Goal: Task Accomplishment & Management: Manage account settings

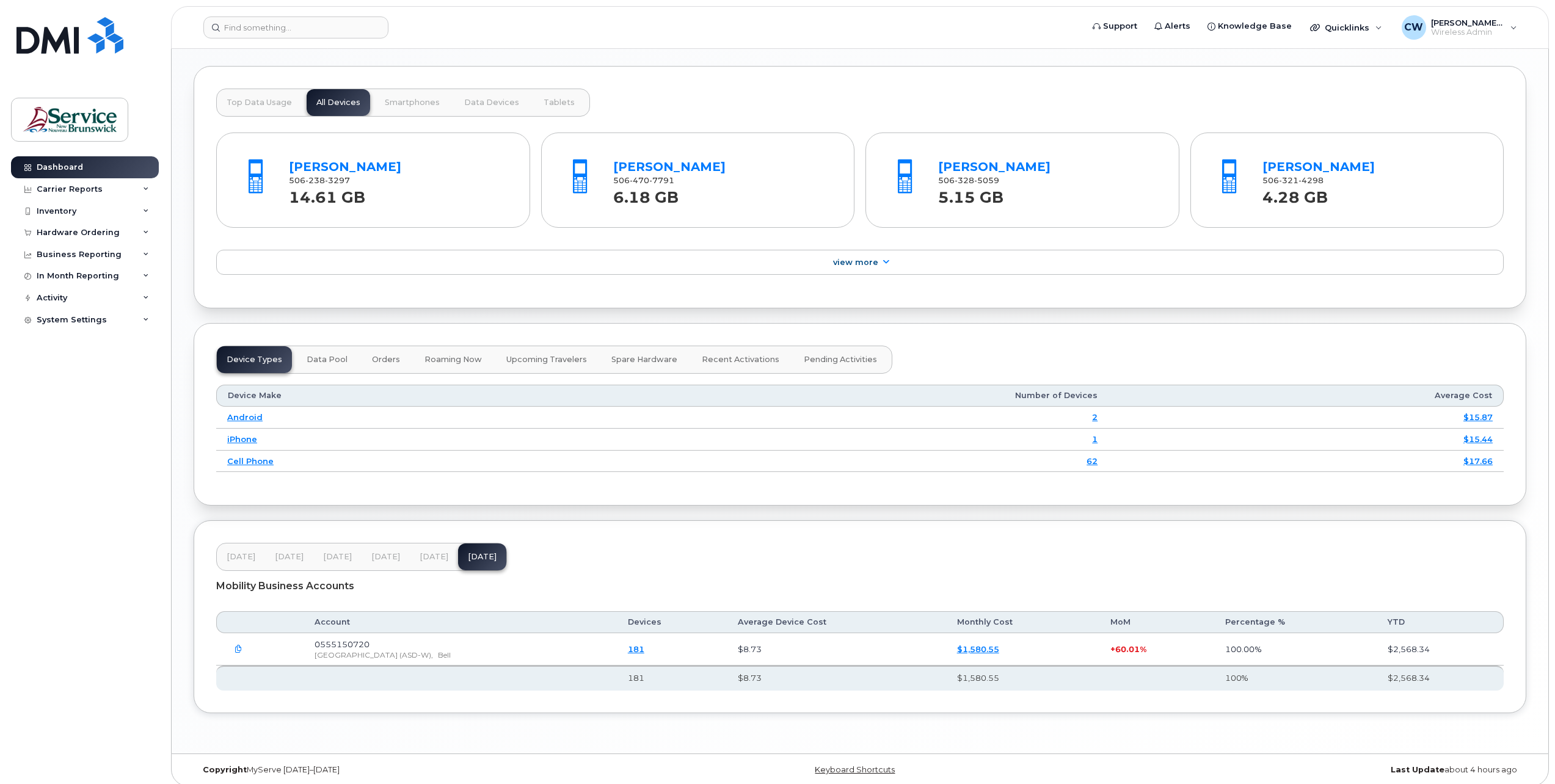
scroll to position [1187, 0]
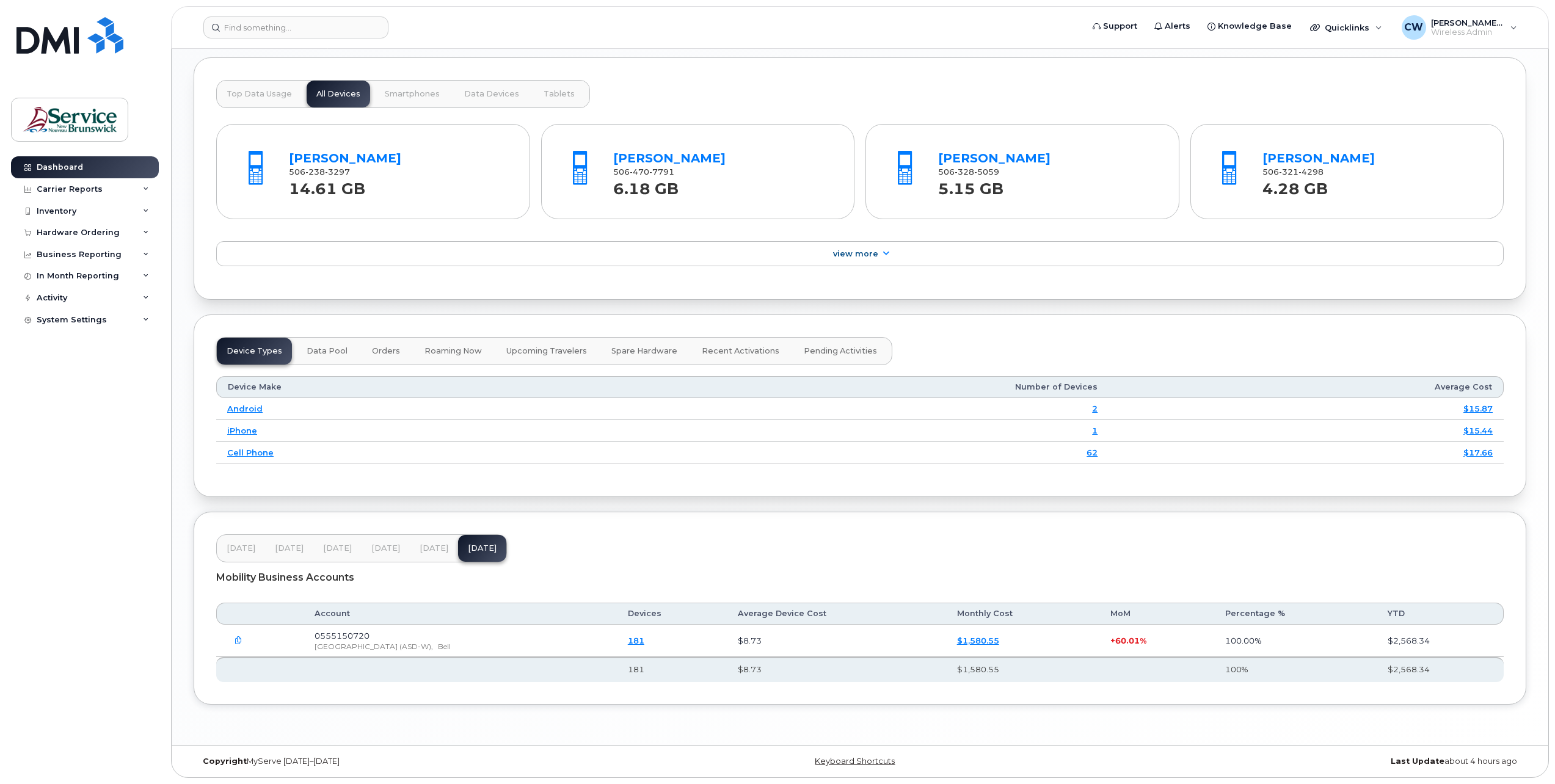
click at [236, 639] on icon "button" at bounding box center [239, 641] width 8 height 8
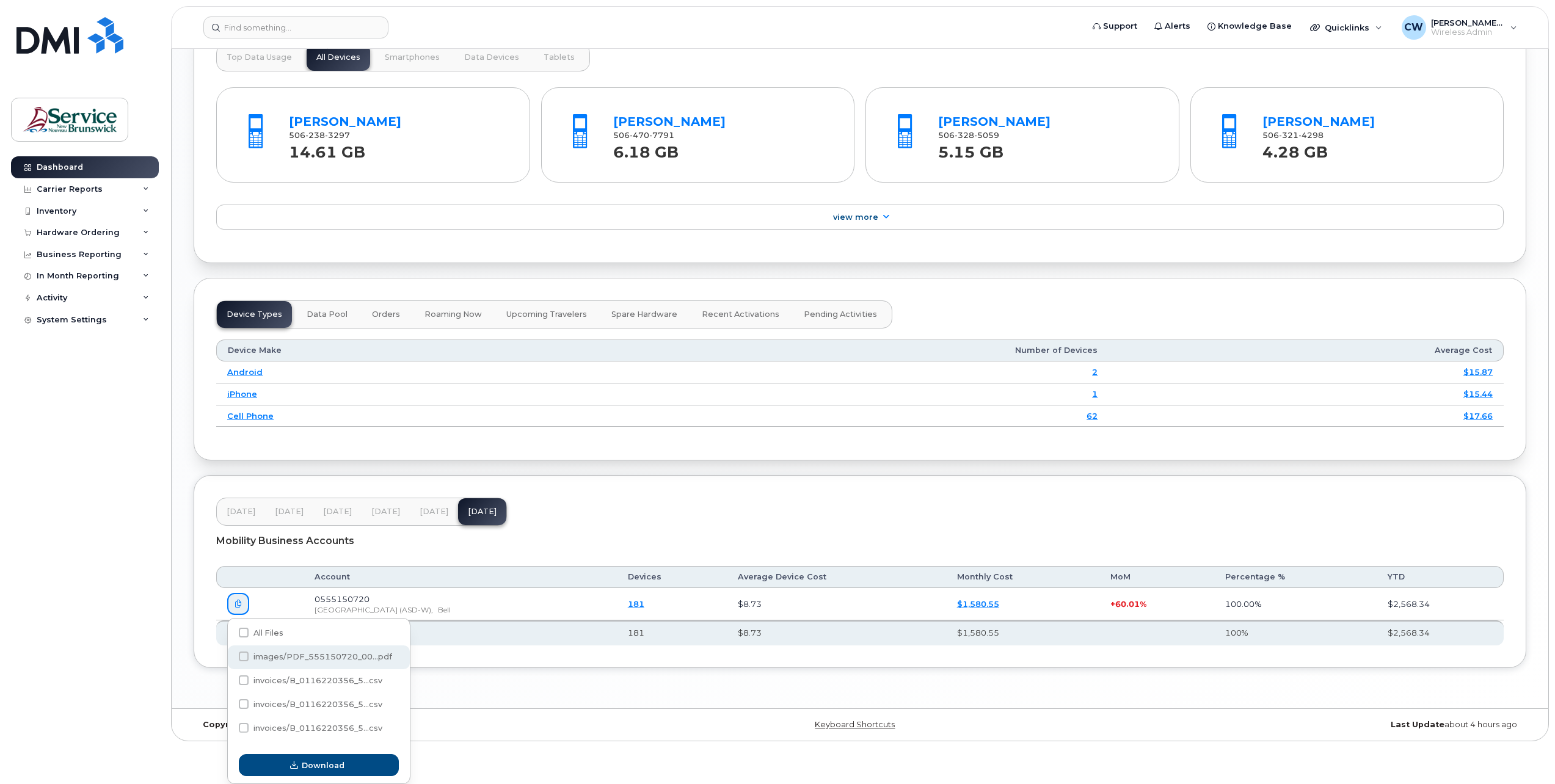
click at [242, 654] on span at bounding box center [244, 656] width 10 height 10
click at [230, 654] on input "images/PDF_555150720_00...pdf" at bounding box center [227, 656] width 6 height 6
checkbox input "true"
click at [301, 757] on button "Download" at bounding box center [319, 765] width 160 height 22
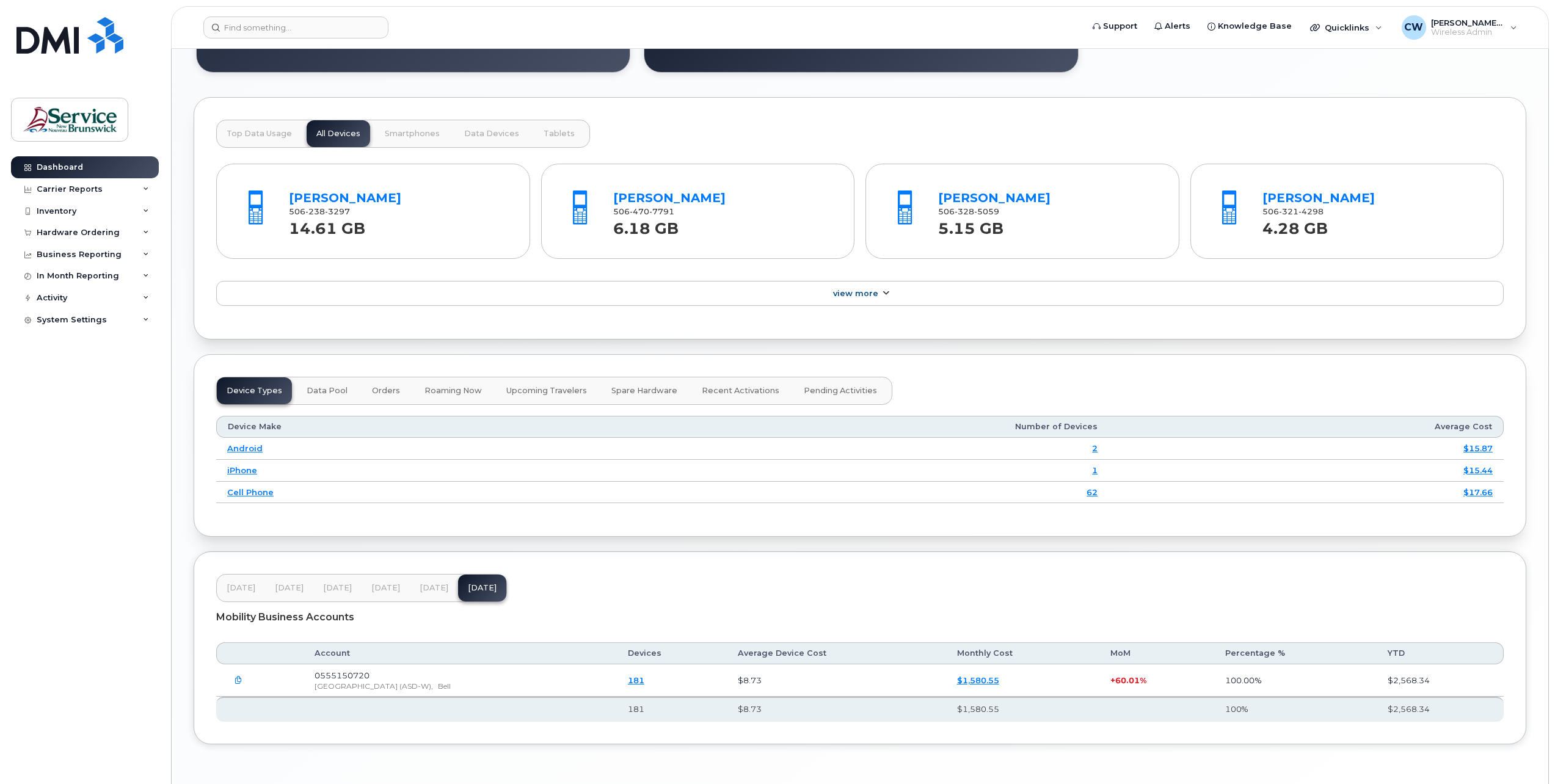
scroll to position [1125, 0]
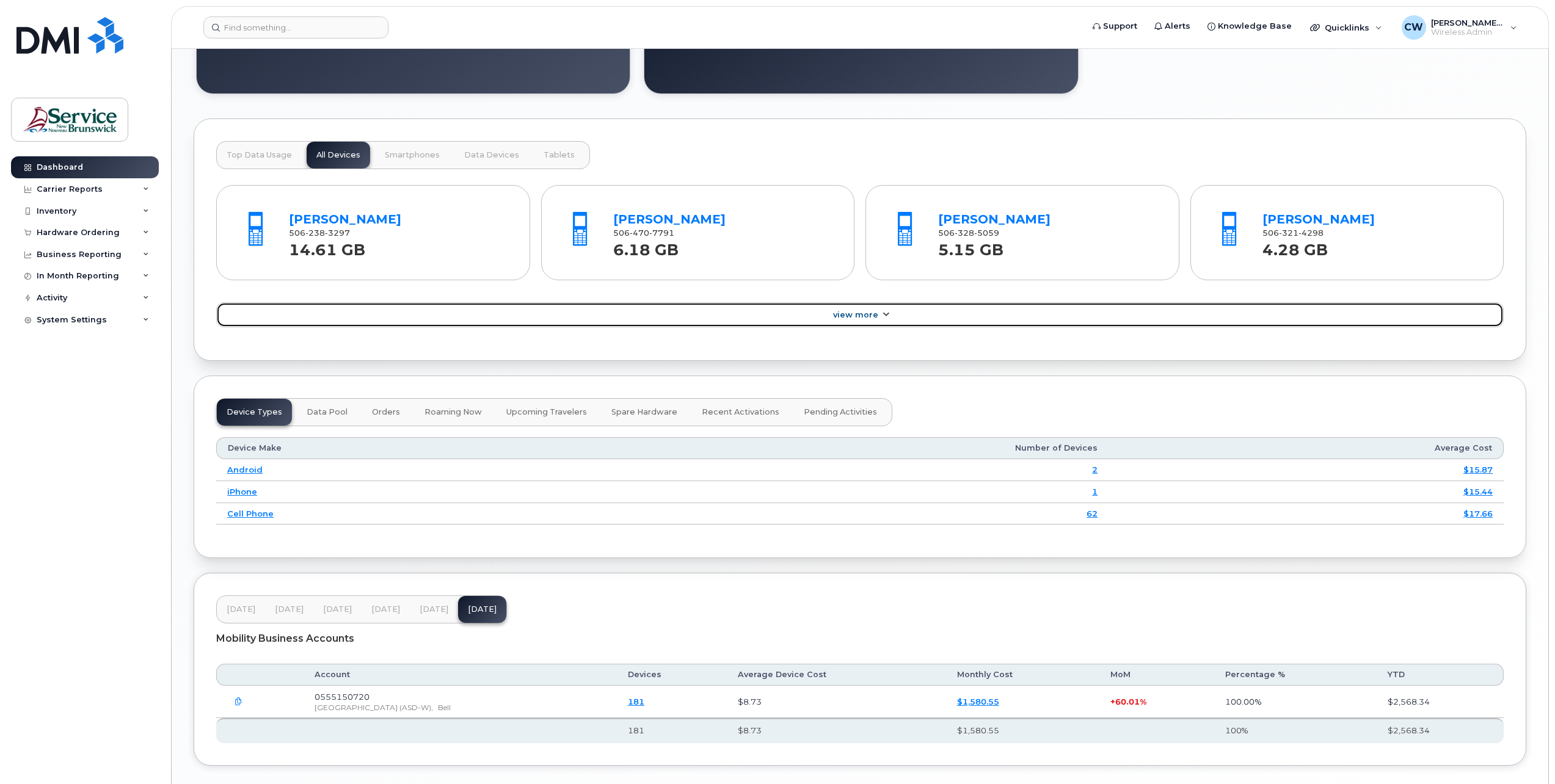
click at [881, 311] on icon at bounding box center [886, 315] width 10 height 8
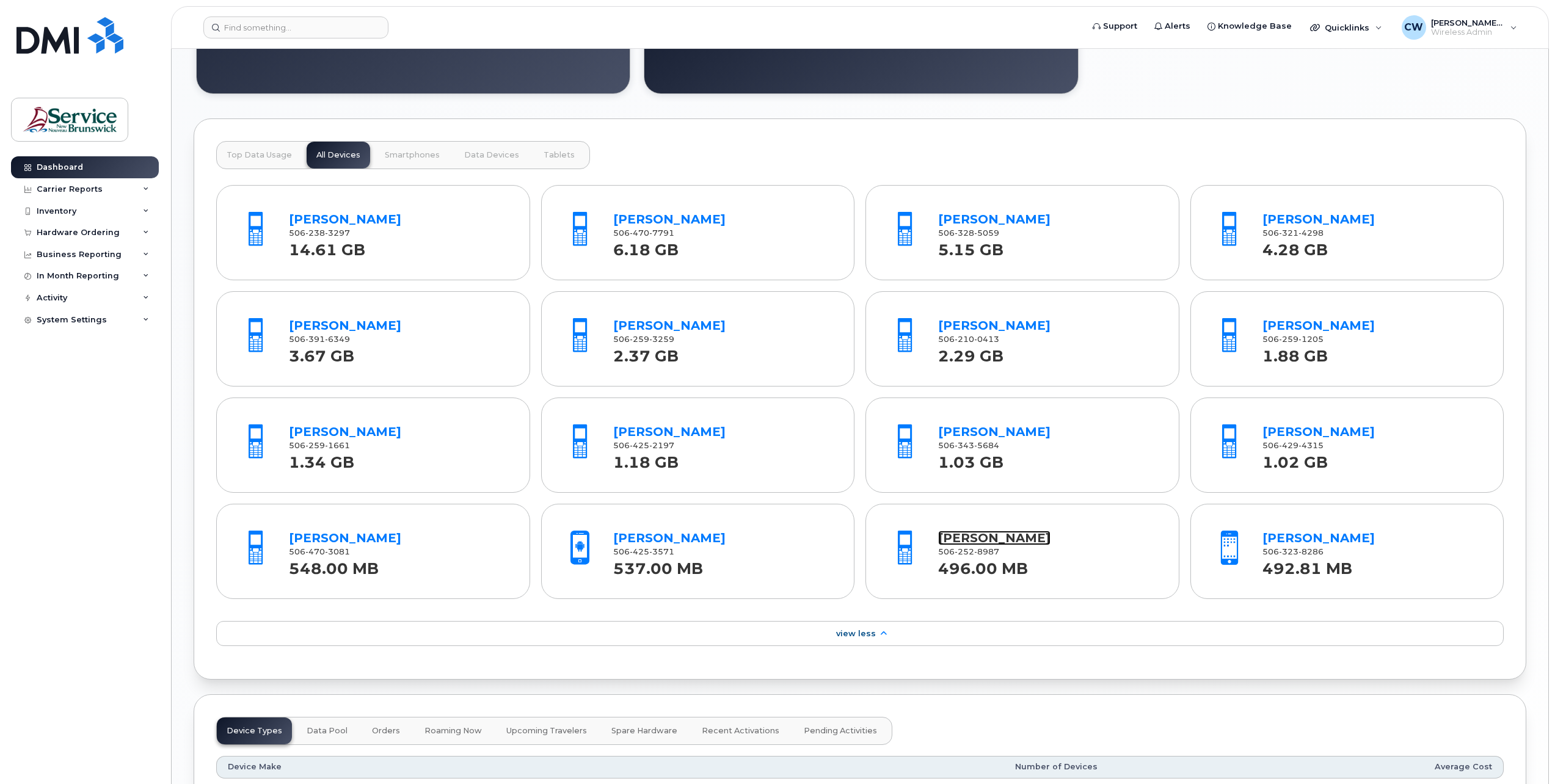
click at [971, 536] on link "[PERSON_NAME]" at bounding box center [994, 537] width 112 height 14
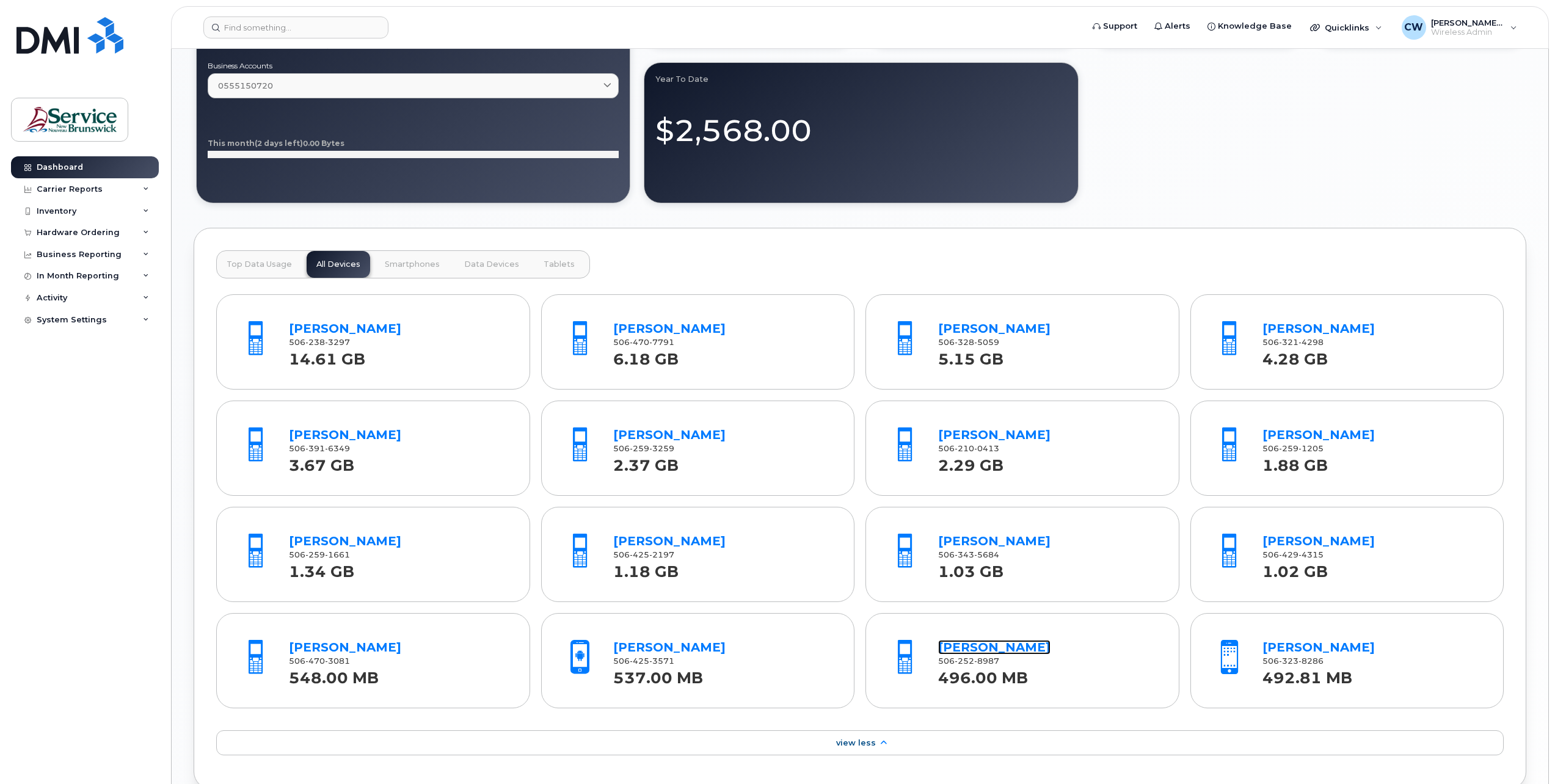
scroll to position [1003, 0]
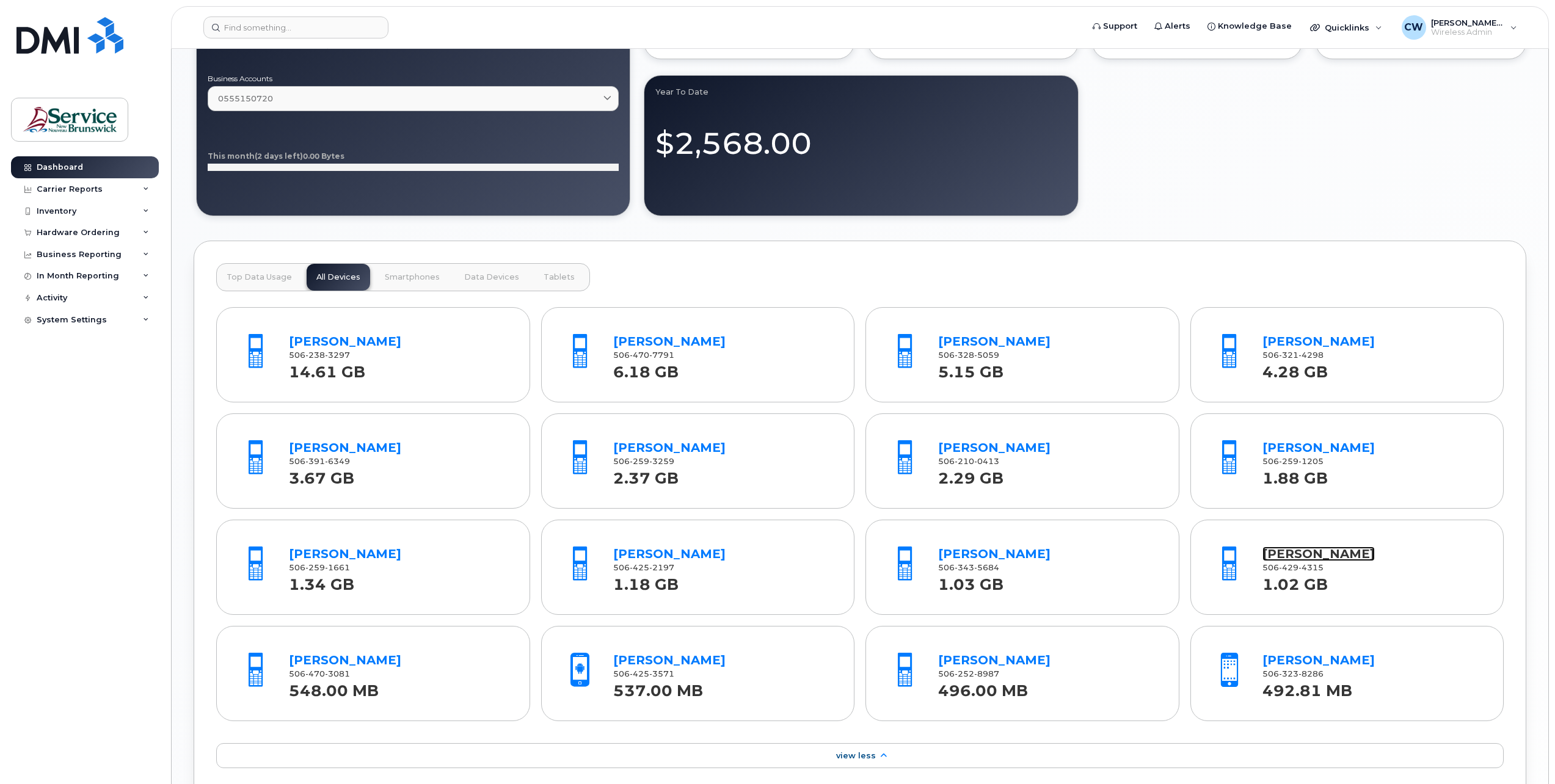
click at [1300, 550] on link "Jenna Macdonald" at bounding box center [1318, 553] width 112 height 14
click at [407, 275] on span "Smartphones" at bounding box center [413, 277] width 55 height 10
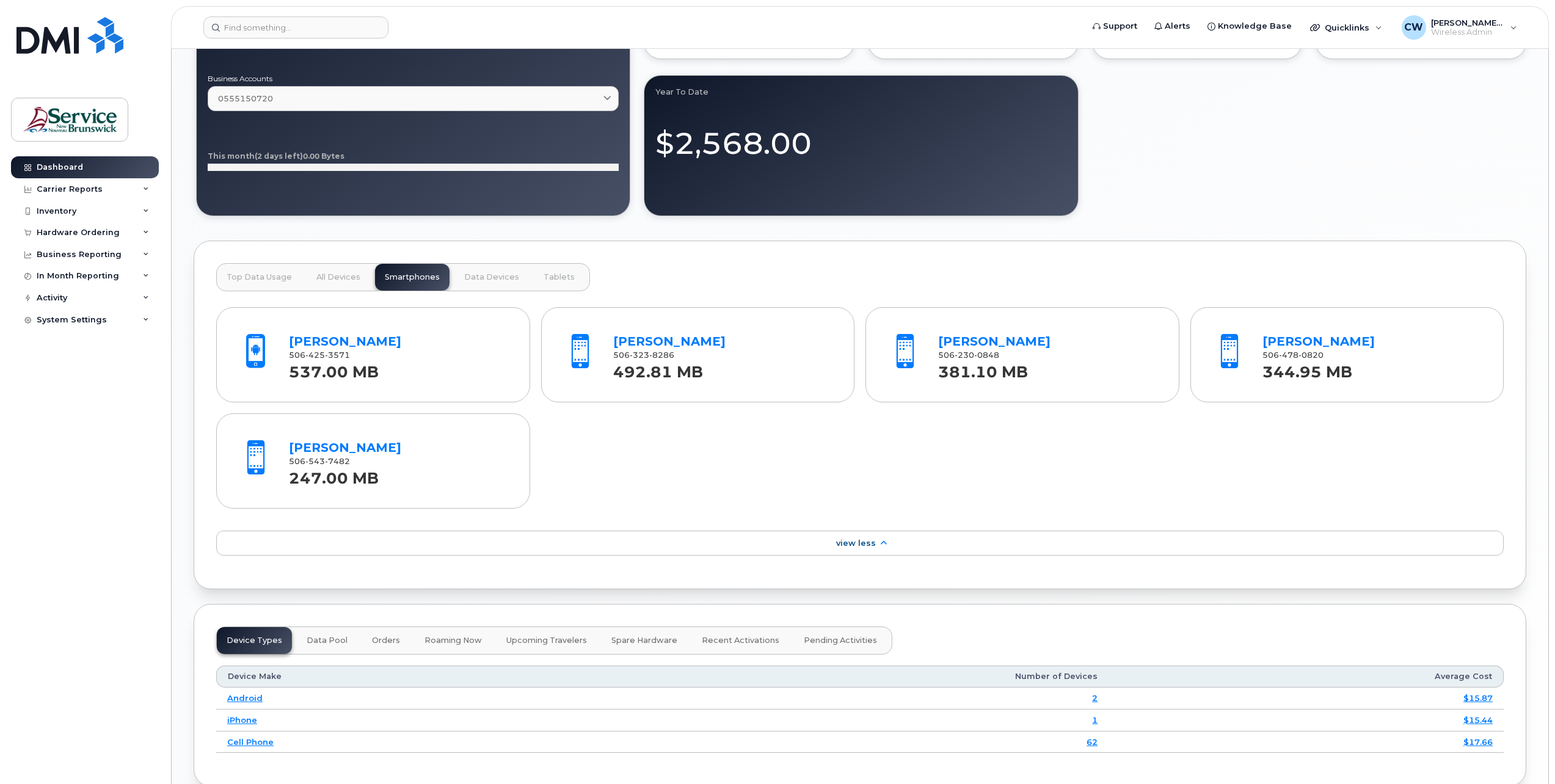
click at [491, 277] on span "Data Devices" at bounding box center [492, 277] width 55 height 10
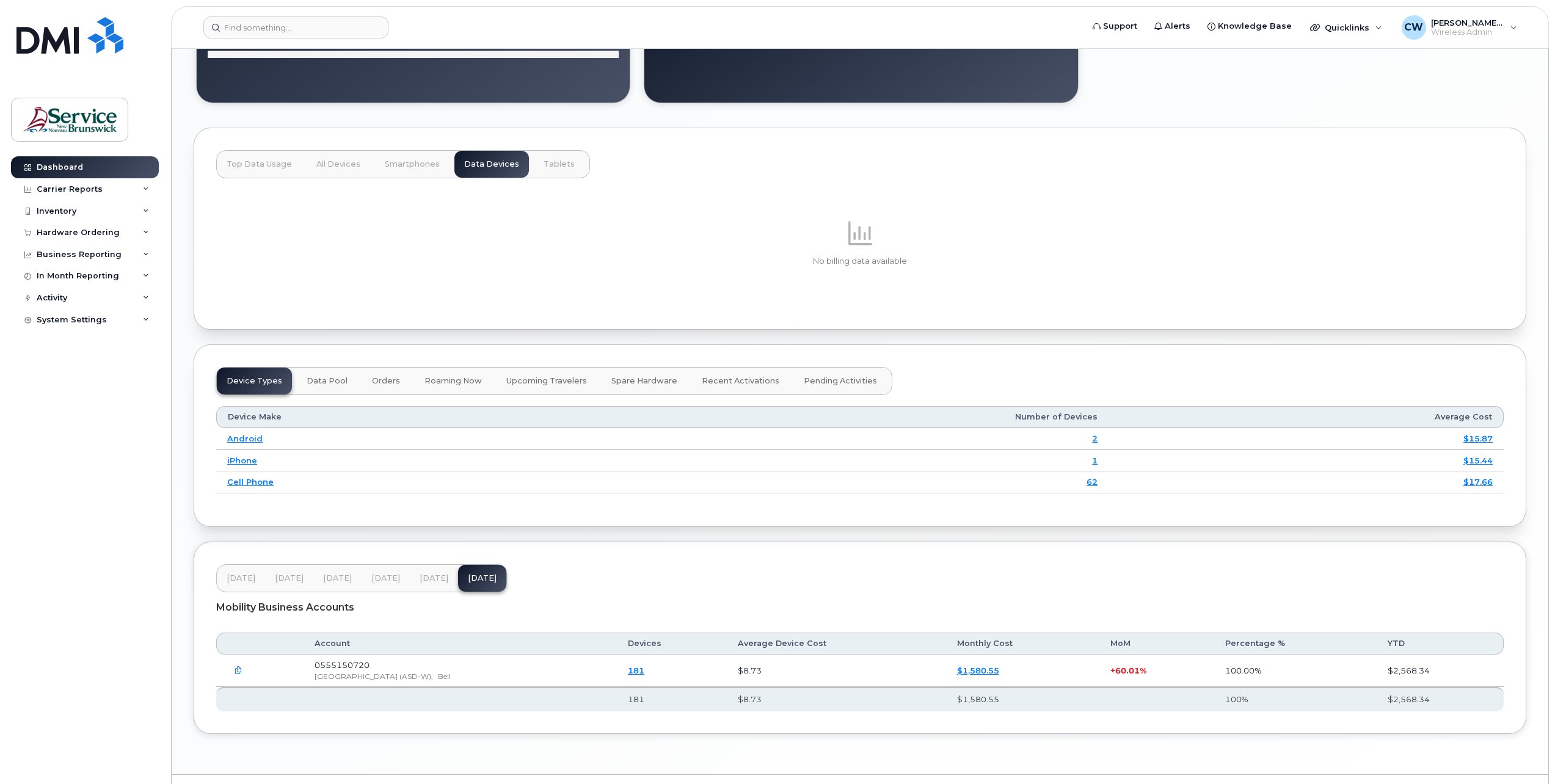
scroll to position [1146, 0]
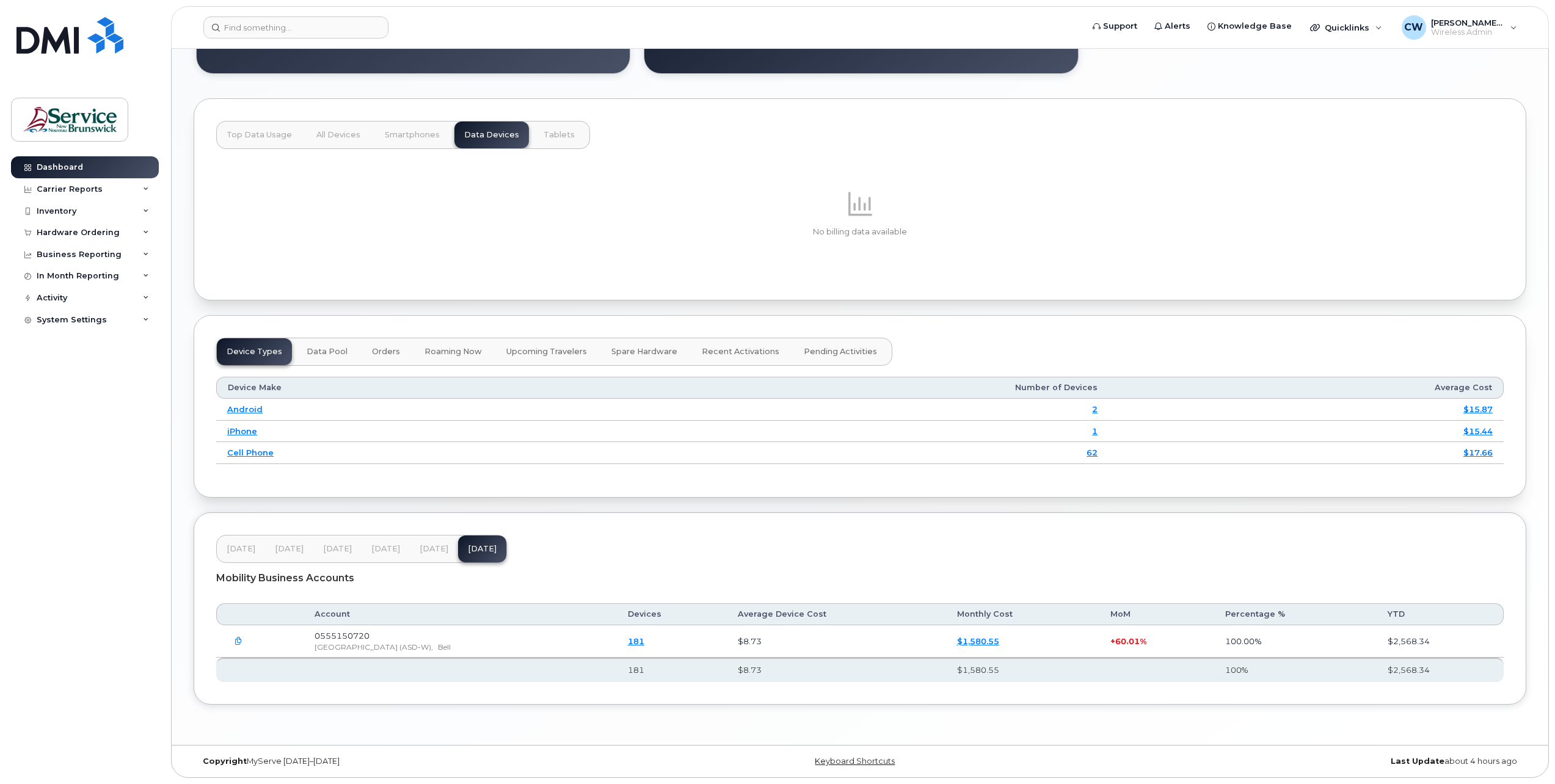
click at [106, 695] on div "Dashboard Carrier Reports Monthly Billing Data Daily Data Pooling Data Behavior…" at bounding box center [86, 461] width 151 height 610
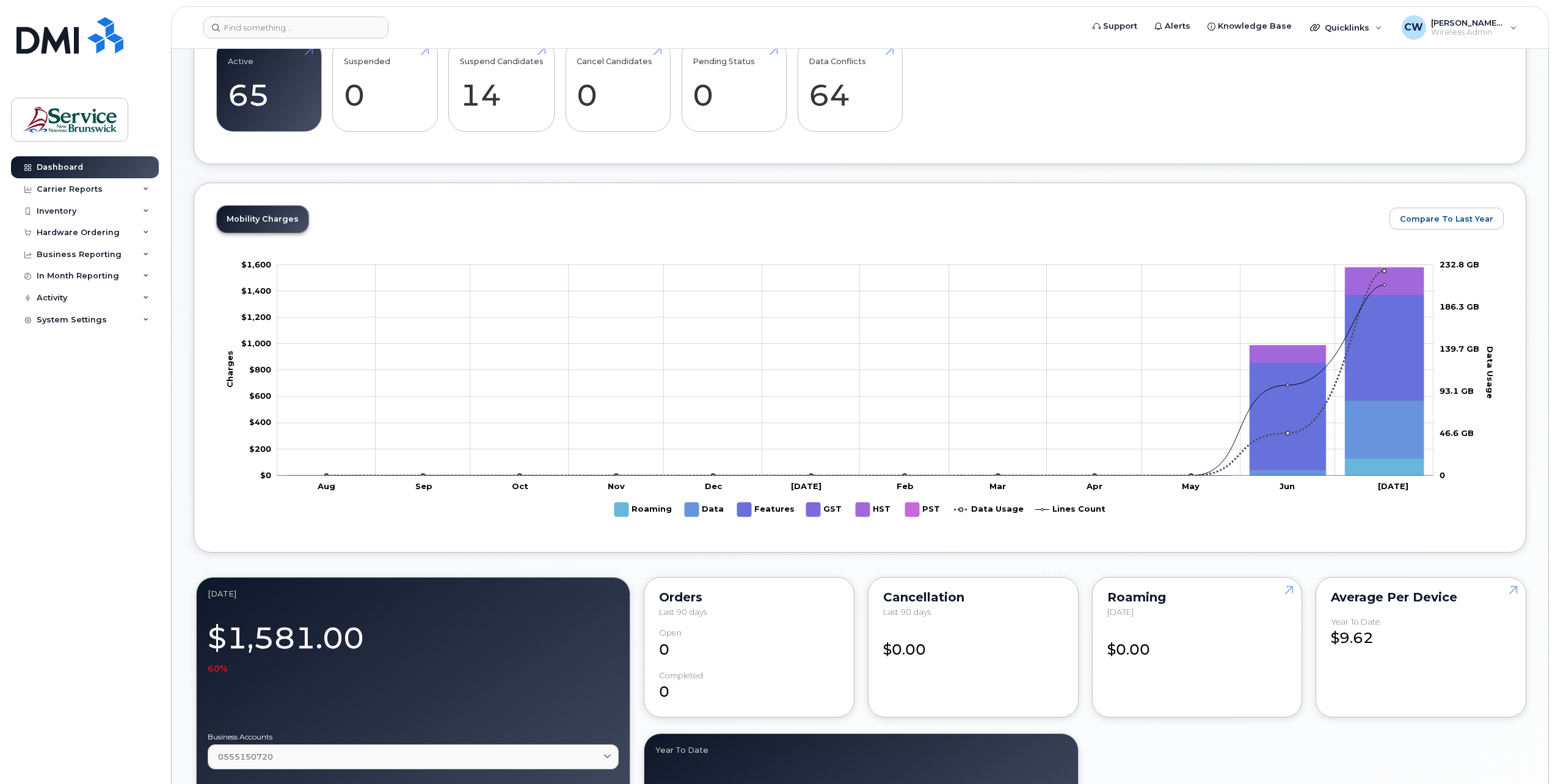
scroll to position [291, 0]
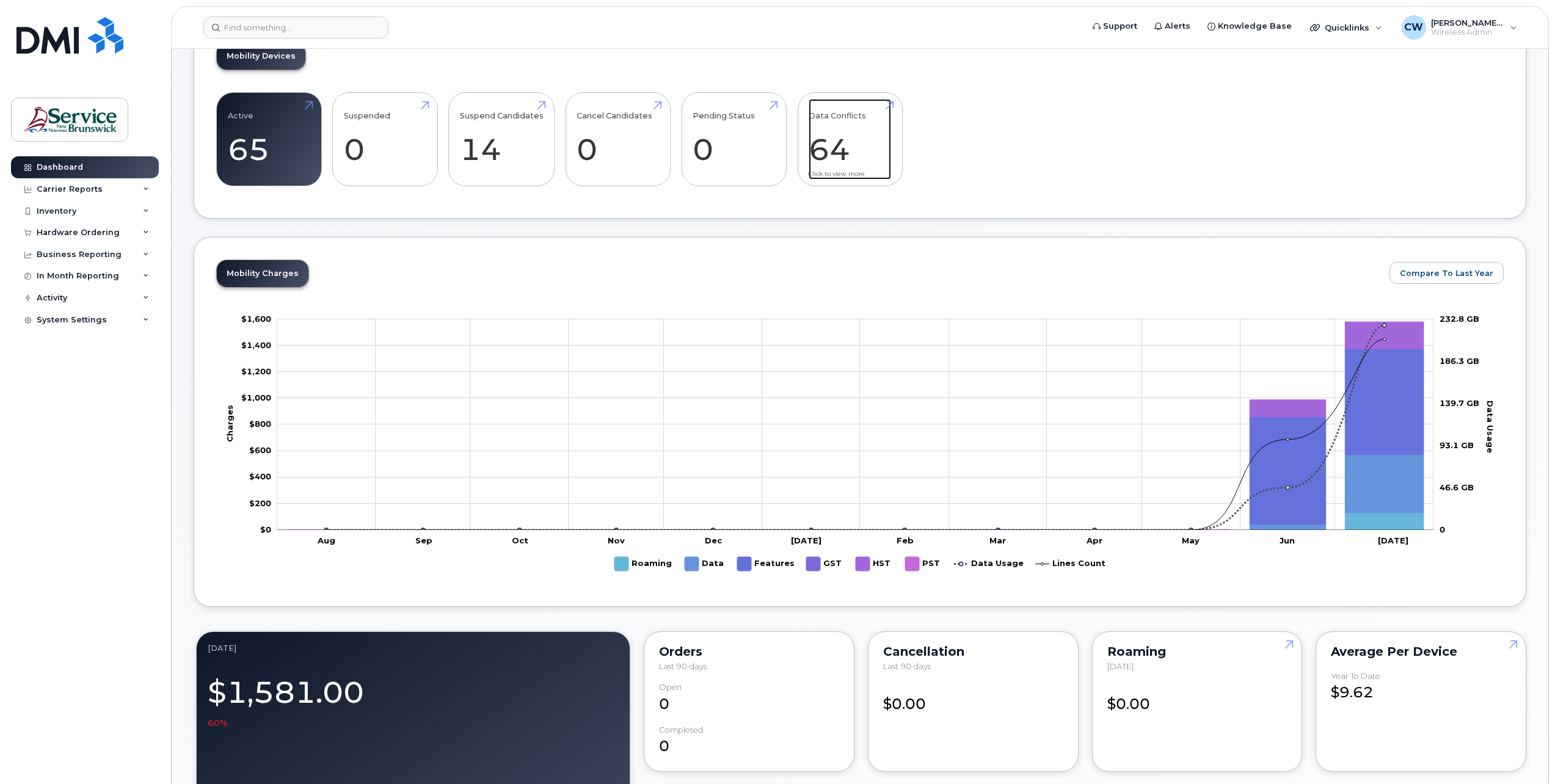
click at [837, 149] on link "Data Conflicts 64" at bounding box center [850, 139] width 83 height 81
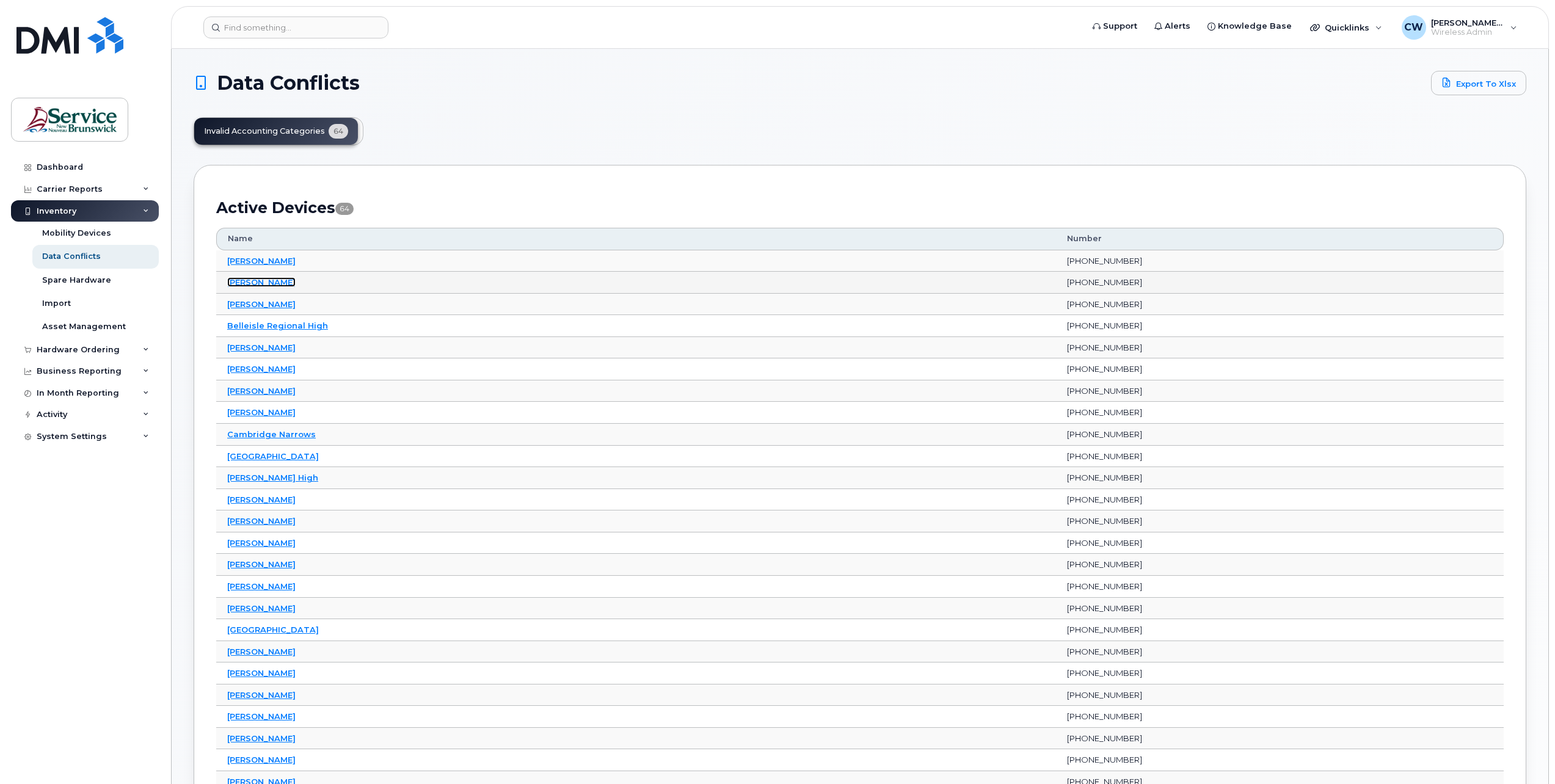
click at [253, 283] on link "[PERSON_NAME]" at bounding box center [261, 282] width 68 height 10
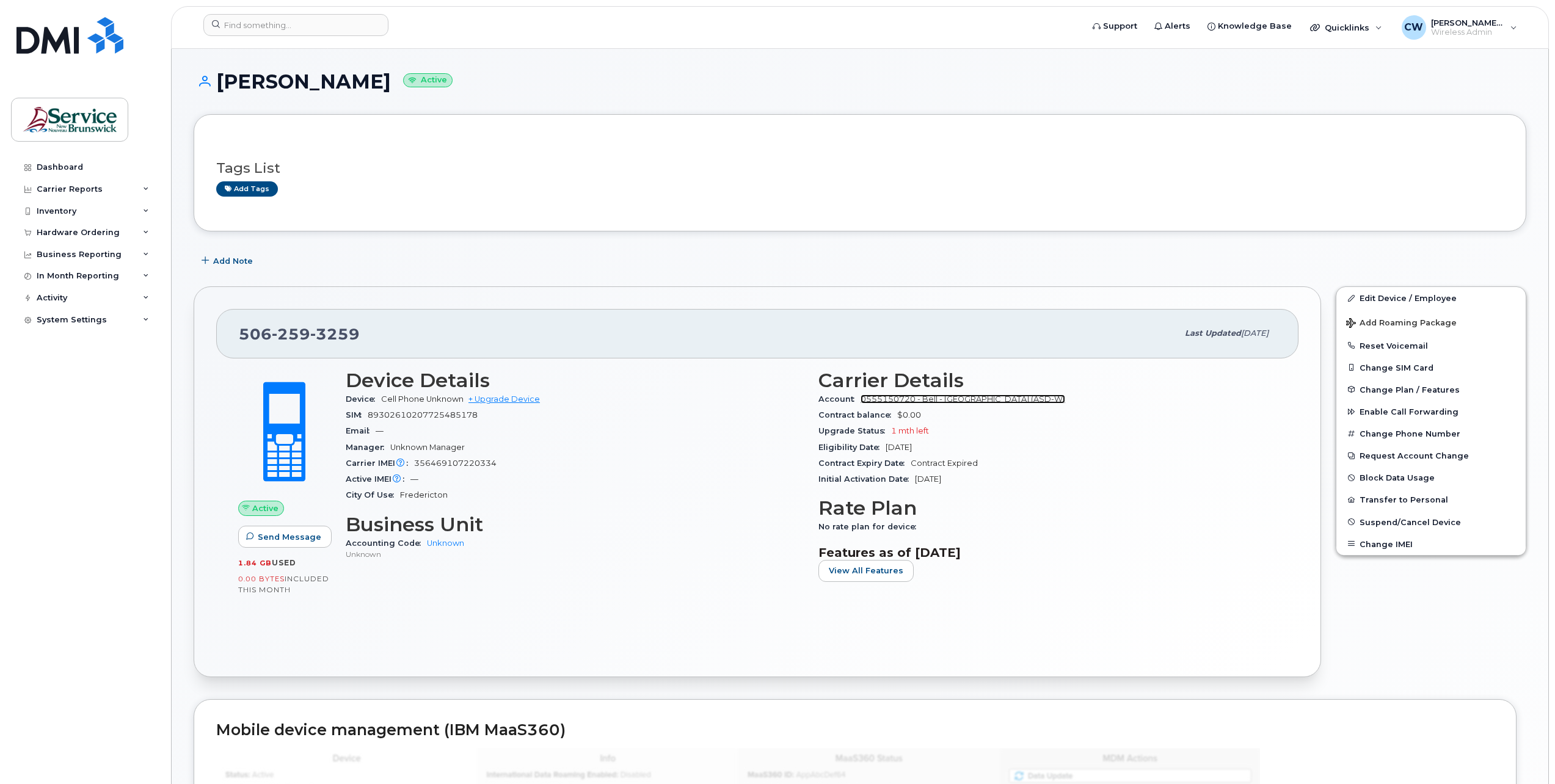
click at [1024, 396] on link "0555150720 - Bell - ANGLOPHONE WEST SCHOOL DISTRICT (ASD-W)" at bounding box center [962, 399] width 205 height 9
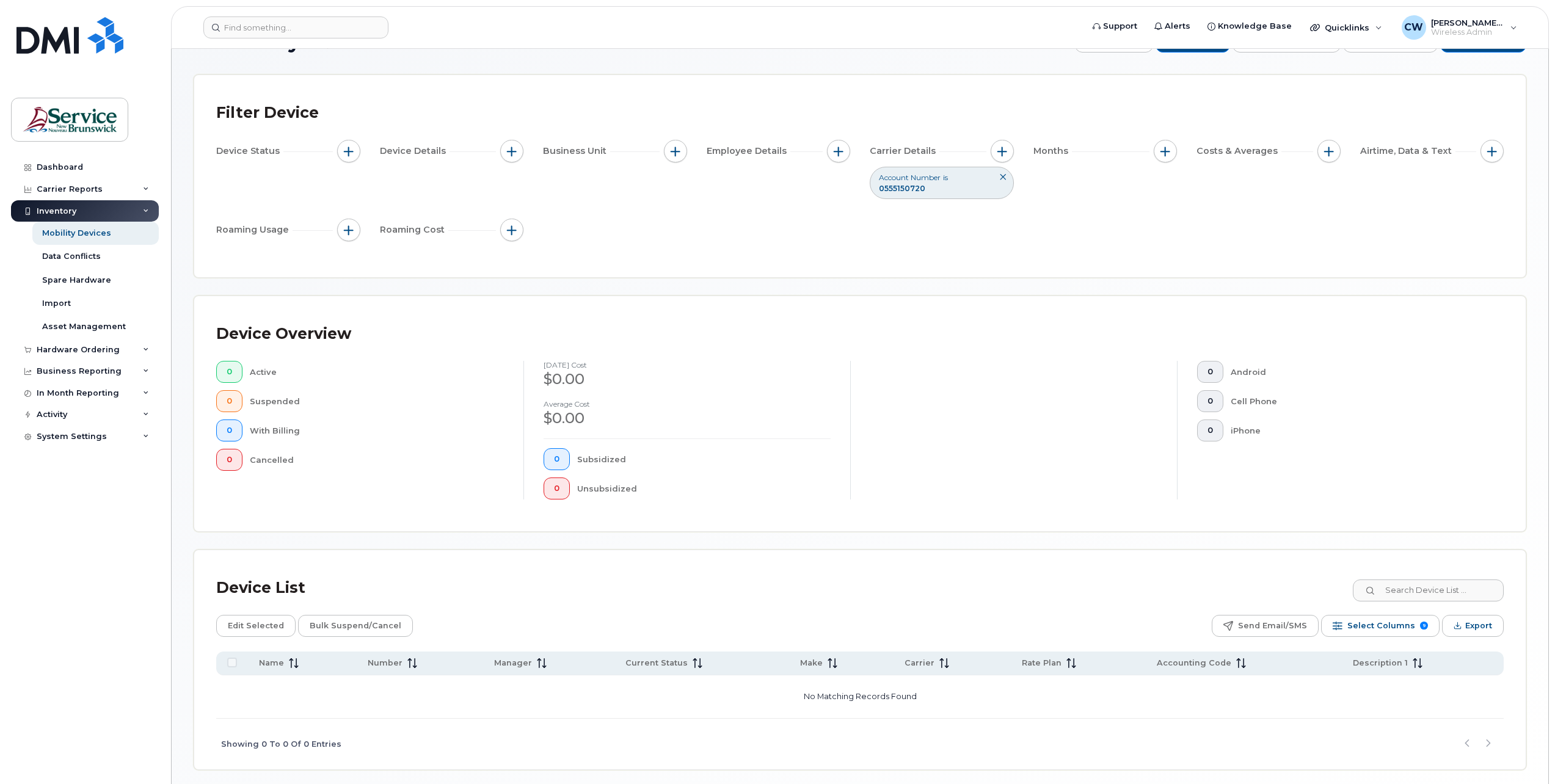
scroll to position [61, 0]
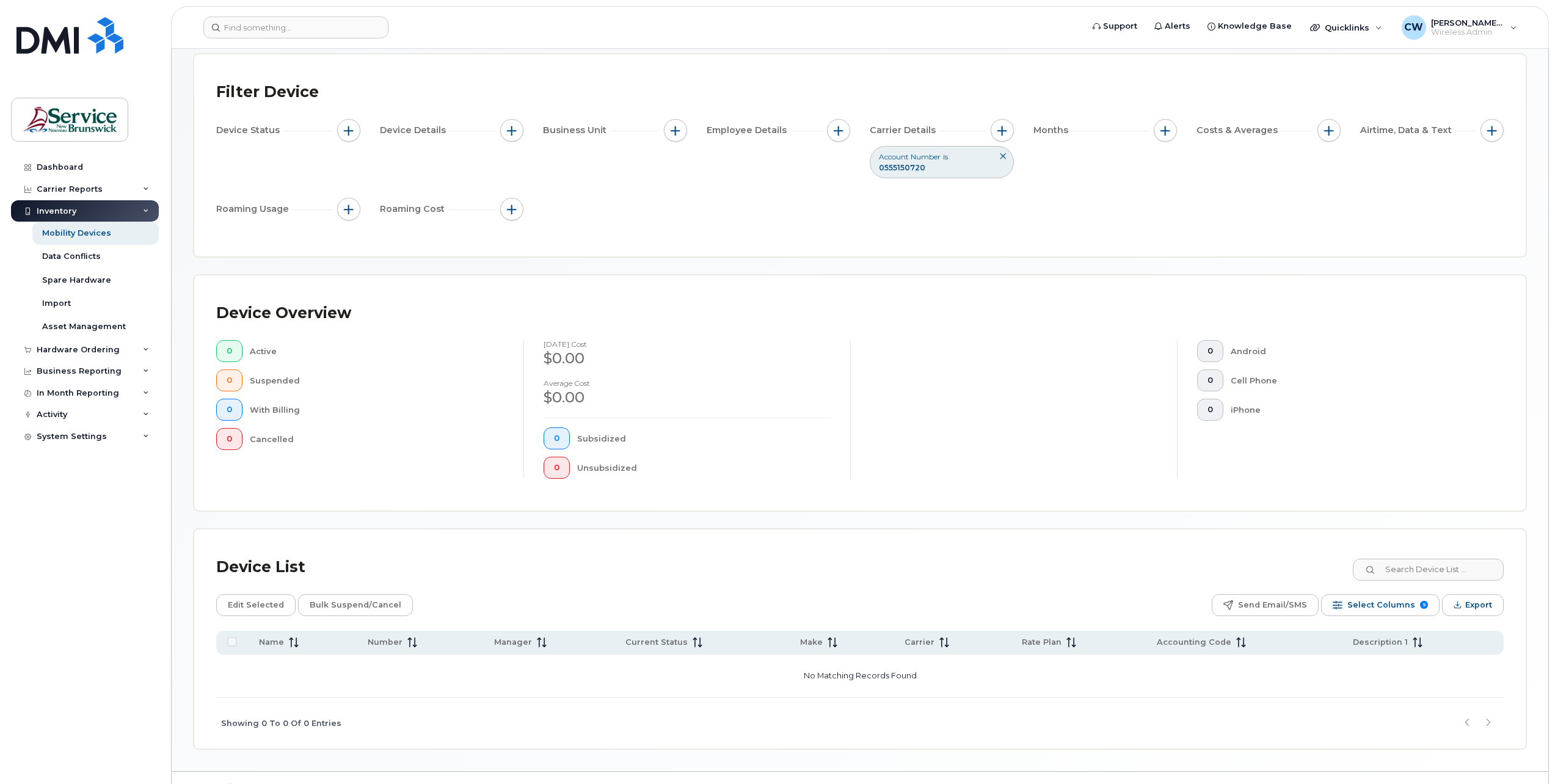
click at [46, 682] on div "Dashboard Carrier Reports Monthly Billing Data Daily Data Pooling Data Behavior…" at bounding box center [86, 461] width 151 height 610
click at [63, 164] on div "Dashboard" at bounding box center [59, 167] width 46 height 10
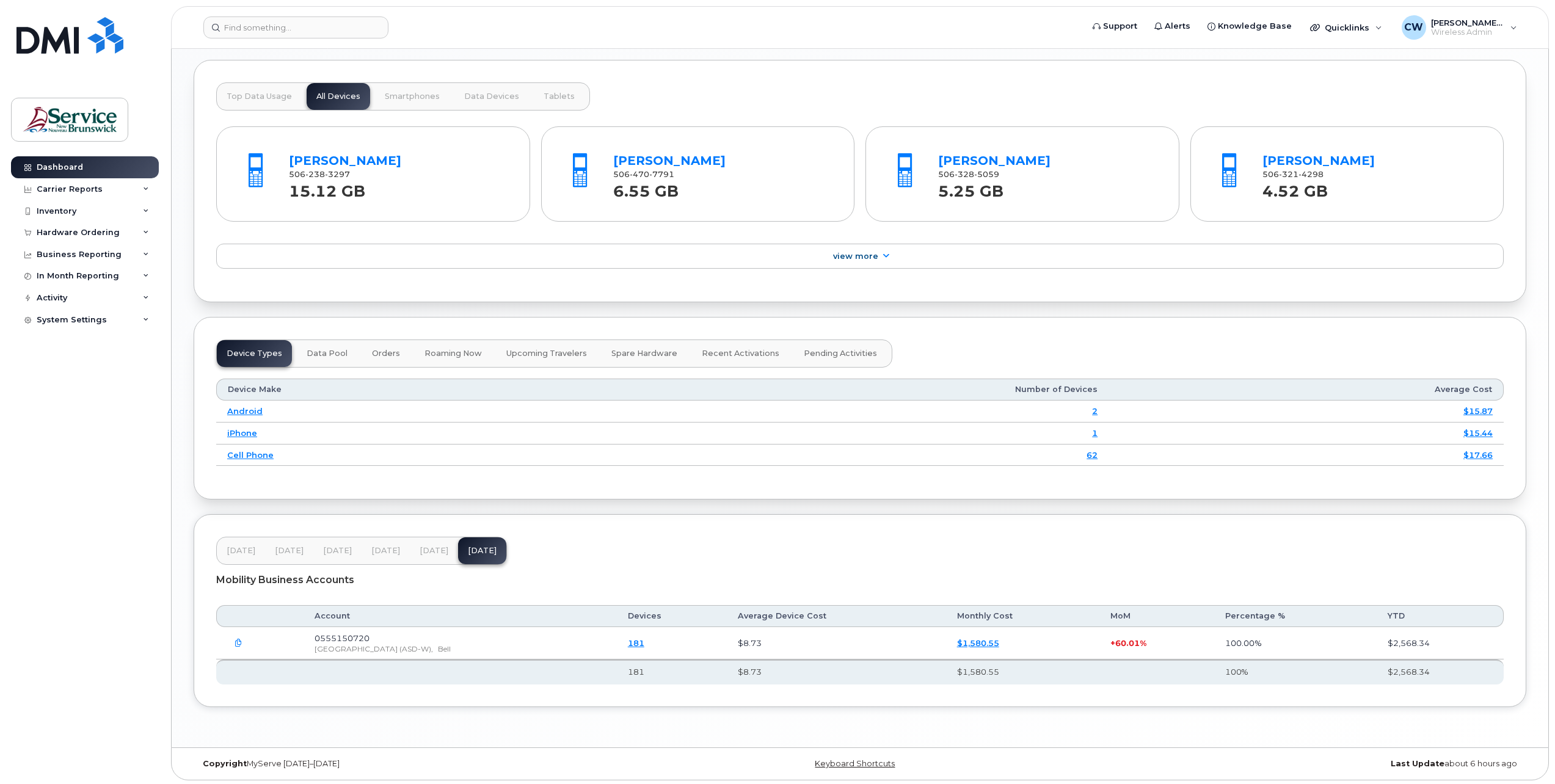
scroll to position [1187, 0]
click at [239, 637] on icon "button" at bounding box center [239, 641] width 8 height 8
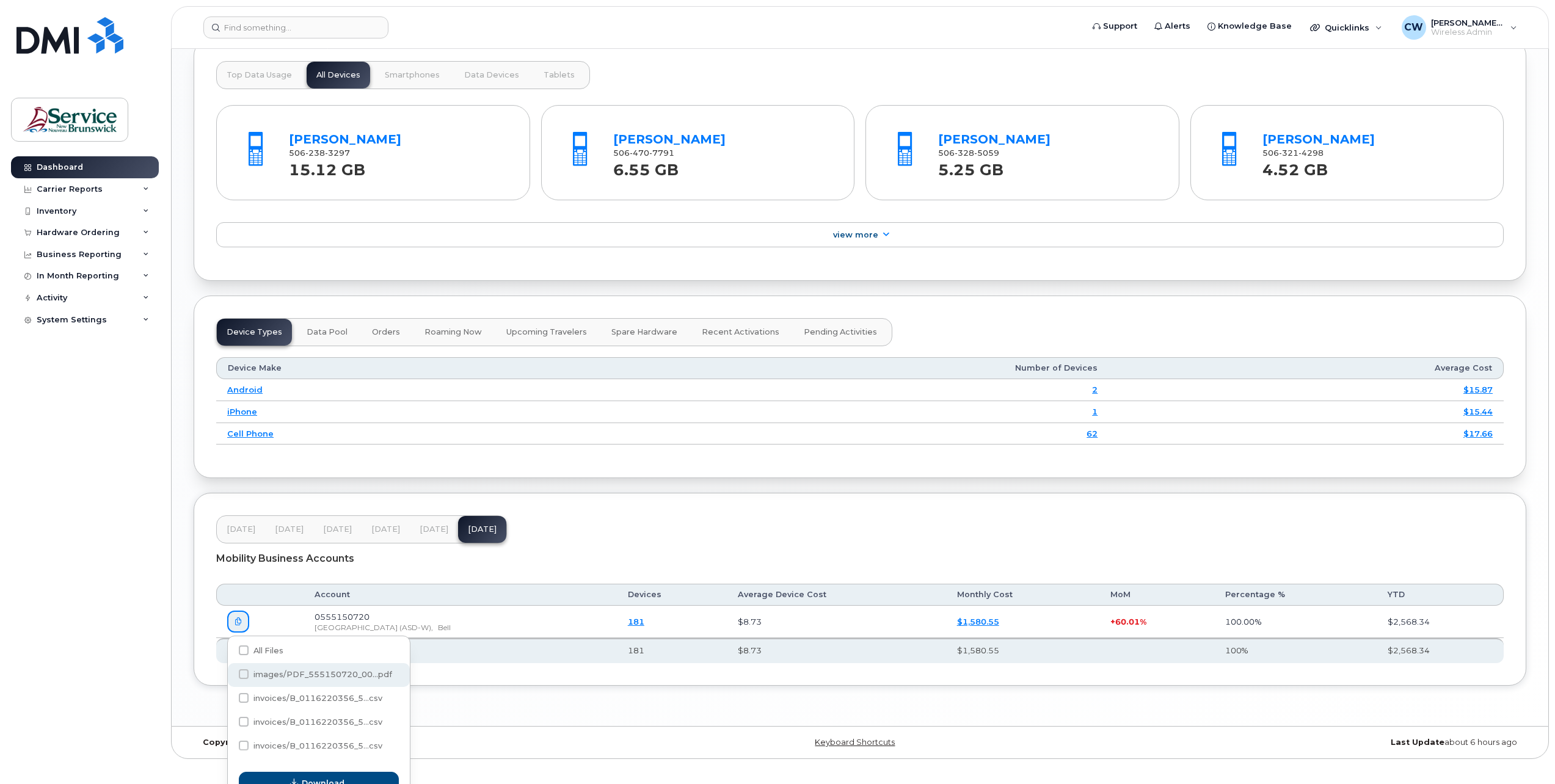
scroll to position [1223, 0]
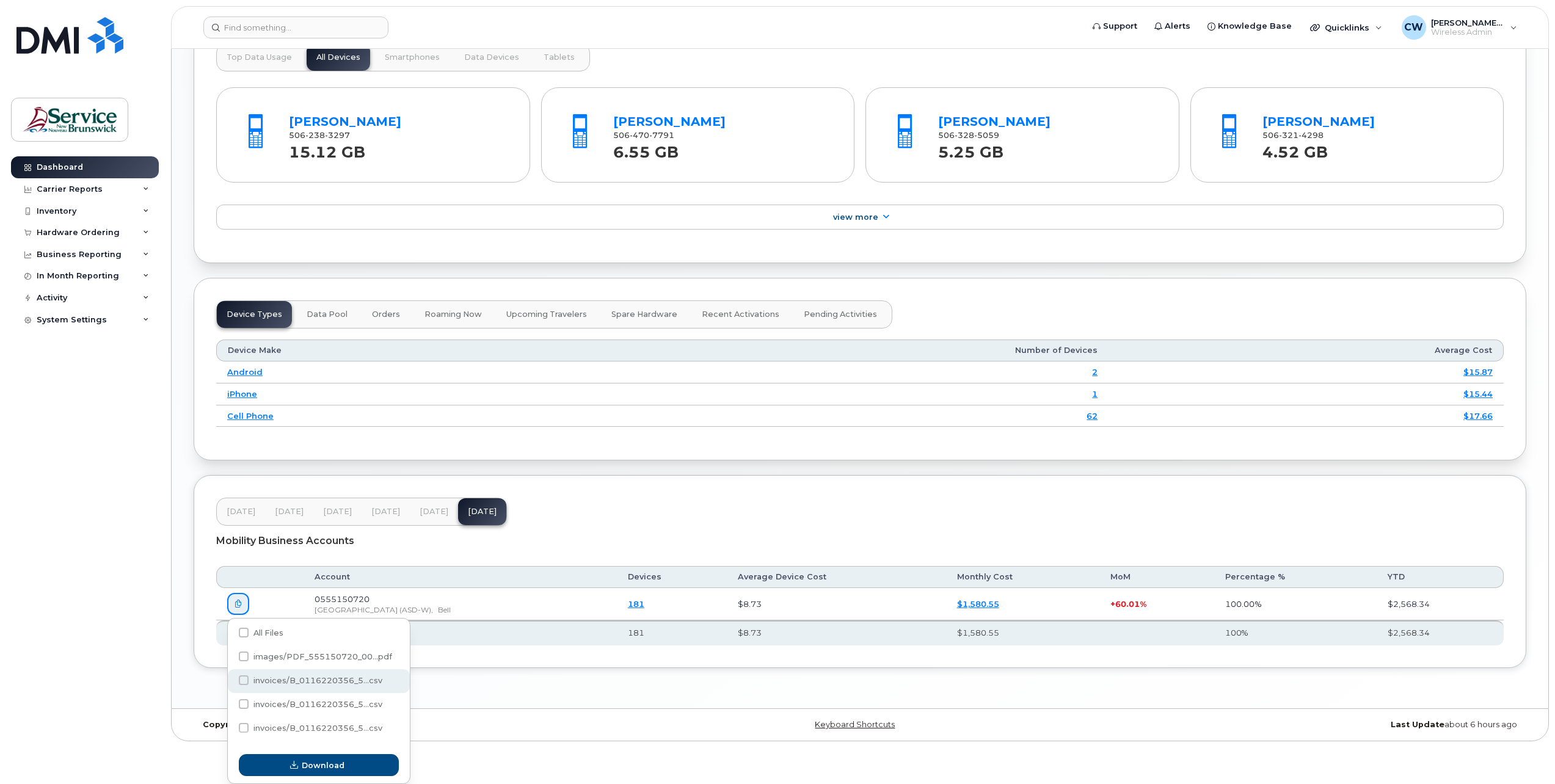
click at [241, 679] on span at bounding box center [244, 680] width 10 height 10
click at [230, 679] on input "invoices/B_0116220356_5...csv" at bounding box center [227, 681] width 6 height 6
checkbox input "true"
click at [304, 761] on span "Download" at bounding box center [323, 765] width 43 height 12
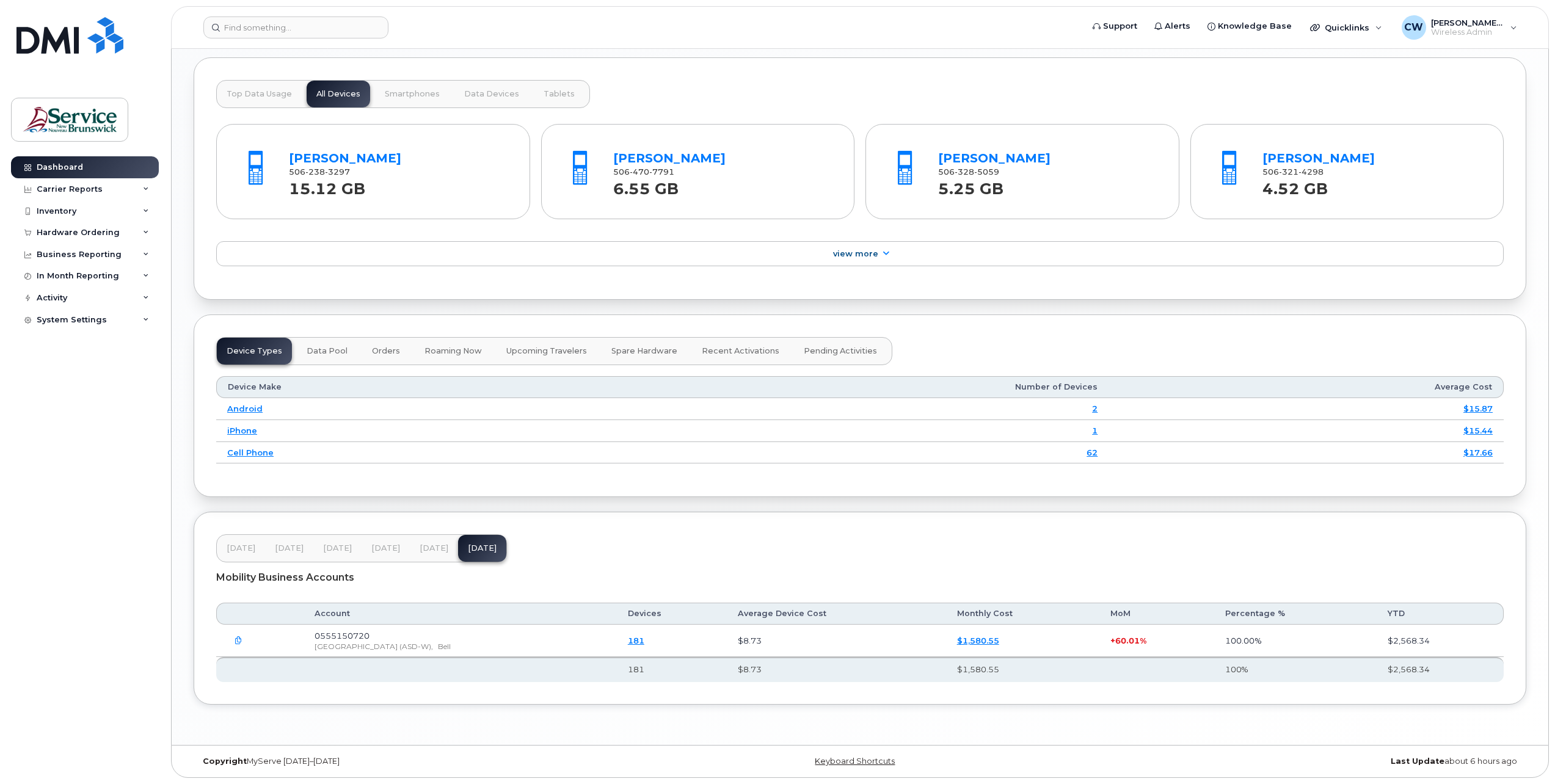
scroll to position [1187, 0]
click at [237, 641] on icon "button" at bounding box center [239, 641] width 8 height 8
click at [246, 715] on span at bounding box center [244, 716] width 10 height 10
click at [230, 715] on input "invoices/B_0116220356_5...csv" at bounding box center [227, 717] width 6 height 6
checkbox input "false"
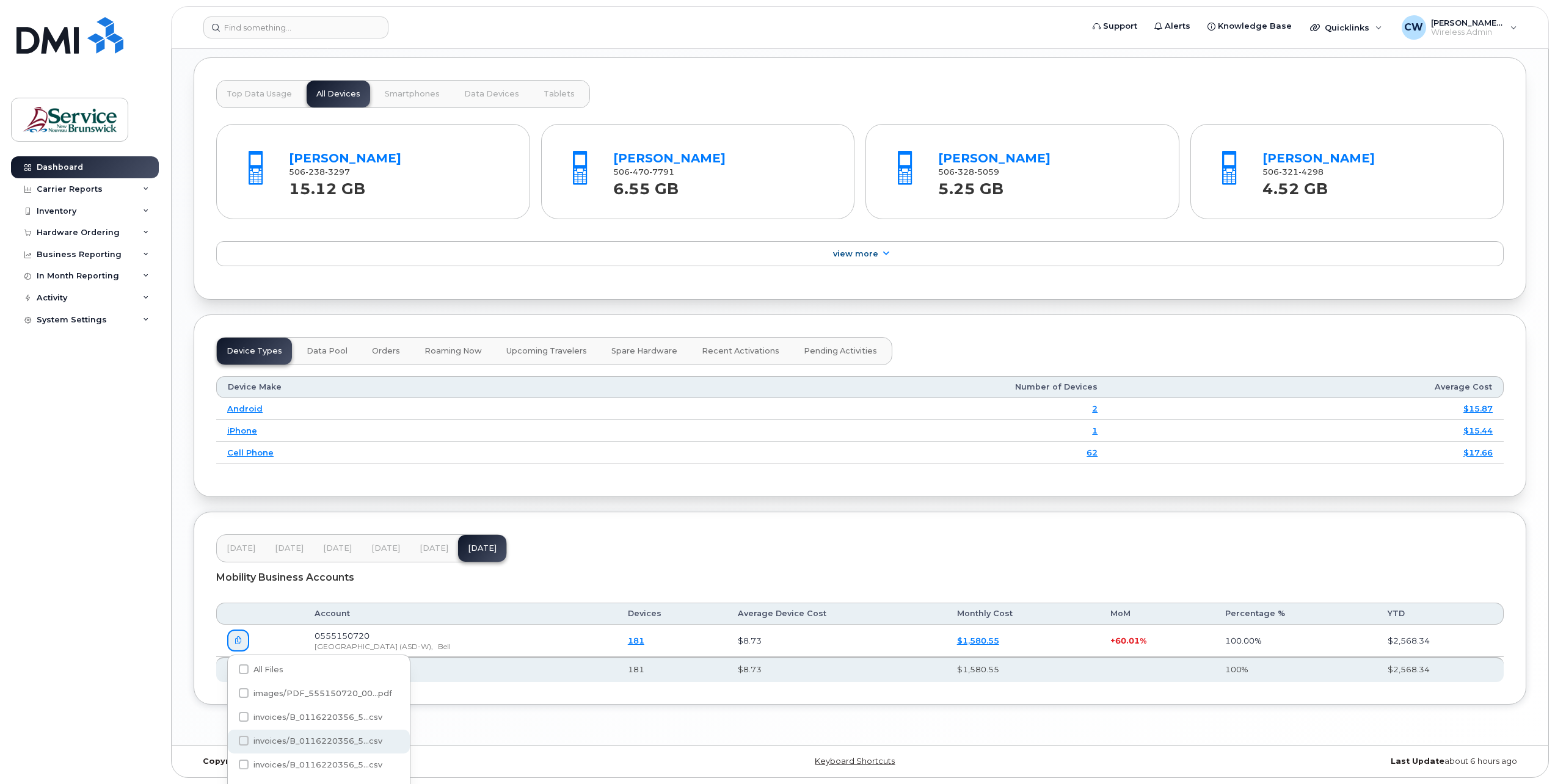
click at [241, 742] on span at bounding box center [244, 741] width 10 height 10
click at [230, 742] on input "invoices/B_0116220356_5...csv" at bounding box center [227, 741] width 6 height 6
checkbox input "true"
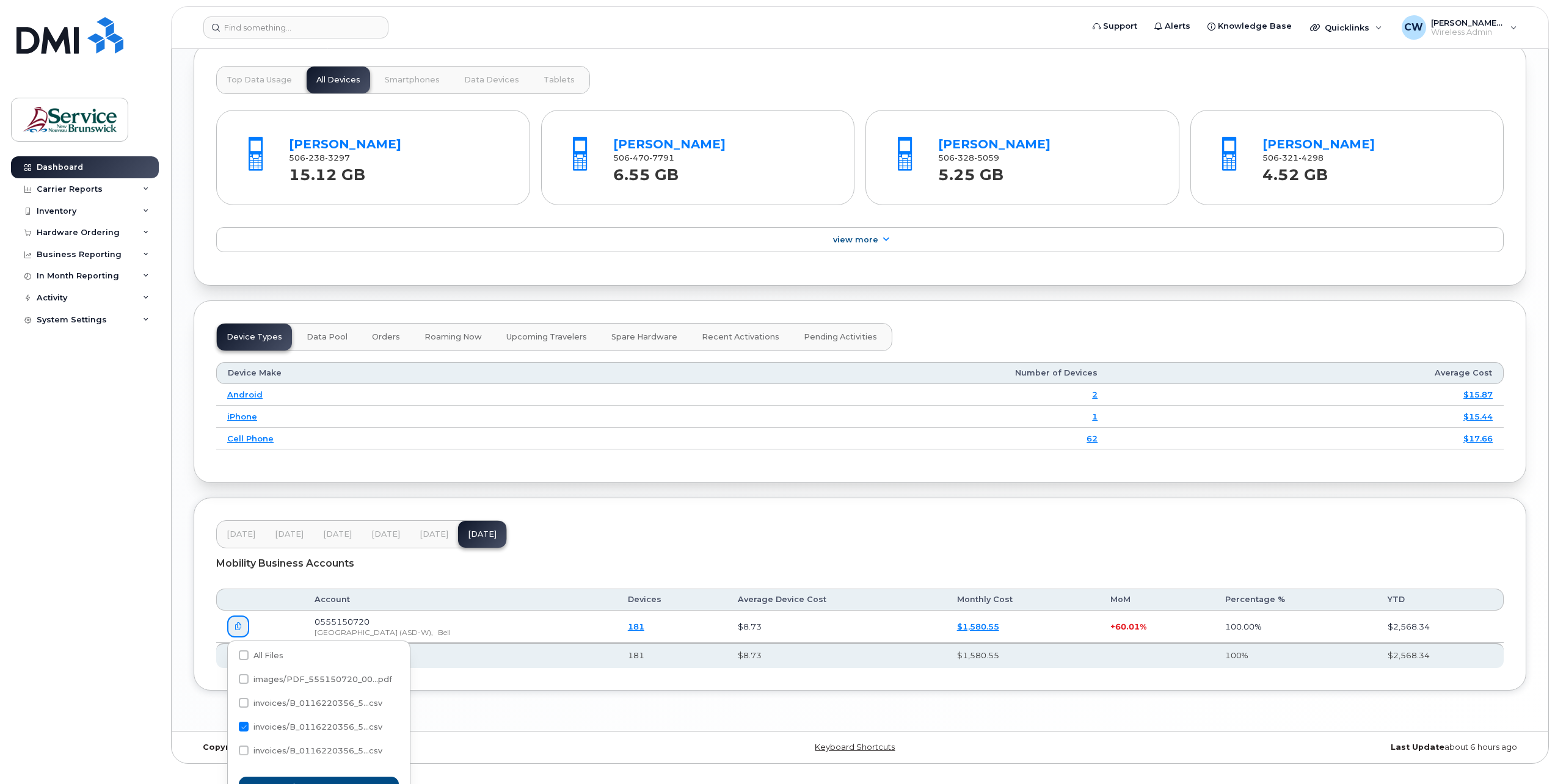
scroll to position [1223, 0]
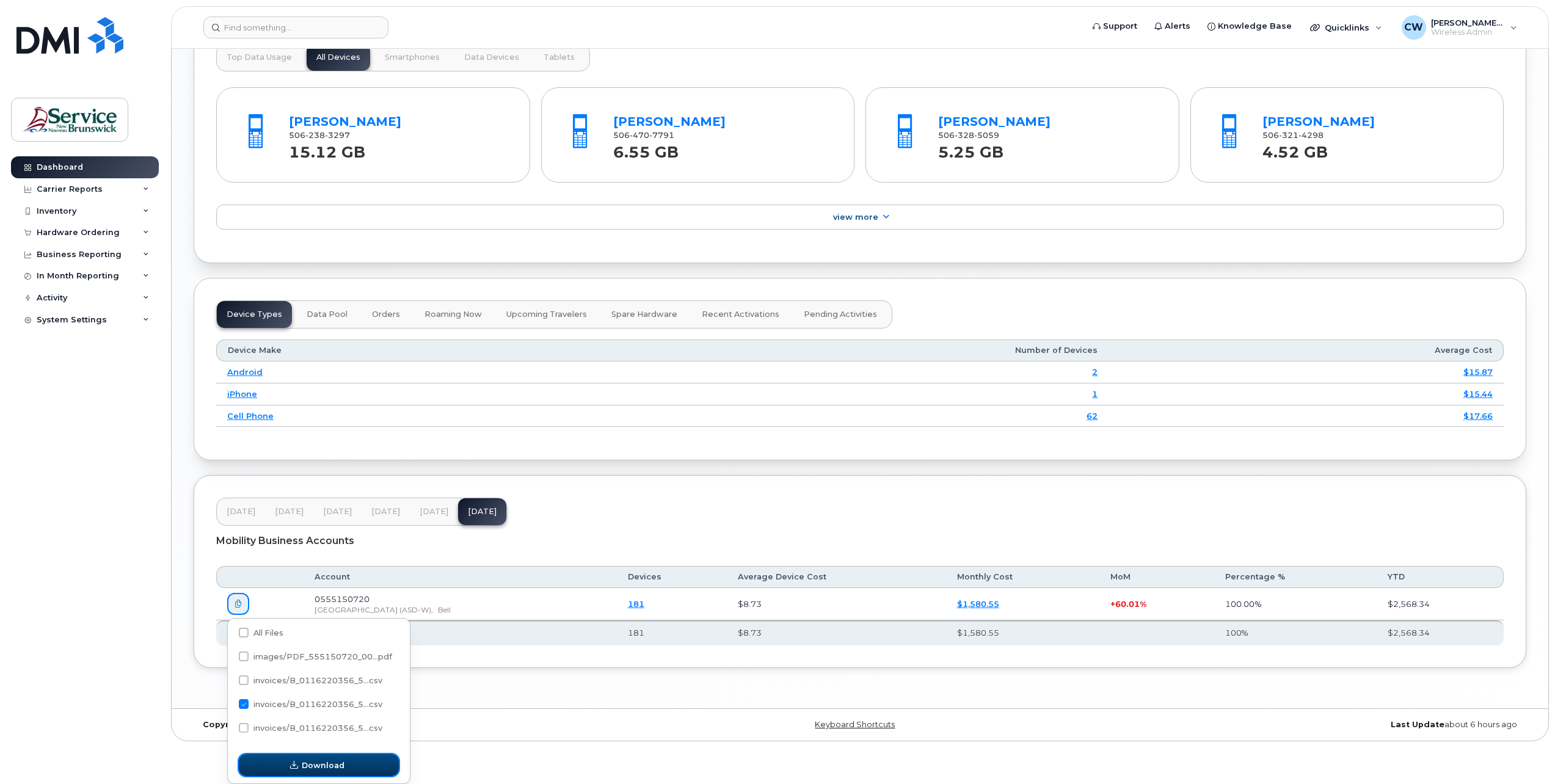
click at [311, 760] on span "Download" at bounding box center [323, 765] width 43 height 12
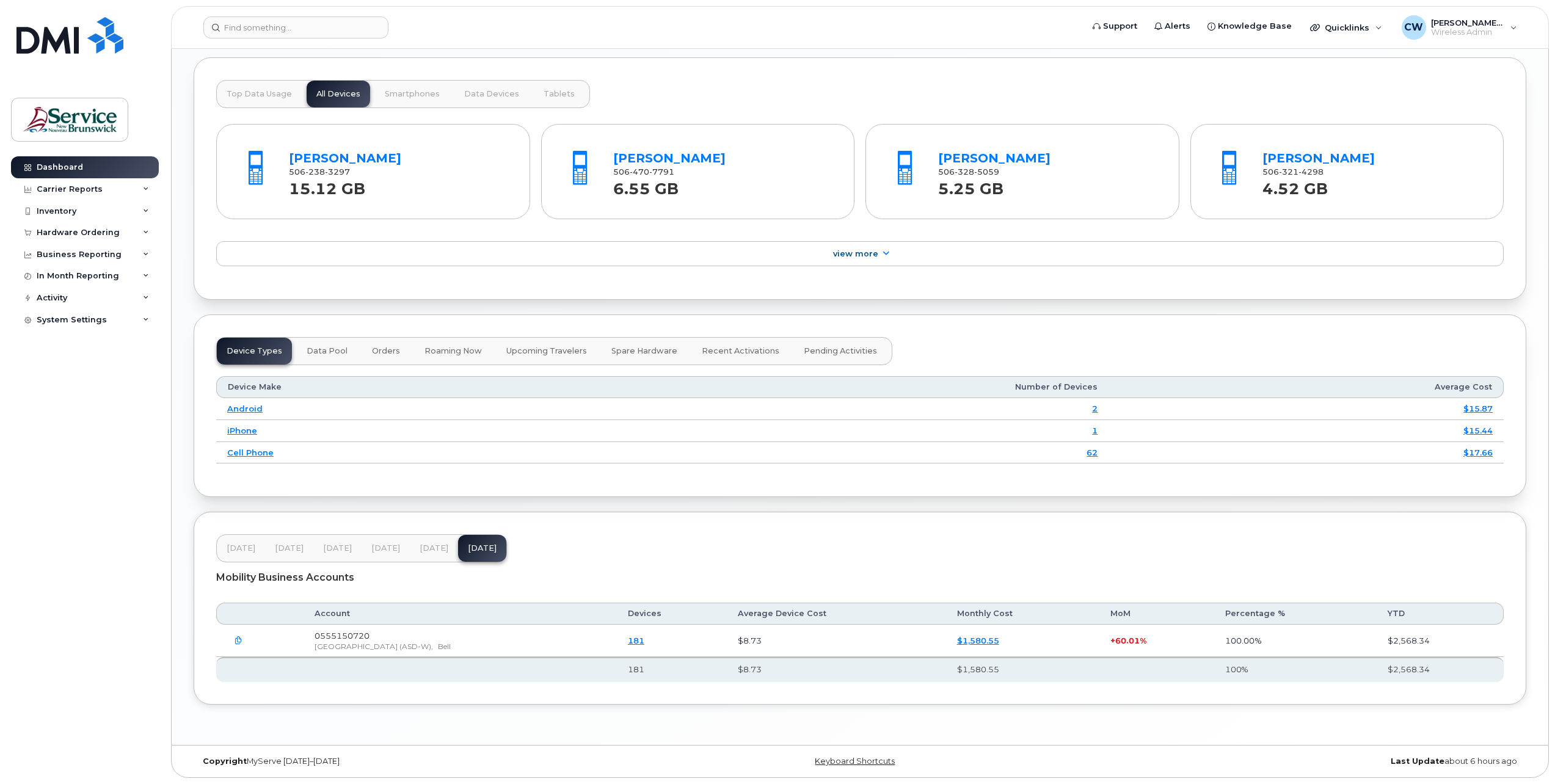
scroll to position [1187, 0]
click at [237, 638] on icon "button" at bounding box center [239, 641] width 8 height 8
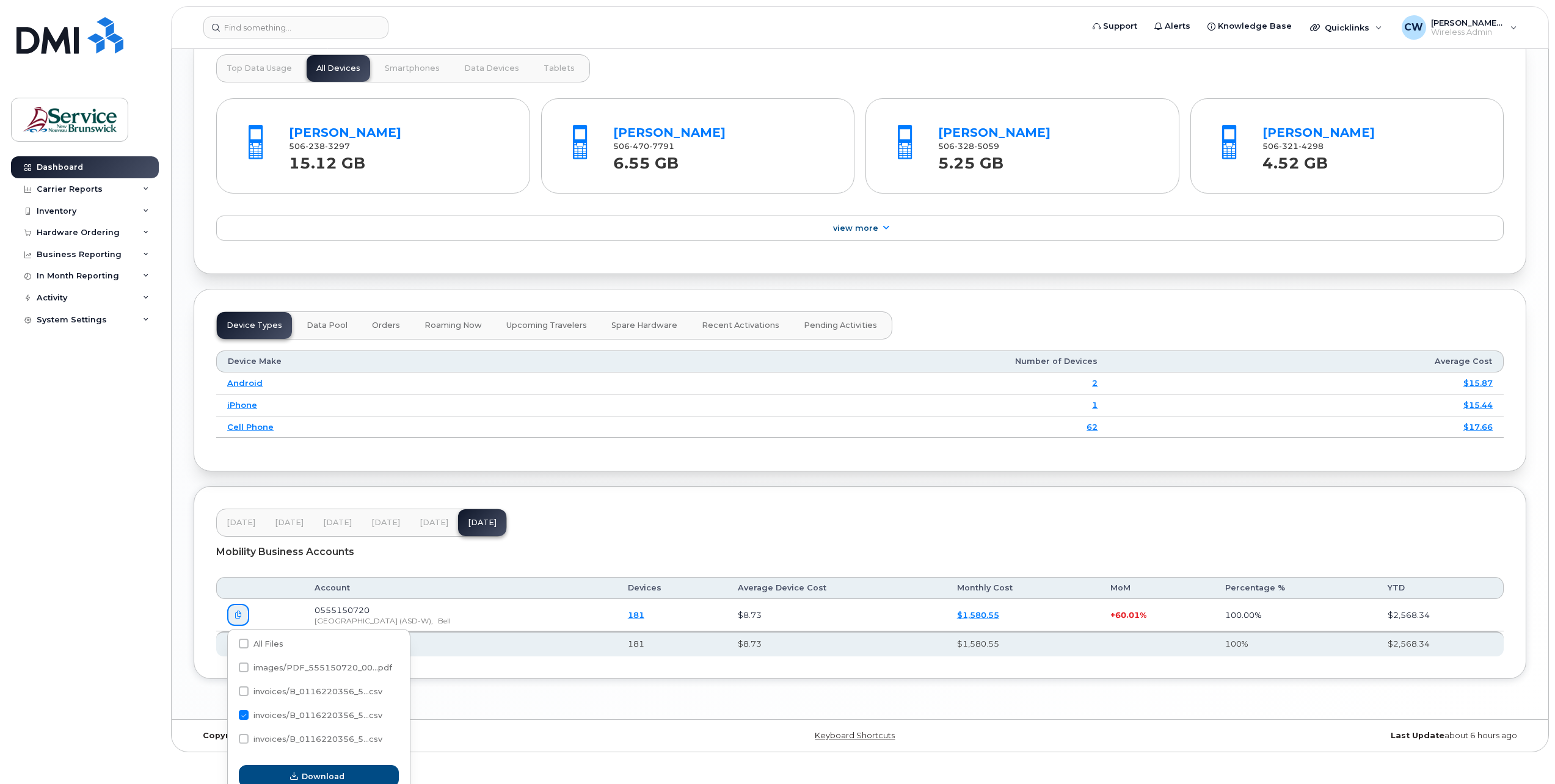
scroll to position [1223, 0]
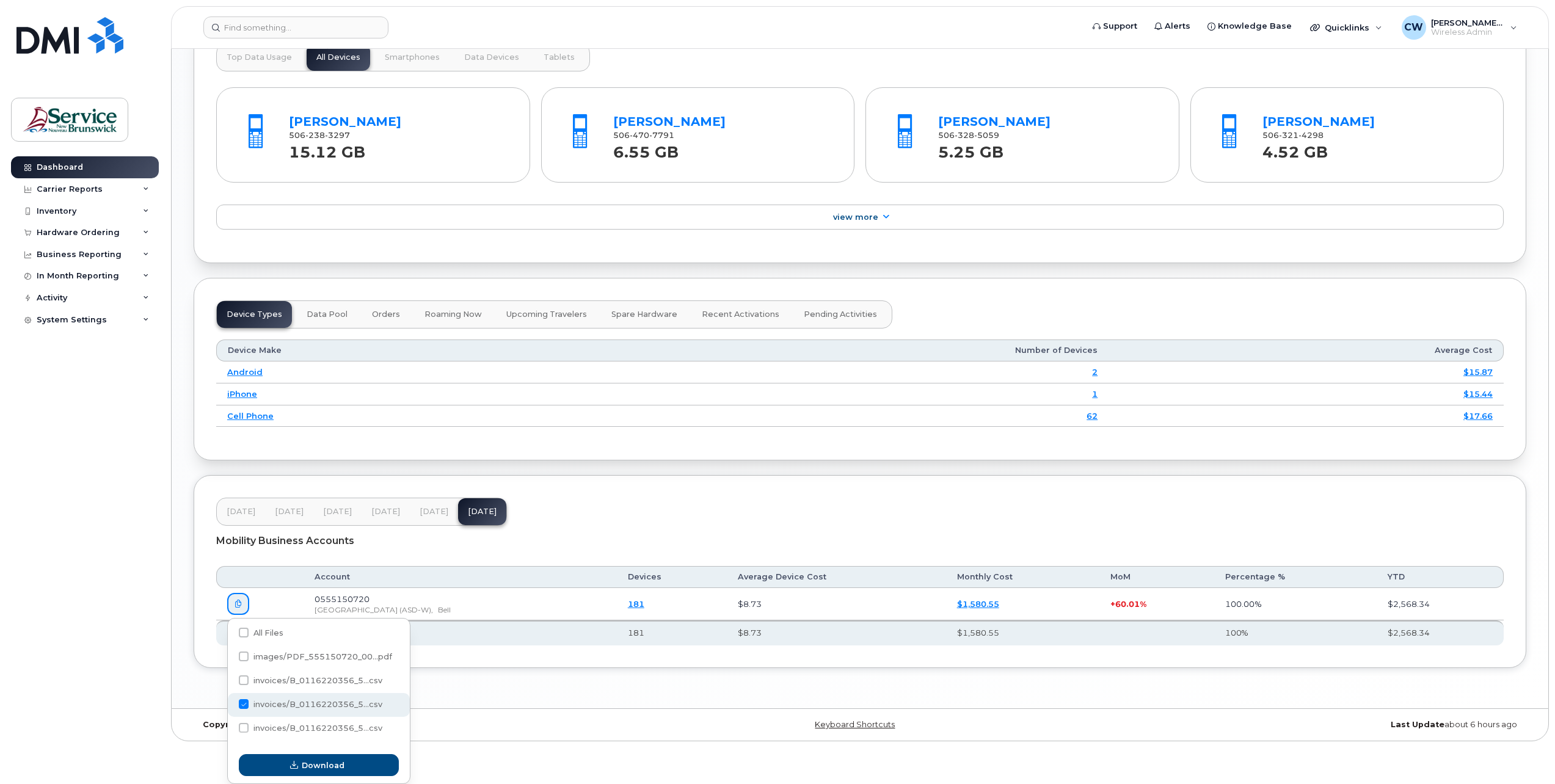
click at [245, 705] on span at bounding box center [244, 704] width 10 height 10
click at [230, 705] on input "invoices/B_0116220356_5...csv" at bounding box center [227, 704] width 6 height 6
checkbox input "false"
click at [246, 632] on span at bounding box center [244, 632] width 10 height 10
click at [230, 632] on input "All Files" at bounding box center [227, 633] width 6 height 6
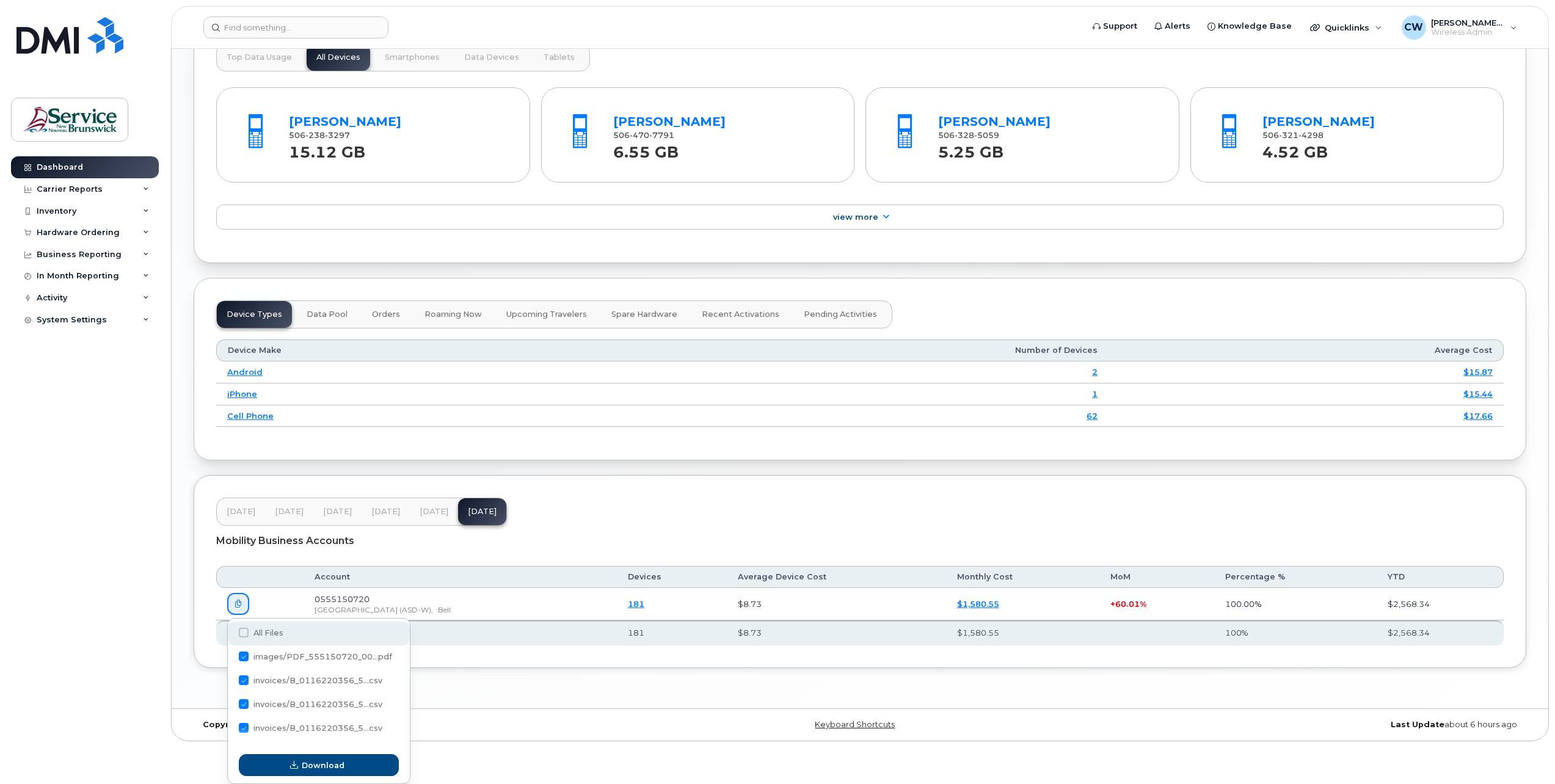
checkbox input "true"
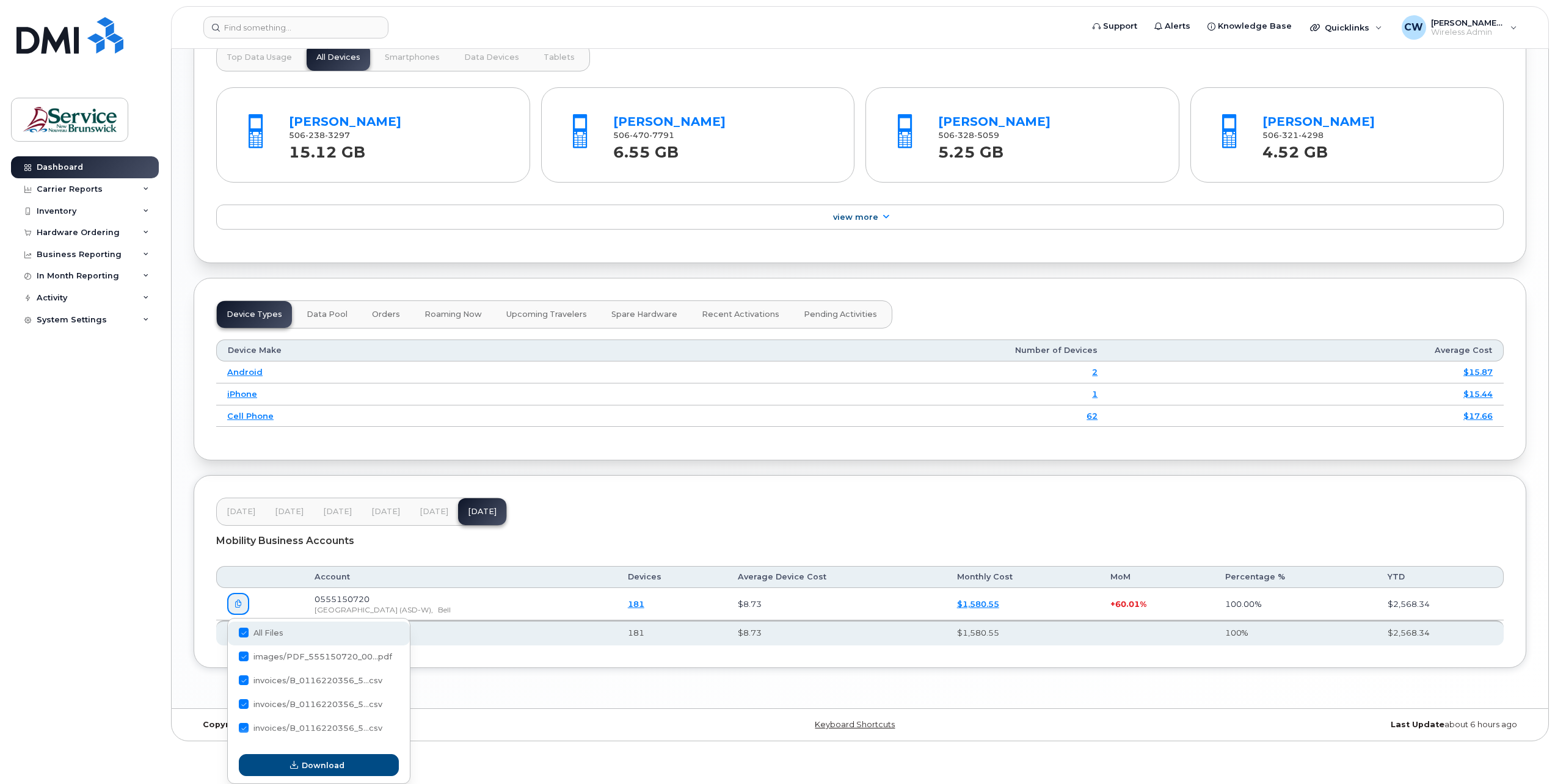
click at [244, 632] on span at bounding box center [244, 632] width 10 height 10
click at [230, 632] on input "All Files" at bounding box center [227, 633] width 6 height 6
checkbox input "false"
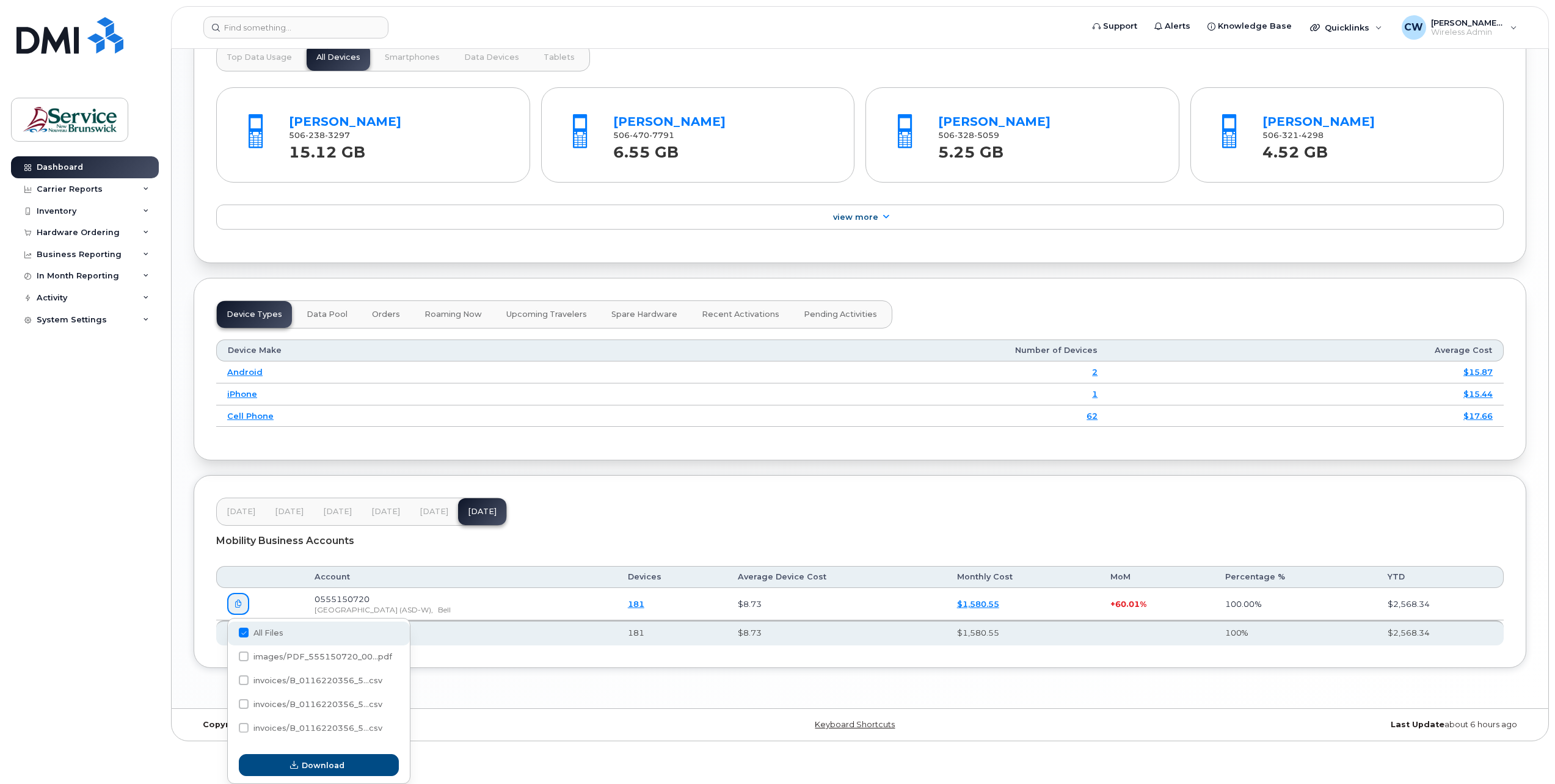
checkbox input "false"
click at [70, 505] on div "Dashboard Carrier Reports Monthly Billing Data Daily Data Pooling Data Behavior…" at bounding box center [86, 461] width 151 height 610
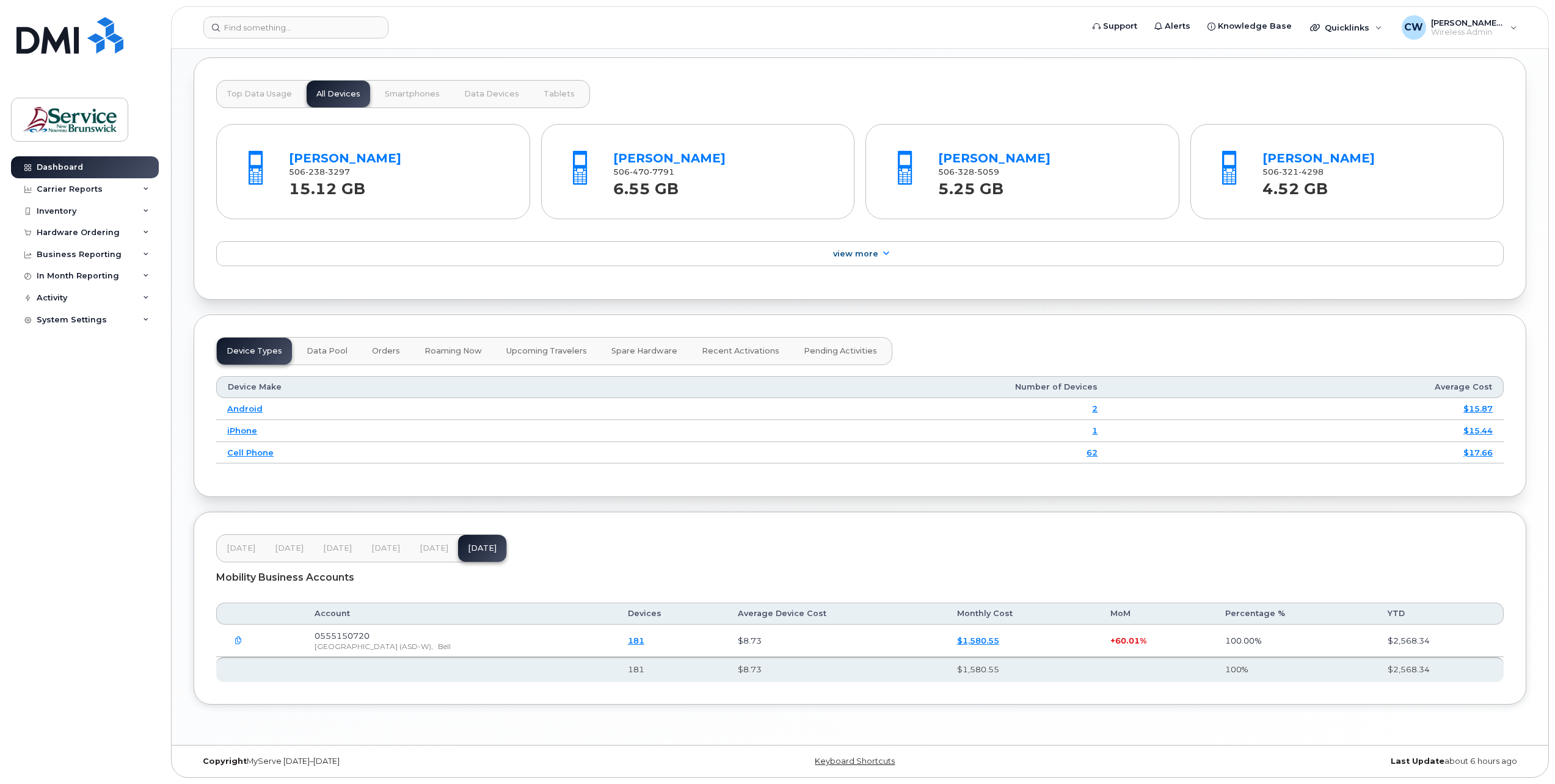
click at [86, 648] on div "Dashboard Carrier Reports Monthly Billing Data Daily Data Pooling Data Behavior…" at bounding box center [86, 461] width 151 height 610
click at [644, 641] on link "181" at bounding box center [636, 641] width 17 height 10
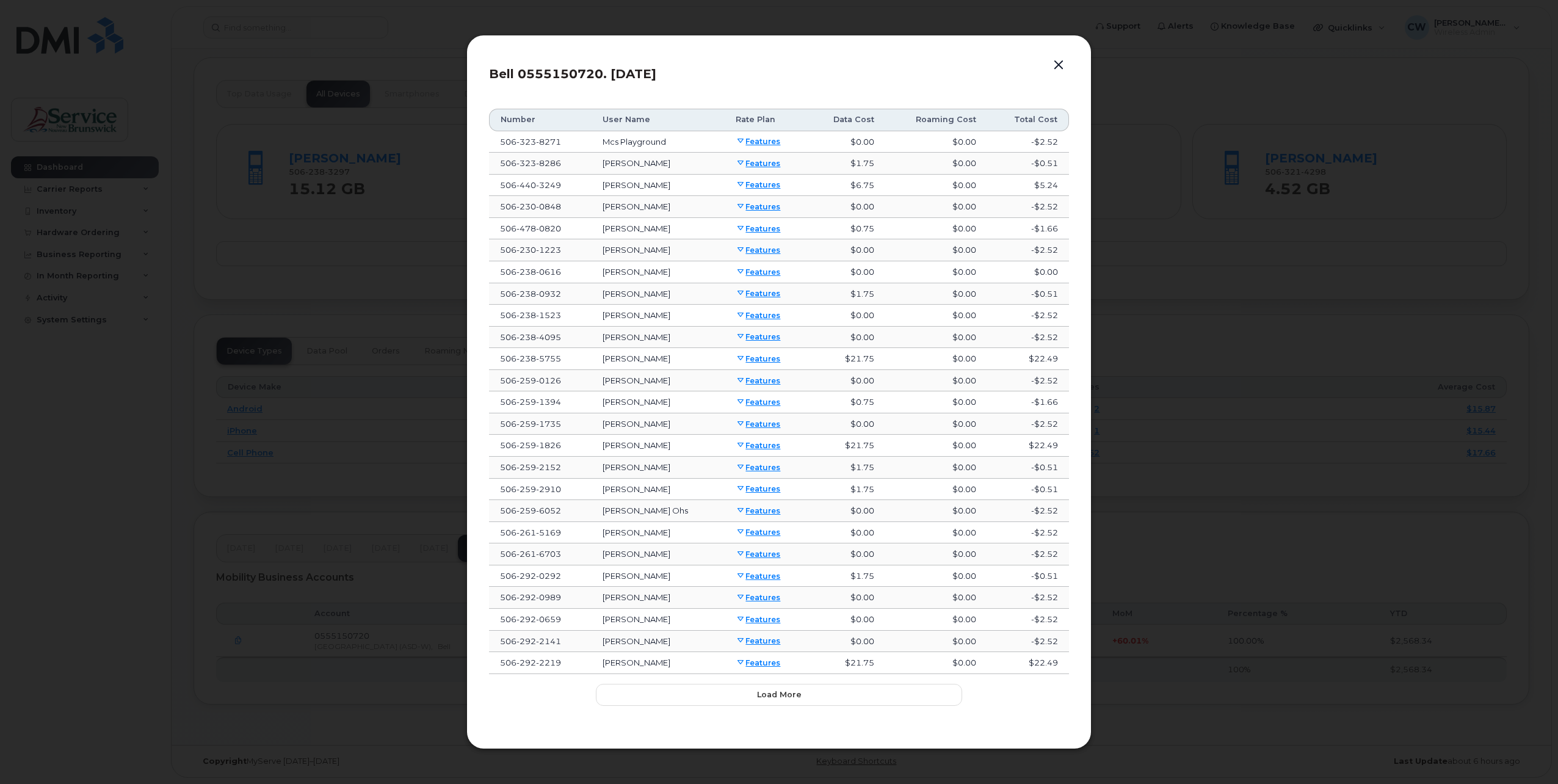
click at [766, 314] on link "Features" at bounding box center [758, 315] width 45 height 9
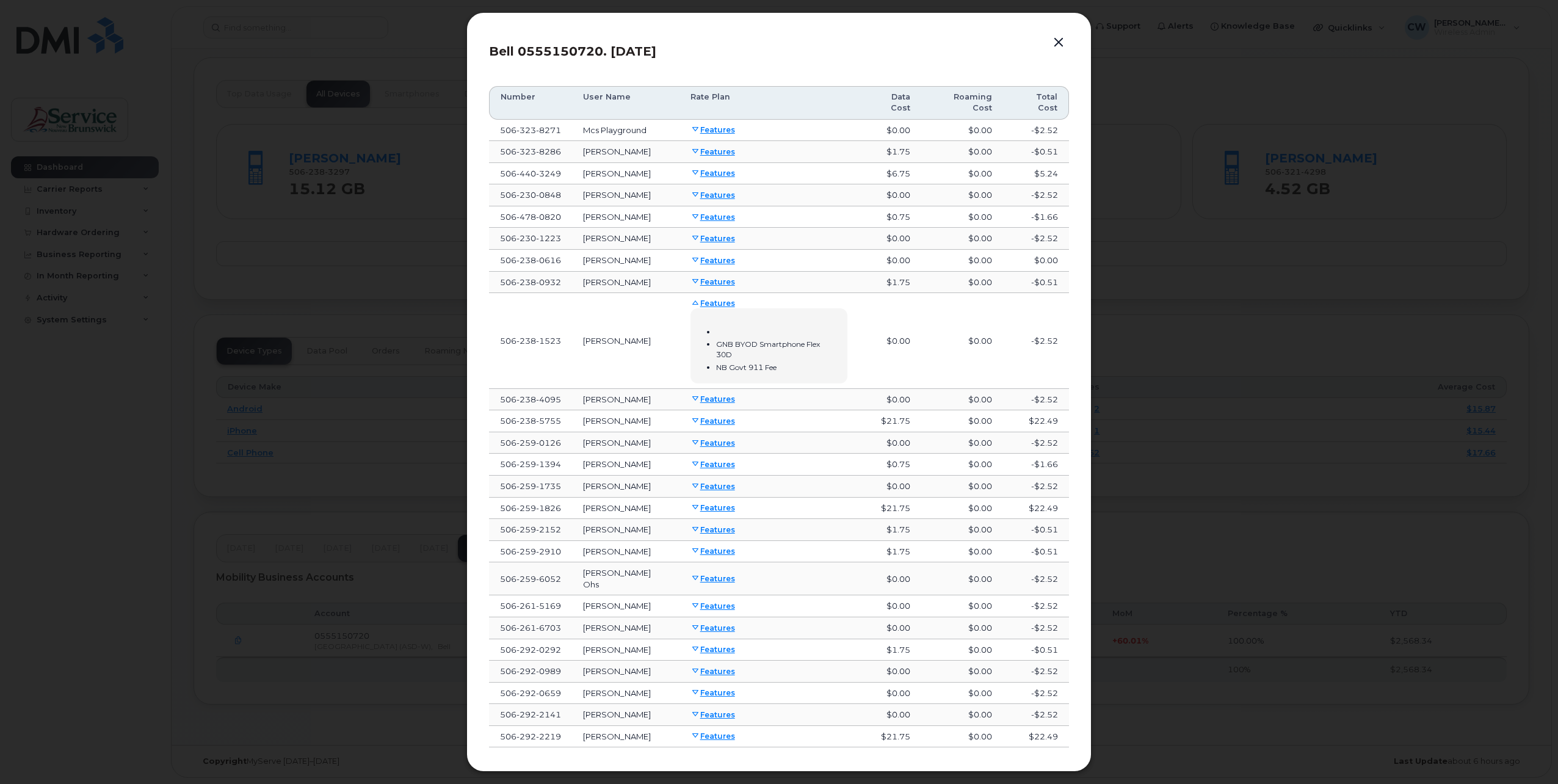
scroll to position [50, 0]
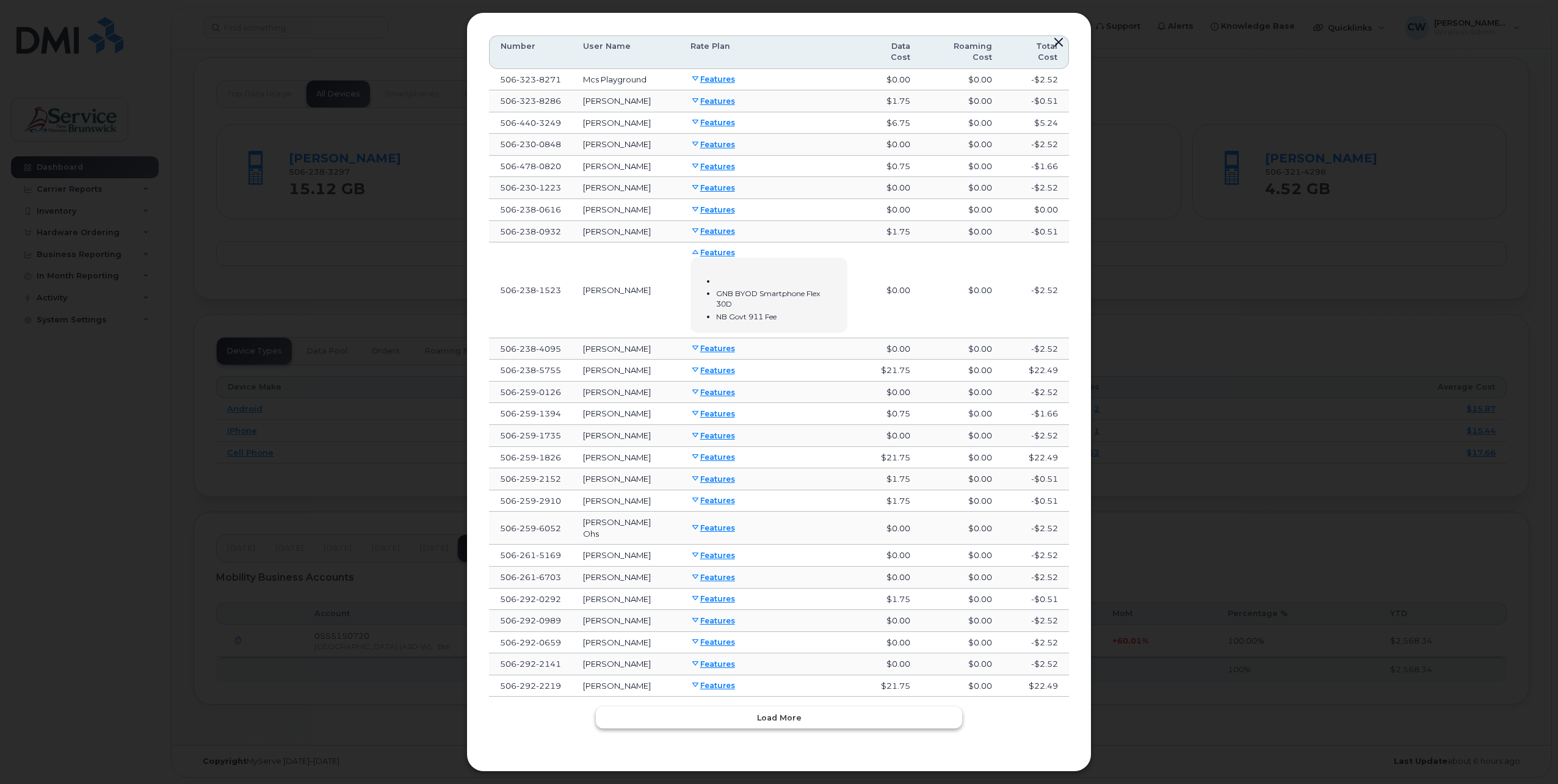
click at [764, 720] on span "Load more" at bounding box center [779, 717] width 45 height 12
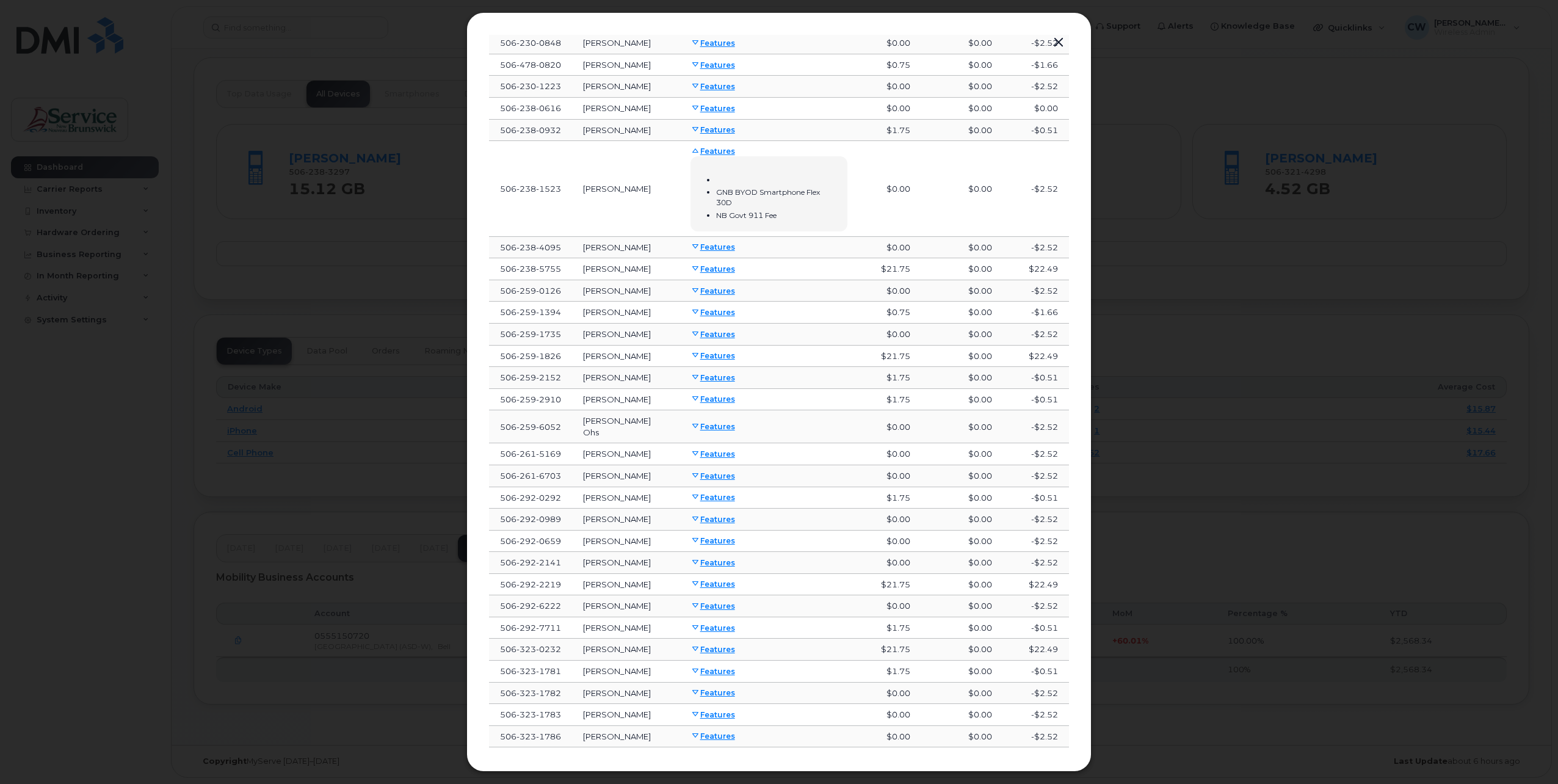
scroll to position [234, 0]
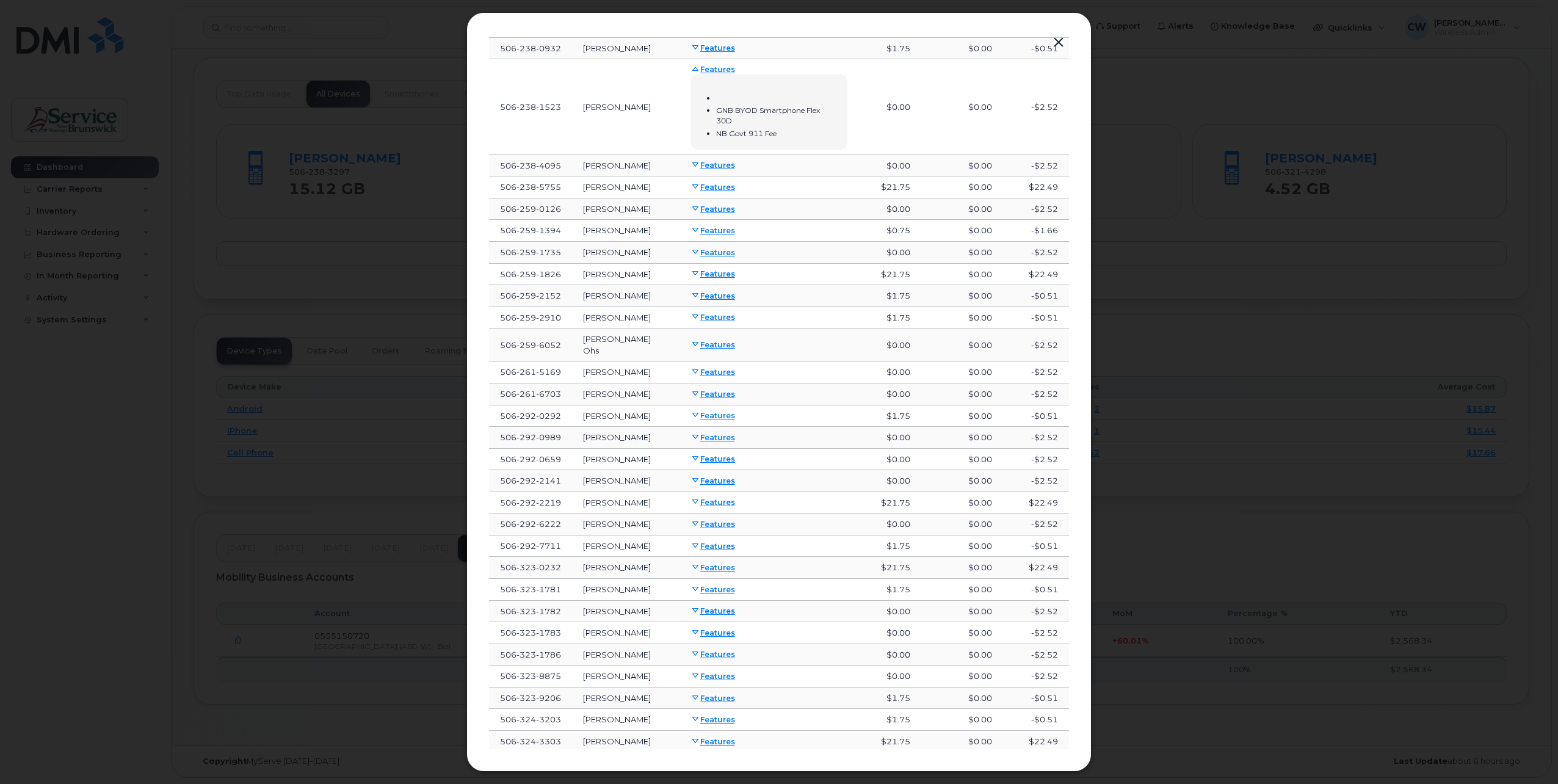
click at [727, 543] on link "Features" at bounding box center [712, 545] width 45 height 9
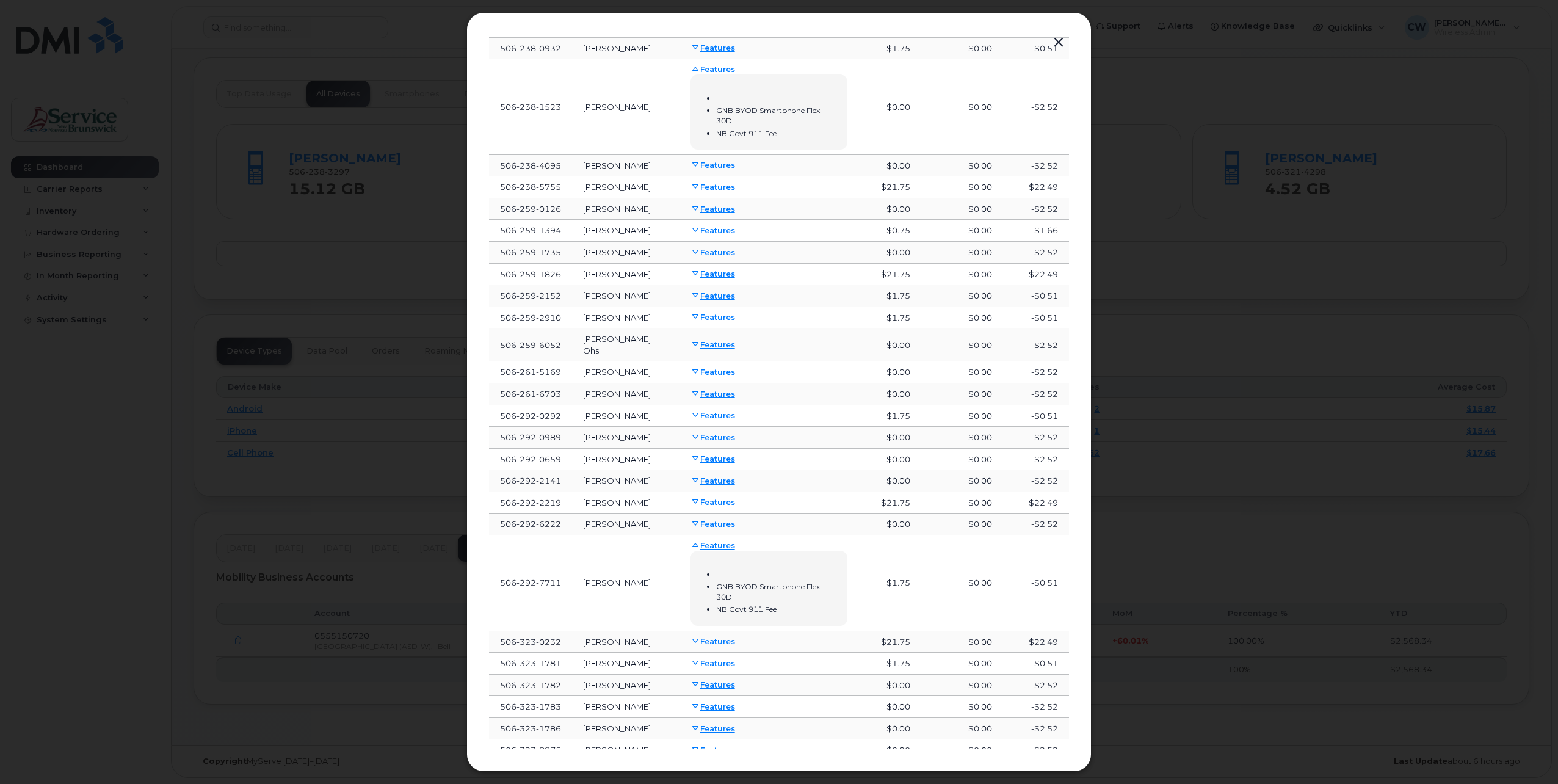
scroll to position [173, 0]
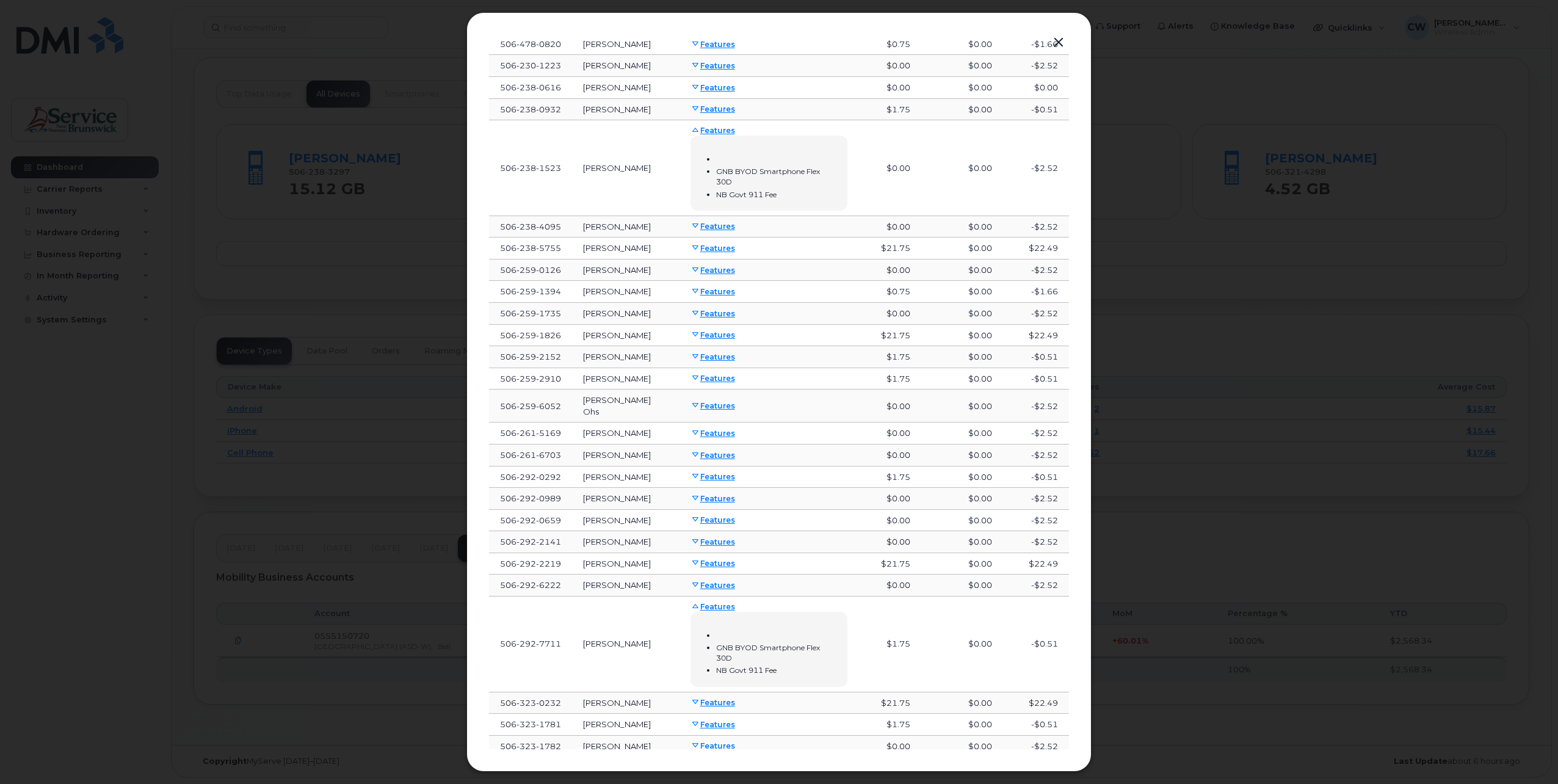
click at [702, 605] on link "Features" at bounding box center [712, 606] width 45 height 9
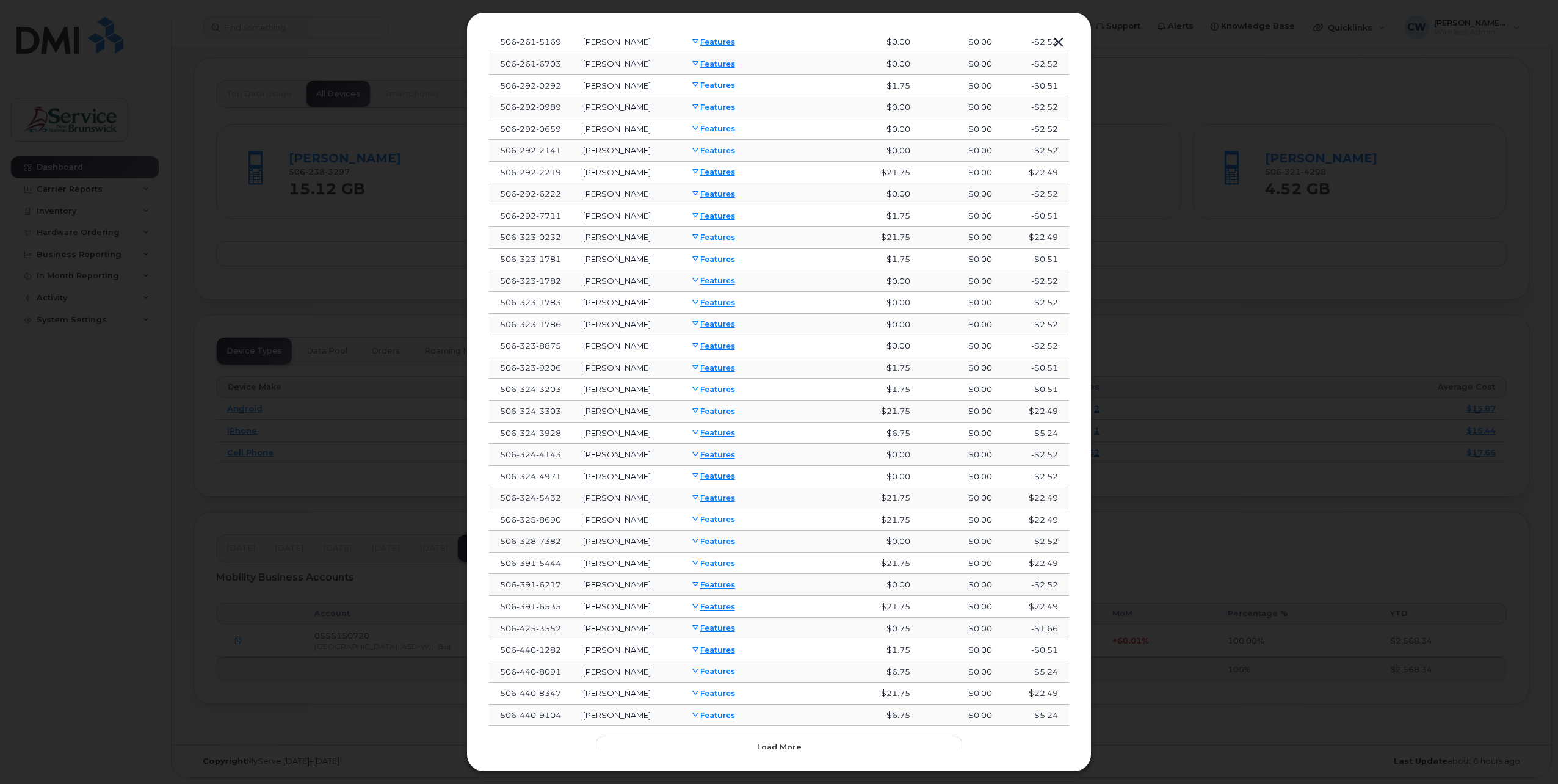
scroll to position [593, 0]
click at [779, 718] on span "Load more" at bounding box center [779, 717] width 45 height 12
click at [777, 734] on span "Load more" at bounding box center [779, 740] width 45 height 12
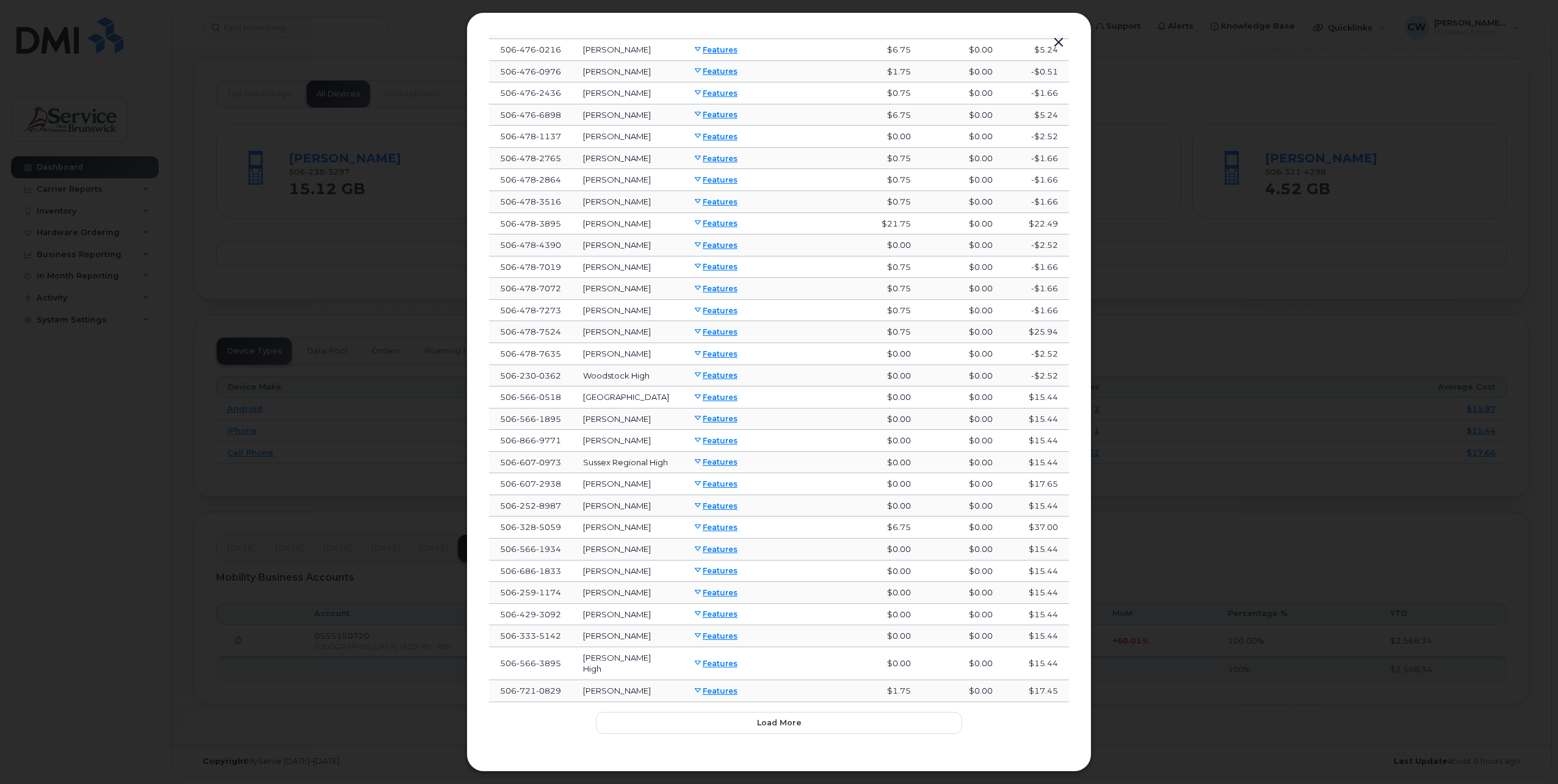
click at [714, 619] on link "Features" at bounding box center [715, 614] width 45 height 9
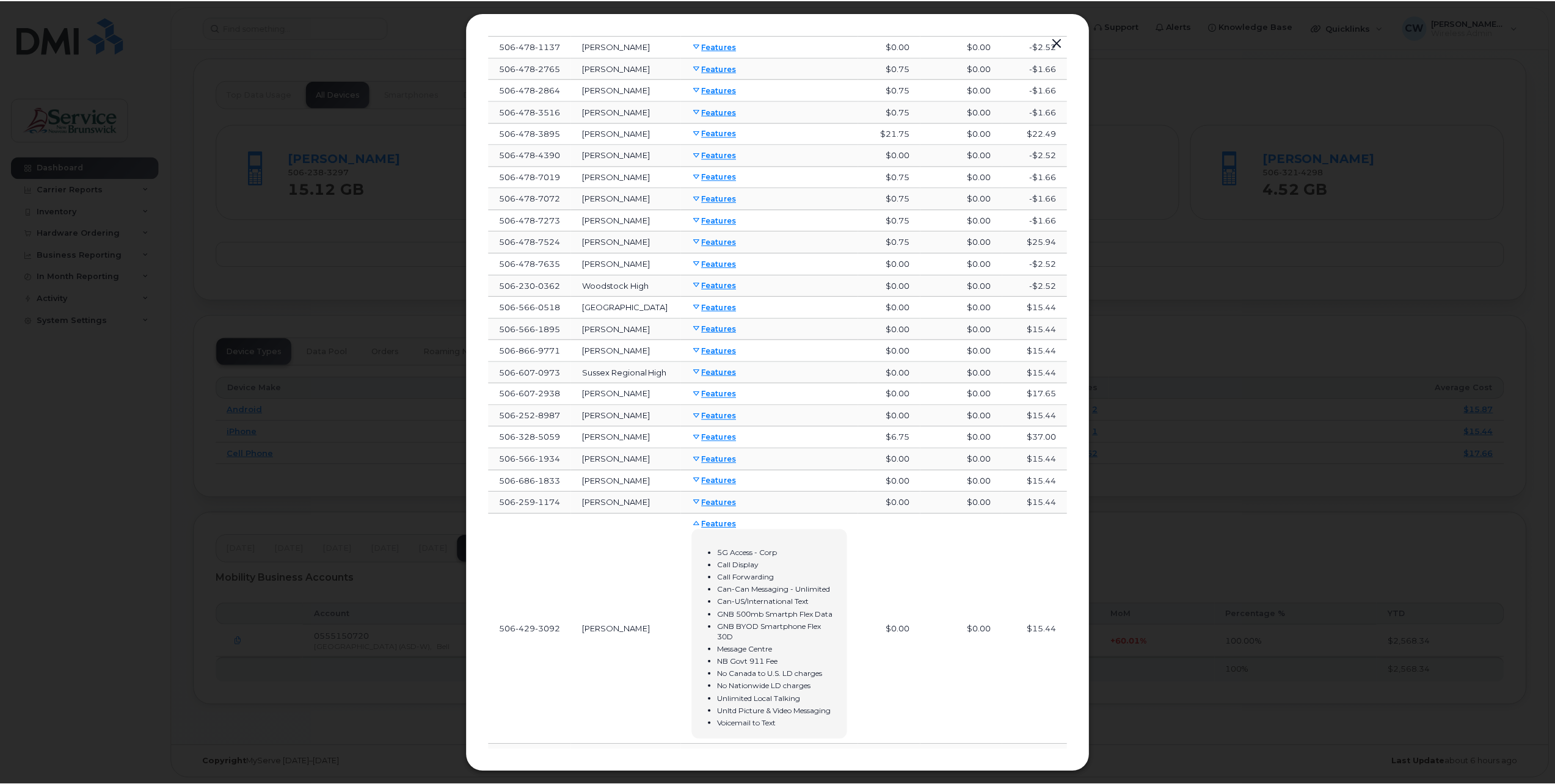
scroll to position [1796, 0]
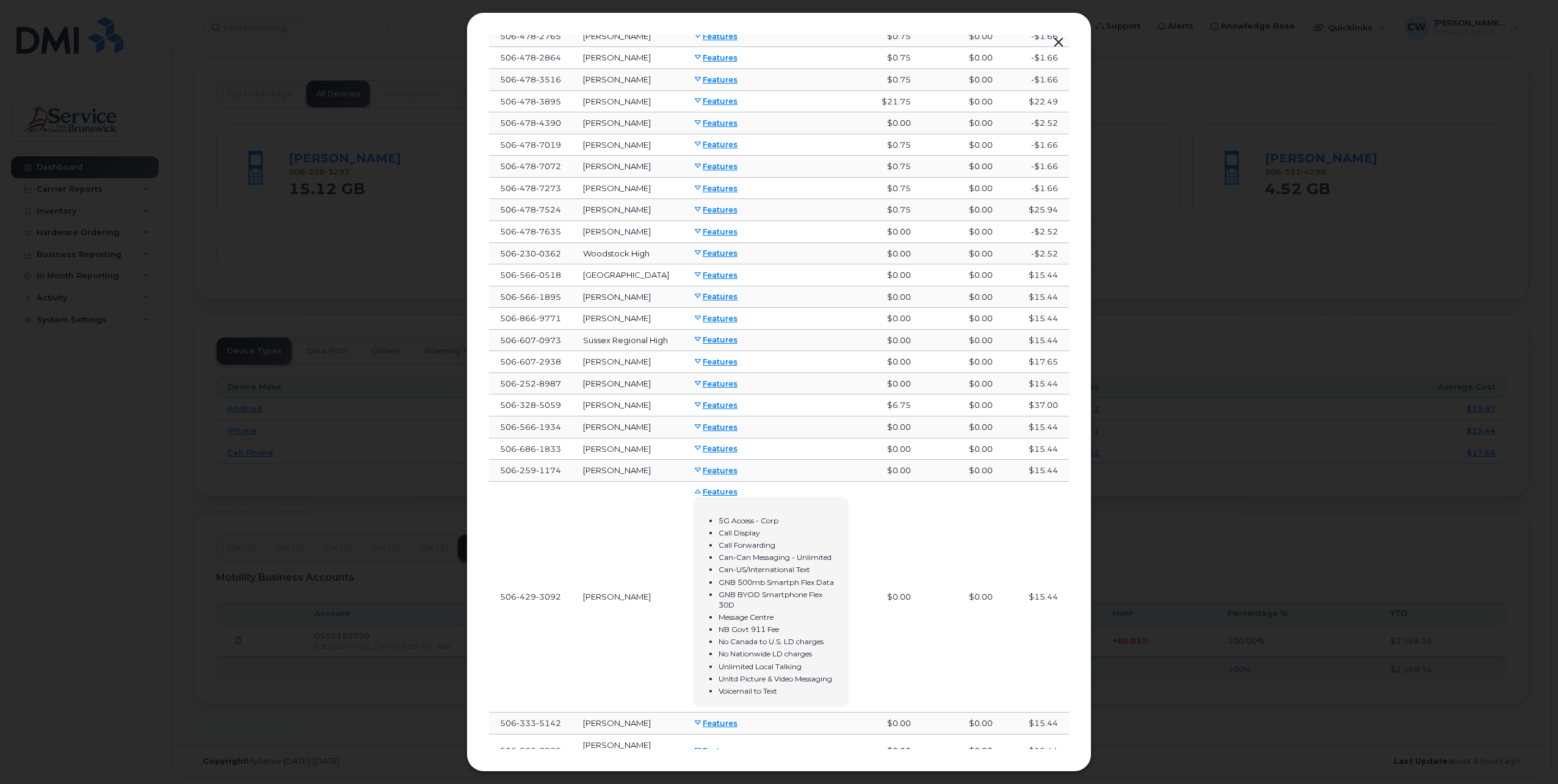
click at [1059, 43] on button "button" at bounding box center [1059, 43] width 19 height 17
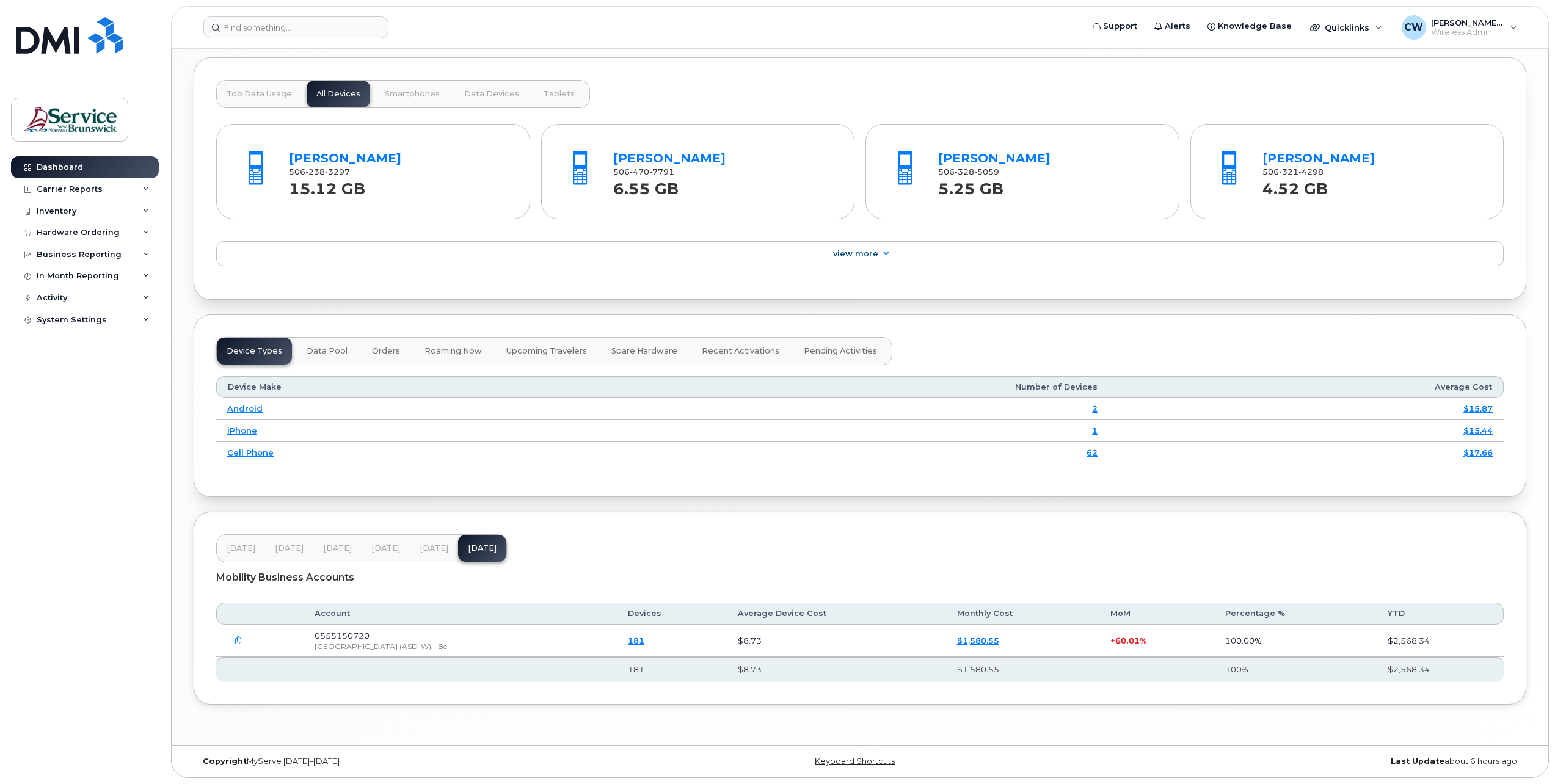
click at [427, 544] on span "Jun 25" at bounding box center [434, 548] width 29 height 10
click at [239, 641] on icon at bounding box center [239, 641] width 8 height 8
click at [865, 761] on link "Keyboard Shortcuts" at bounding box center [855, 761] width 80 height 10
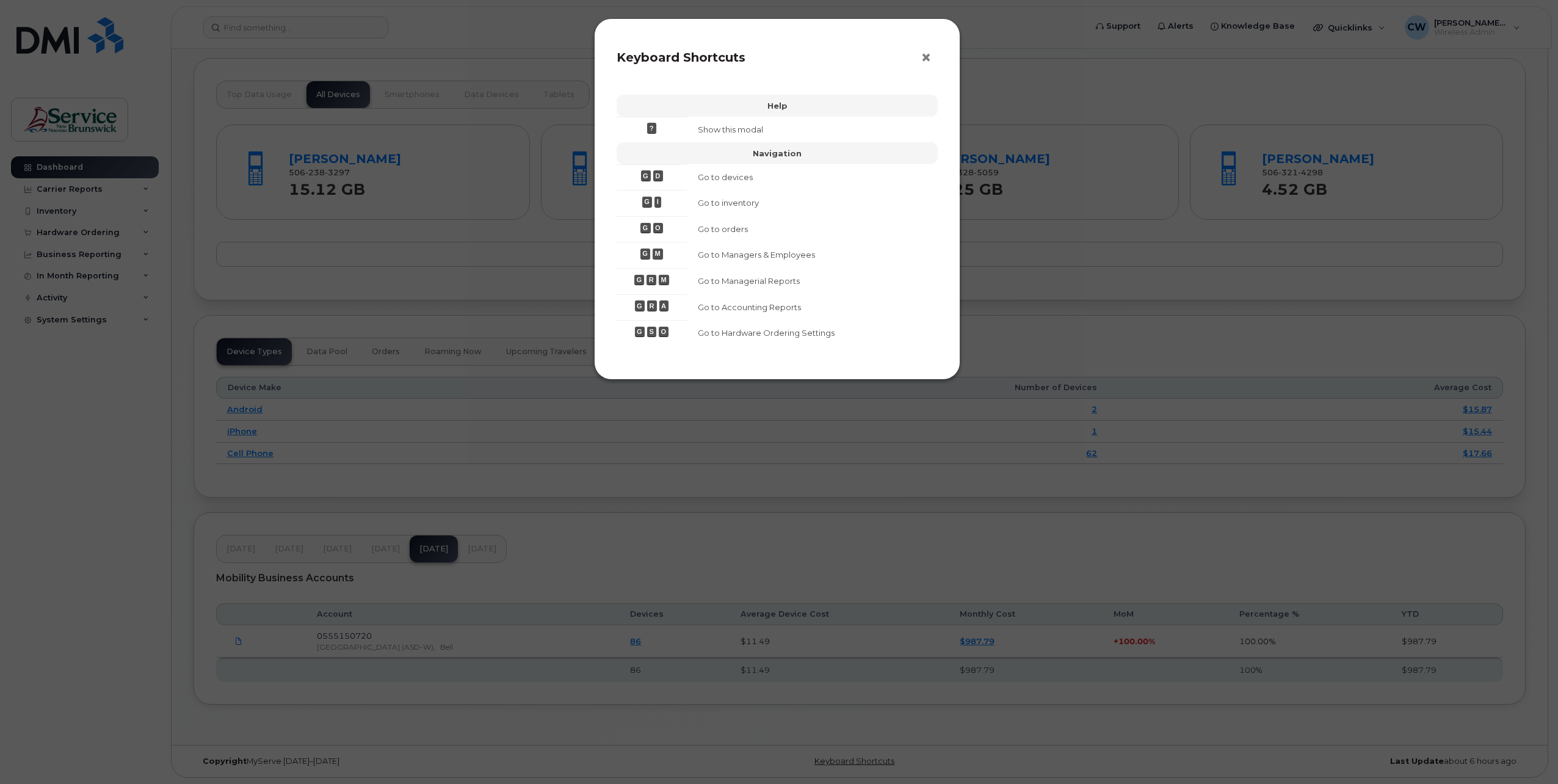
click at [923, 56] on span "×" at bounding box center [926, 57] width 11 height 23
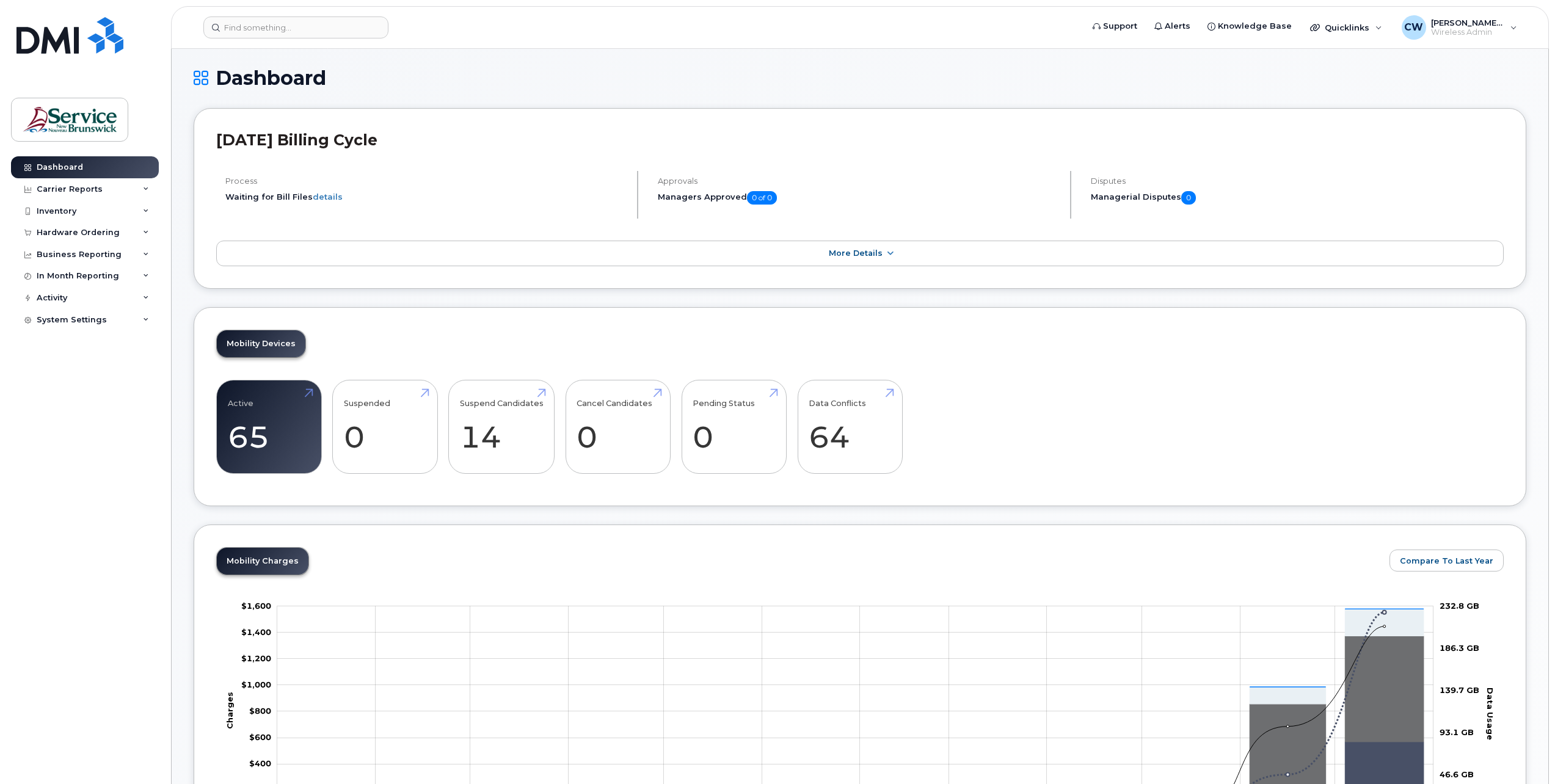
scroll to position [0, 0]
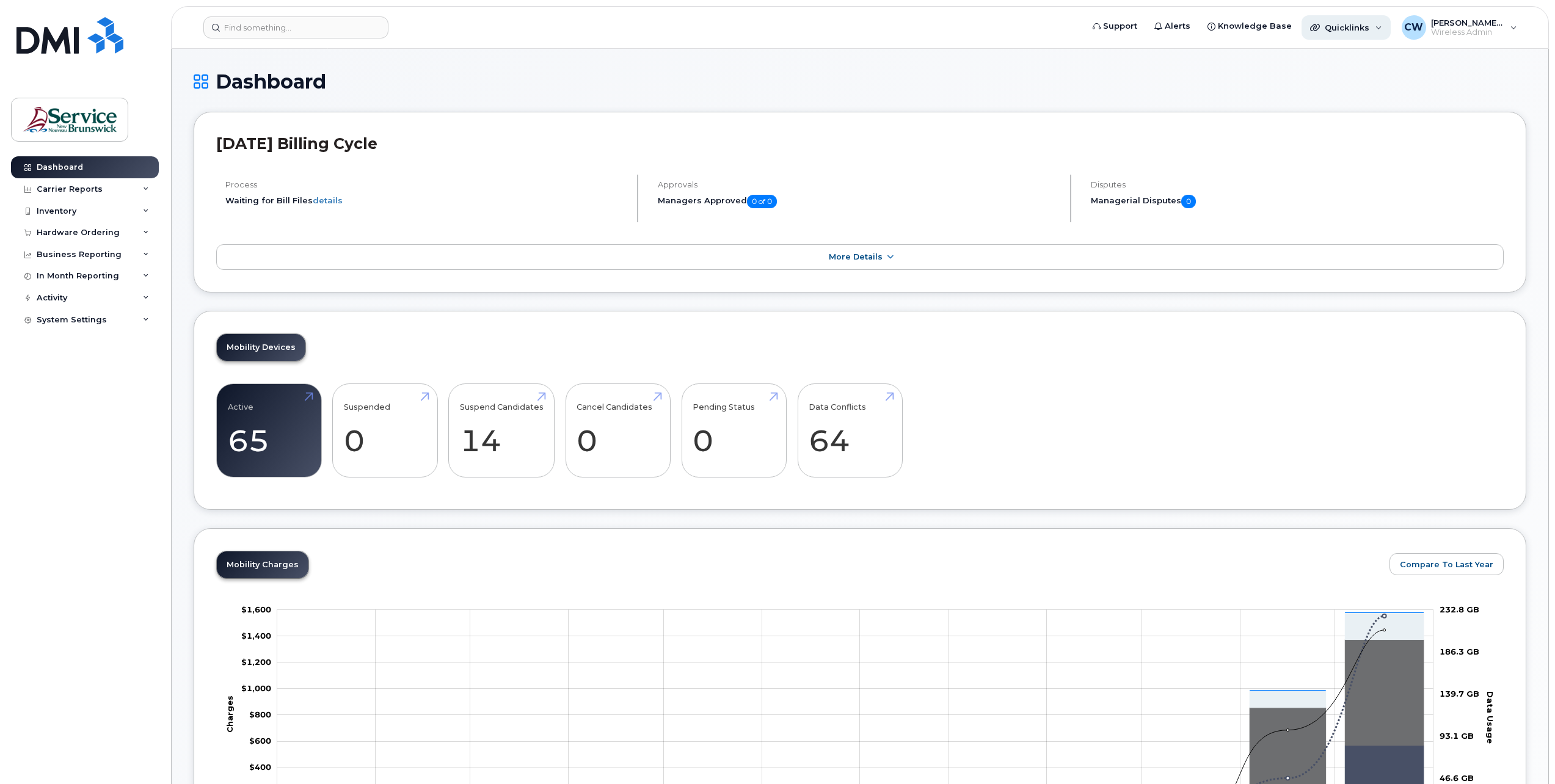
click at [1380, 26] on div "Quicklinks" at bounding box center [1346, 27] width 89 height 24
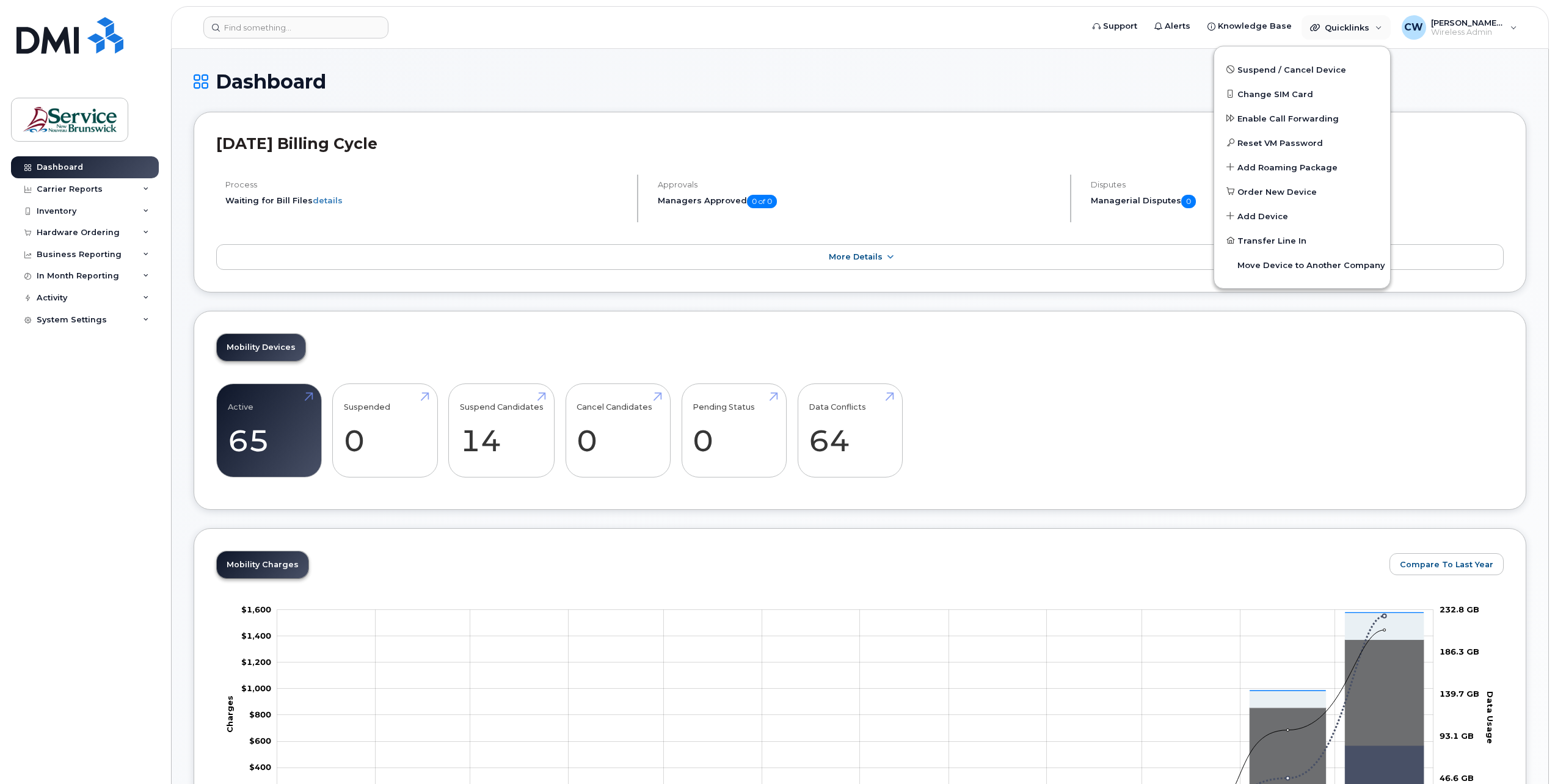
click at [618, 579] on div "Mobility Charges Compare To Last Year Zoom Out Charges $1,000 -$400 -$200 $0 $2…" at bounding box center [860, 713] width 1287 height 325
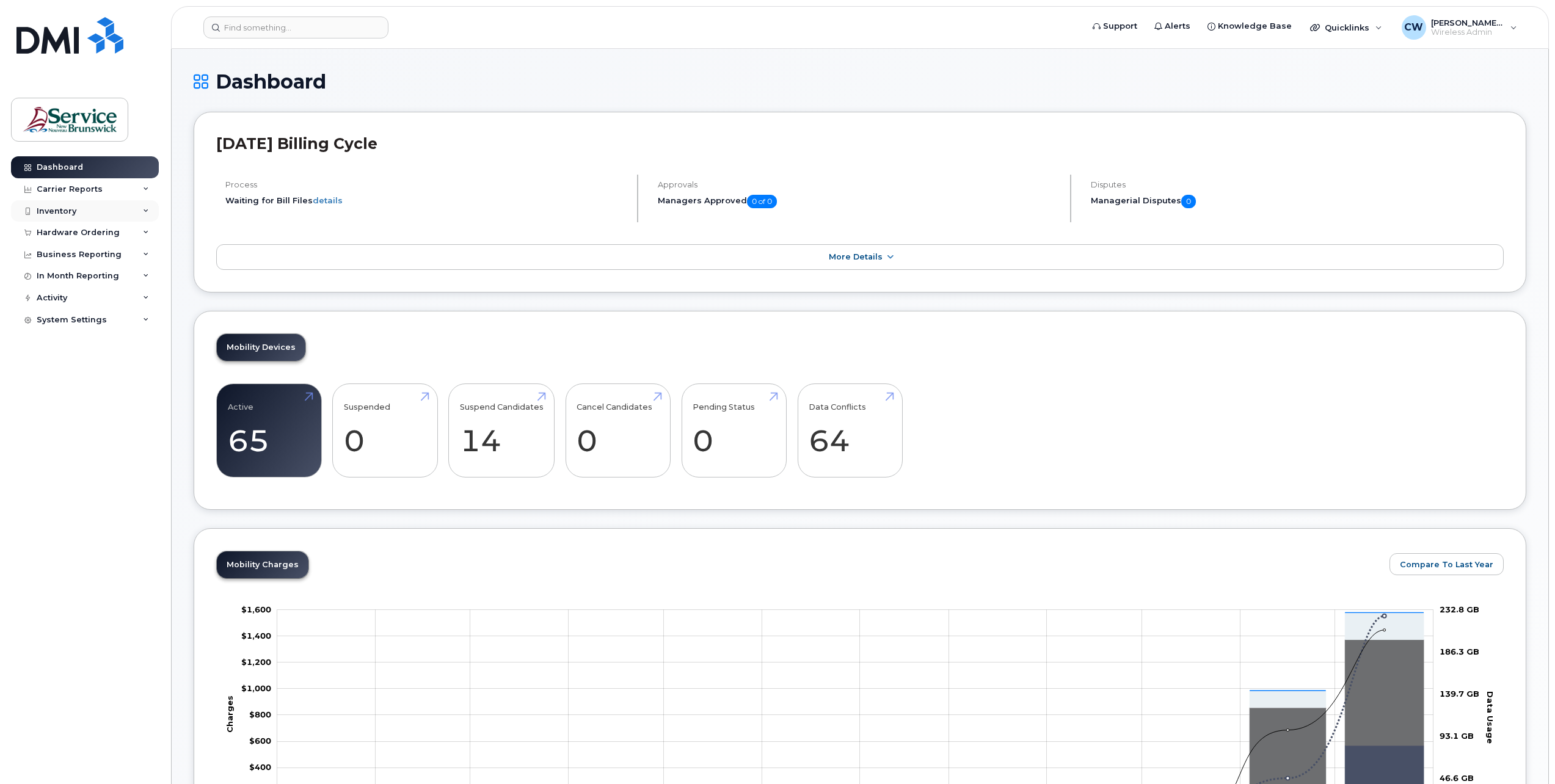
click at [75, 208] on div "Inventory" at bounding box center [57, 211] width 40 height 10
click at [69, 430] on div "System Settings" at bounding box center [85, 436] width 148 height 22
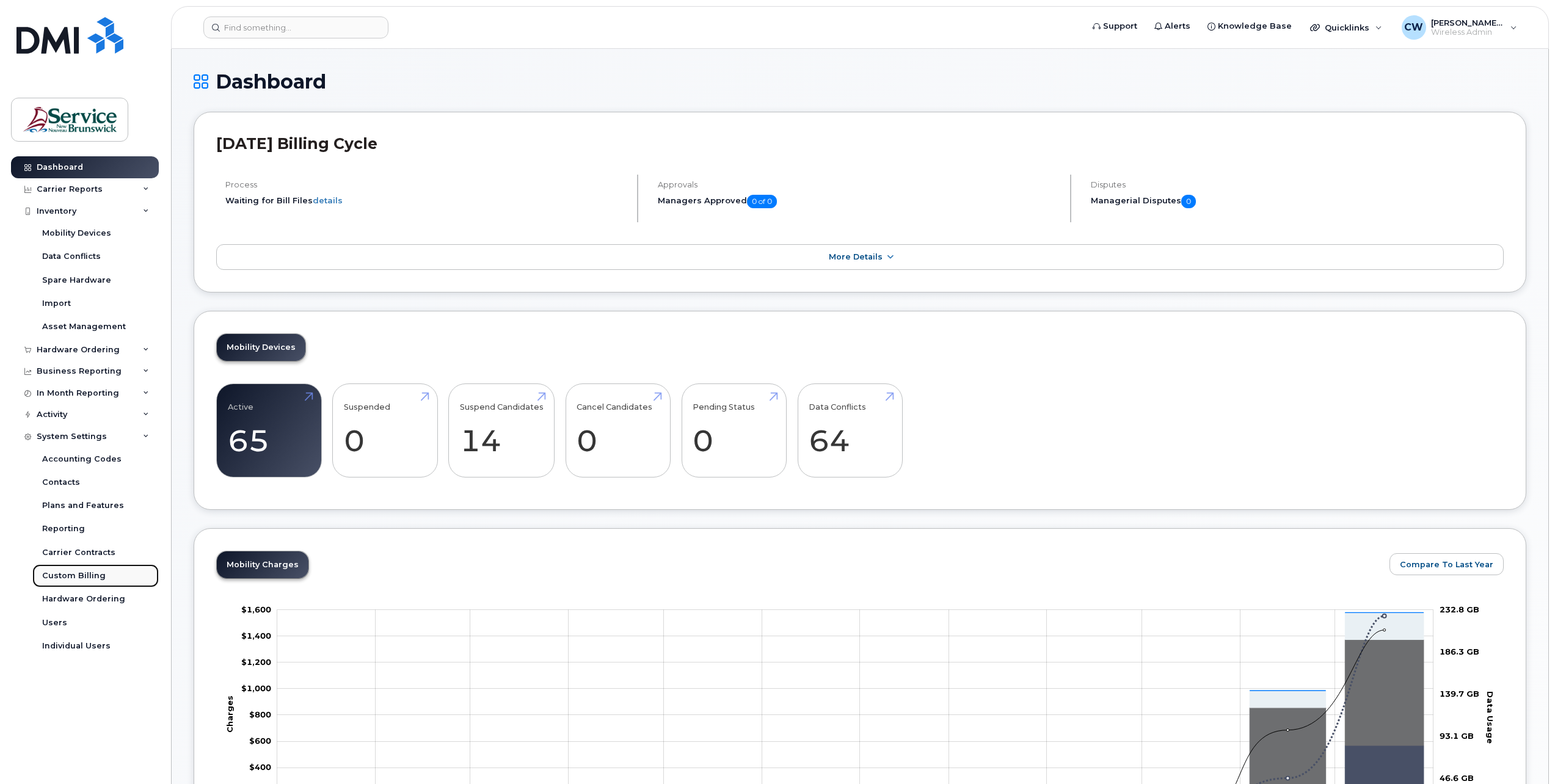
click at [66, 573] on div "Custom Billing" at bounding box center [74, 576] width 63 height 11
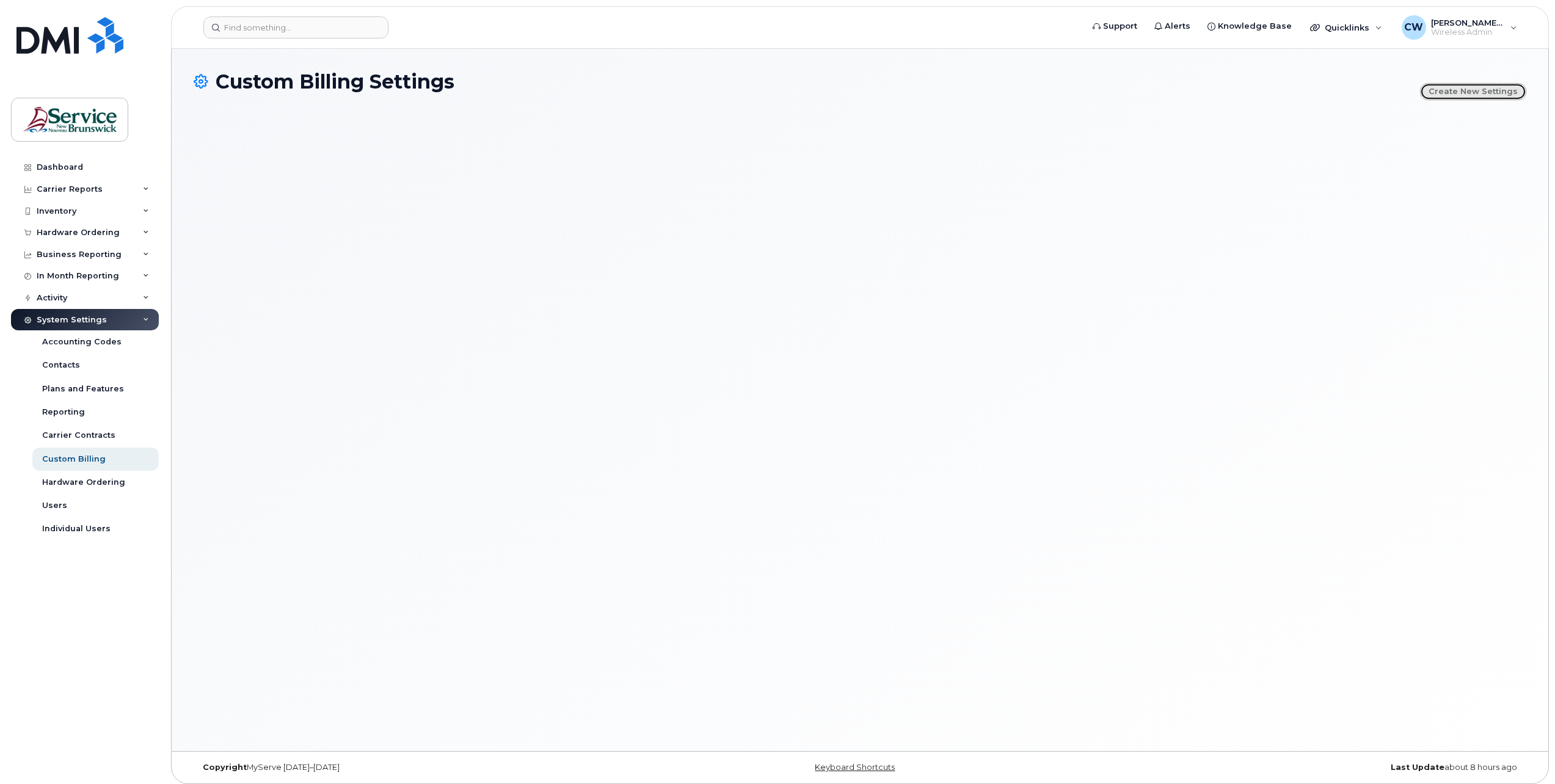
click at [1474, 87] on link "Create new settings" at bounding box center [1473, 91] width 106 height 17
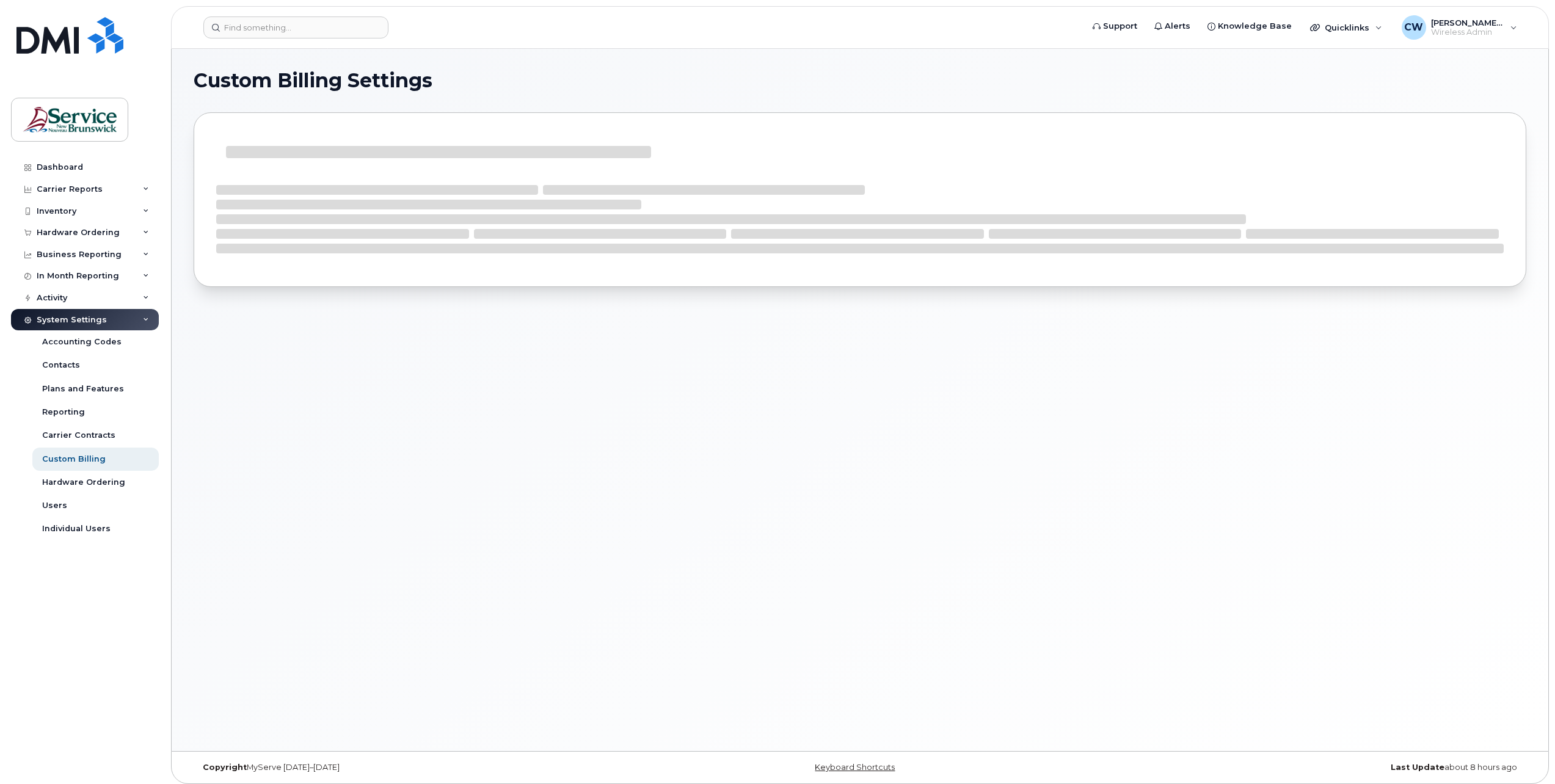
select select
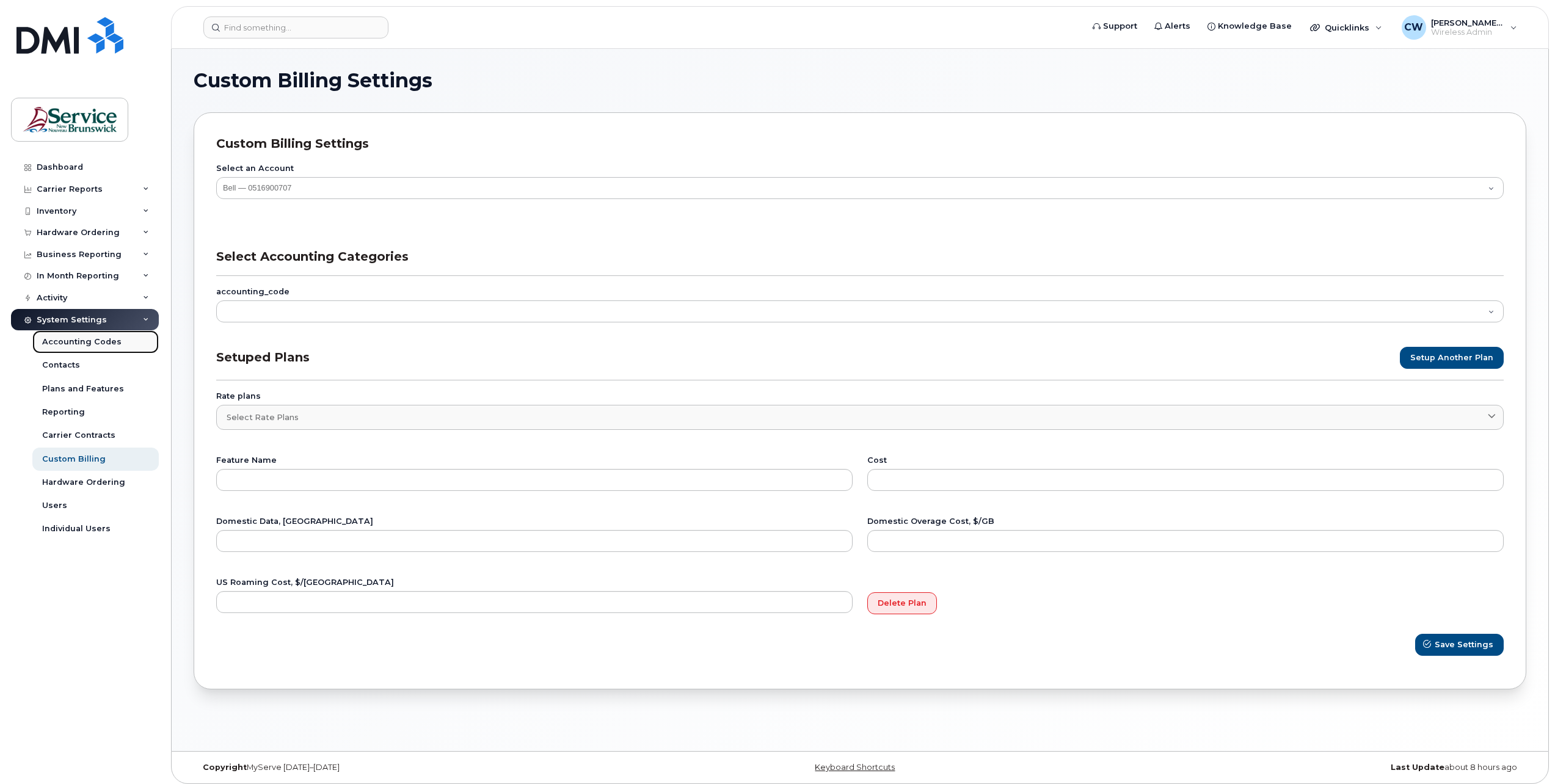
click at [73, 341] on div "Accounting Codes" at bounding box center [81, 342] width 79 height 11
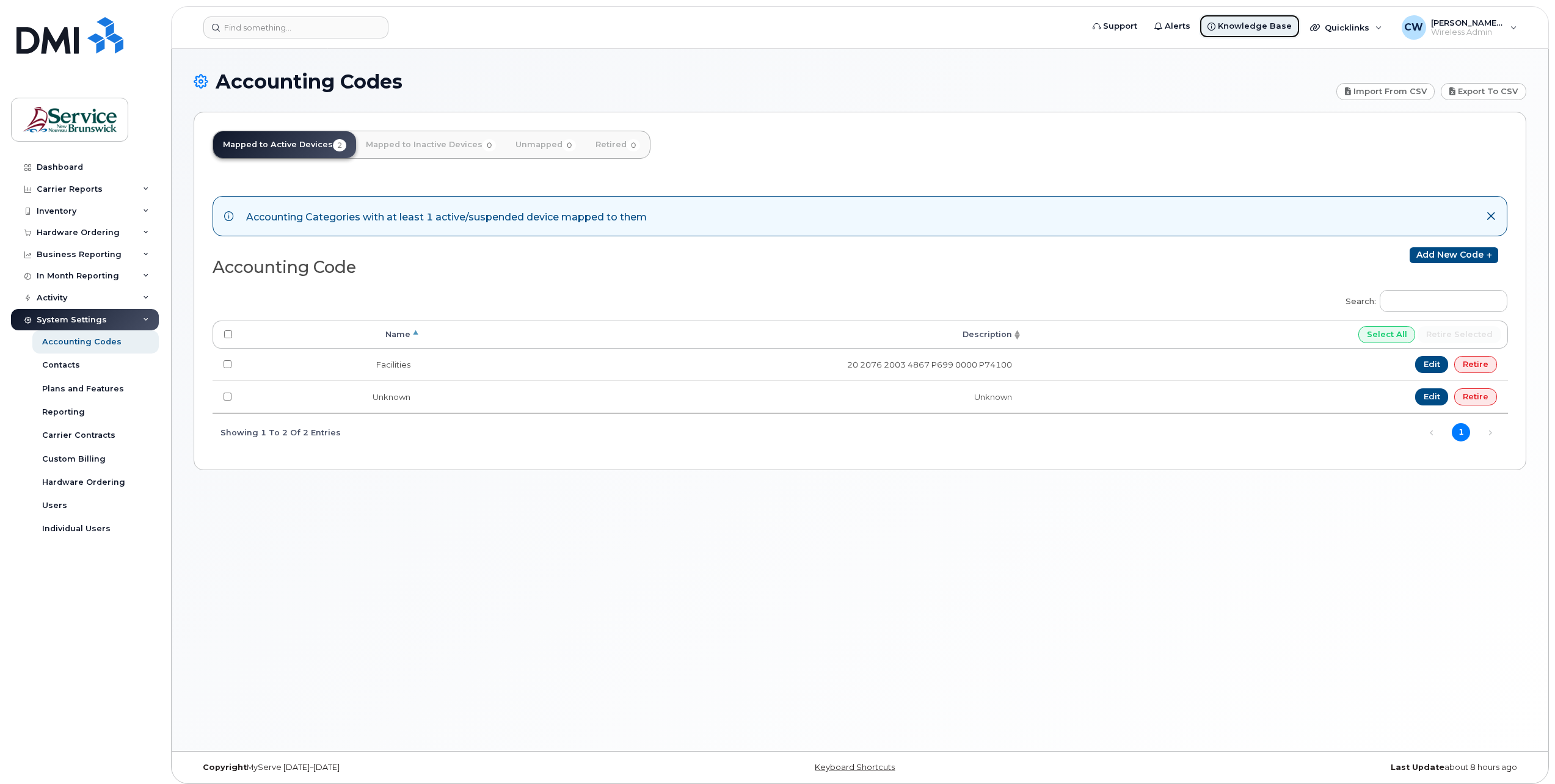
click at [1269, 26] on span "Knowledge Base" at bounding box center [1254, 26] width 74 height 12
click at [77, 339] on div "Accounting Codes" at bounding box center [81, 342] width 79 height 11
click at [1457, 248] on link "Add new code" at bounding box center [1454, 255] width 88 height 16
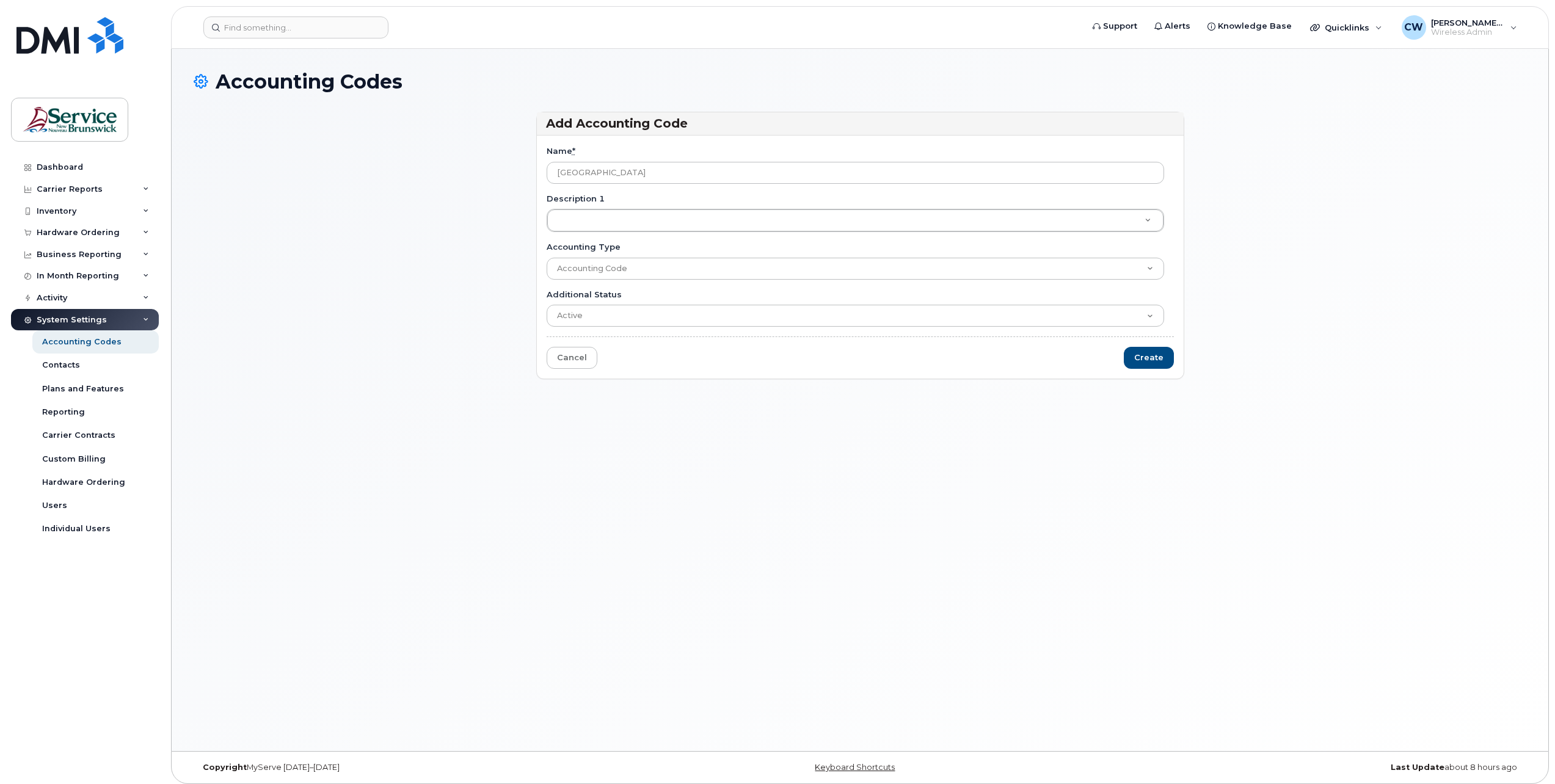
type input "[GEOGRAPHIC_DATA]"
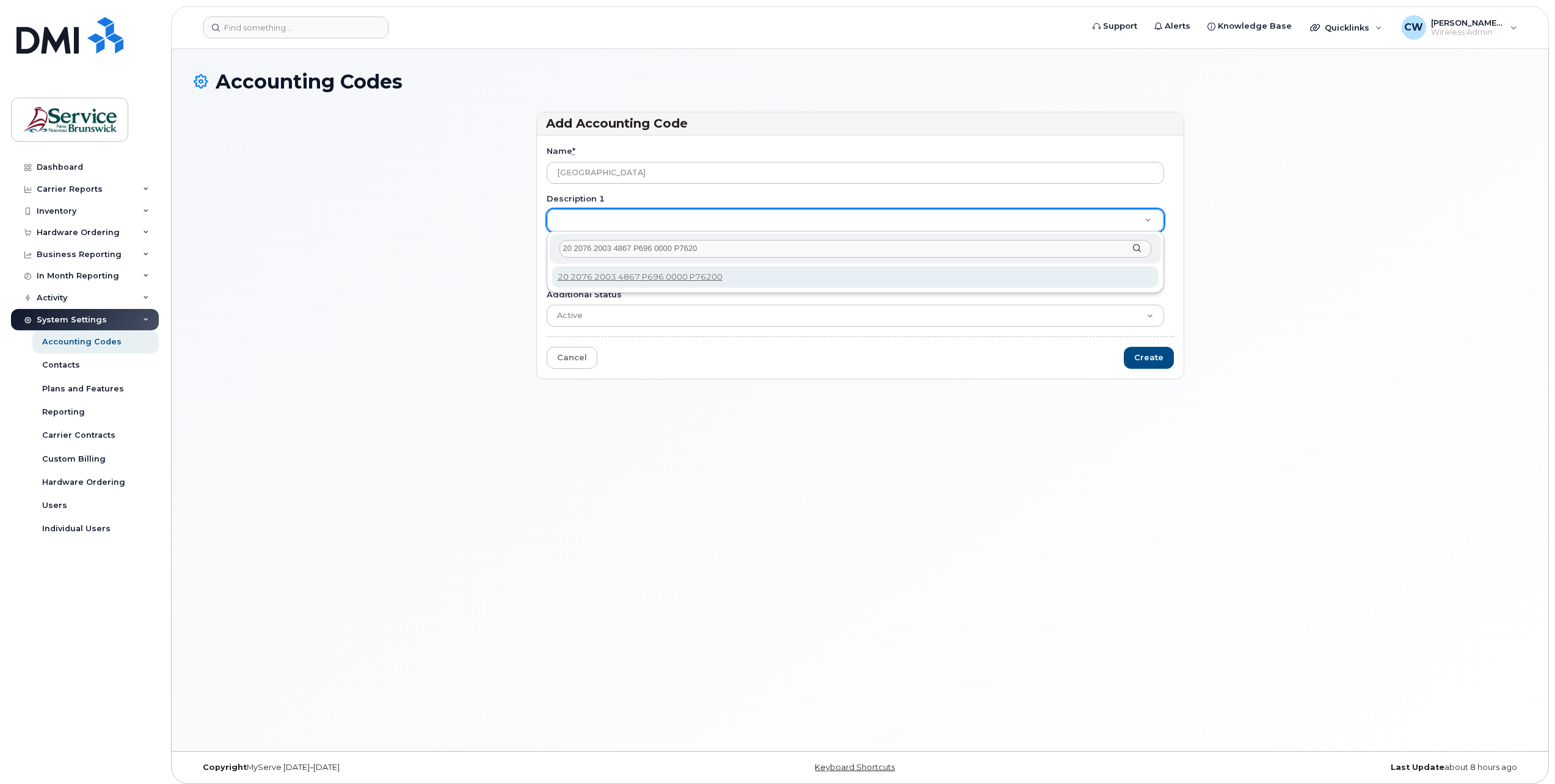
type input "20 2076 2003 4867 P696 0000 P76200"
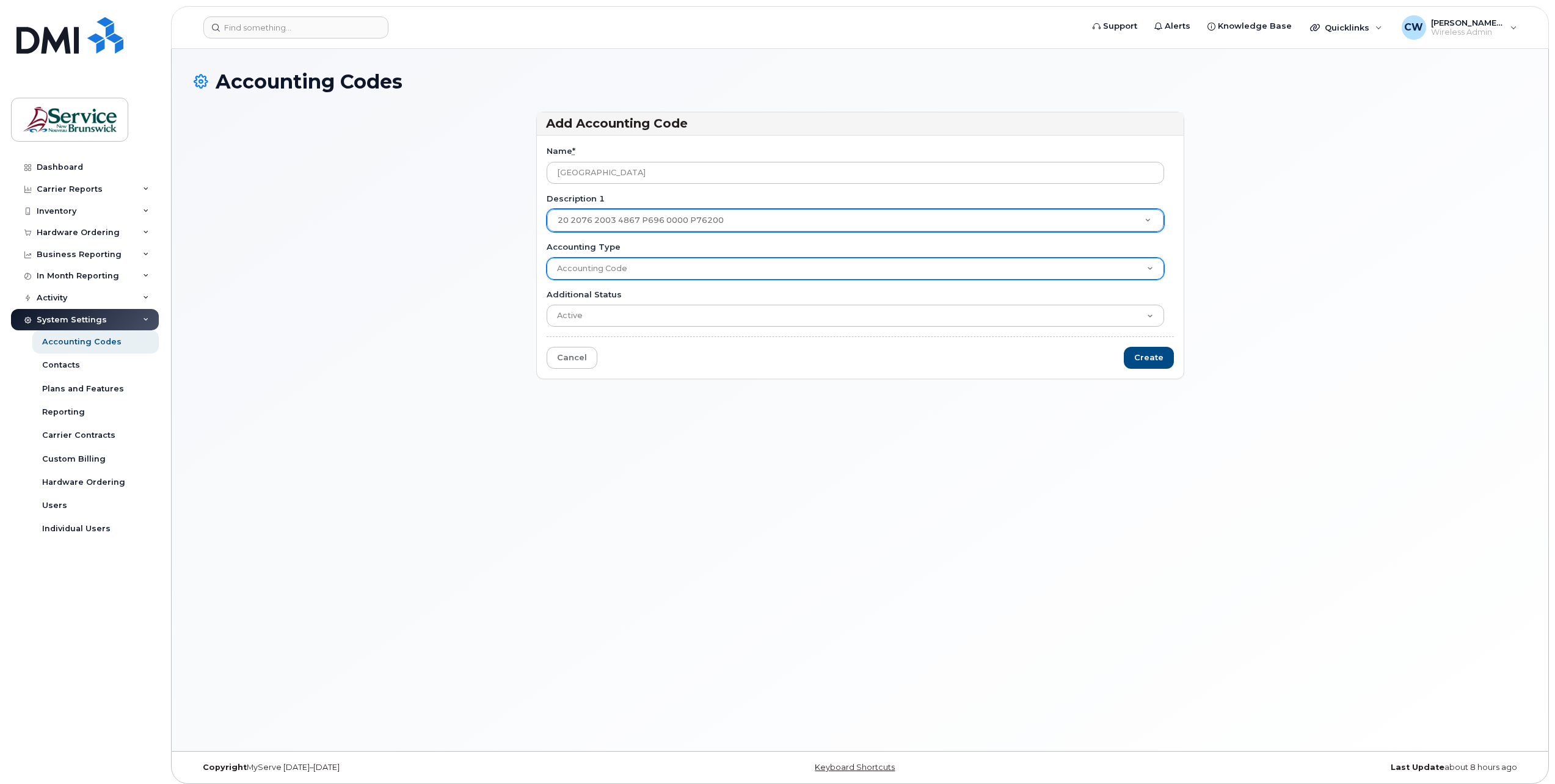
click at [629, 265] on select "Accounting Code" at bounding box center [855, 269] width 617 height 22
click at [546, 258] on select "Accounting Code" at bounding box center [855, 269] width 617 height 22
click at [585, 269] on select "Accounting Code" at bounding box center [855, 269] width 617 height 22
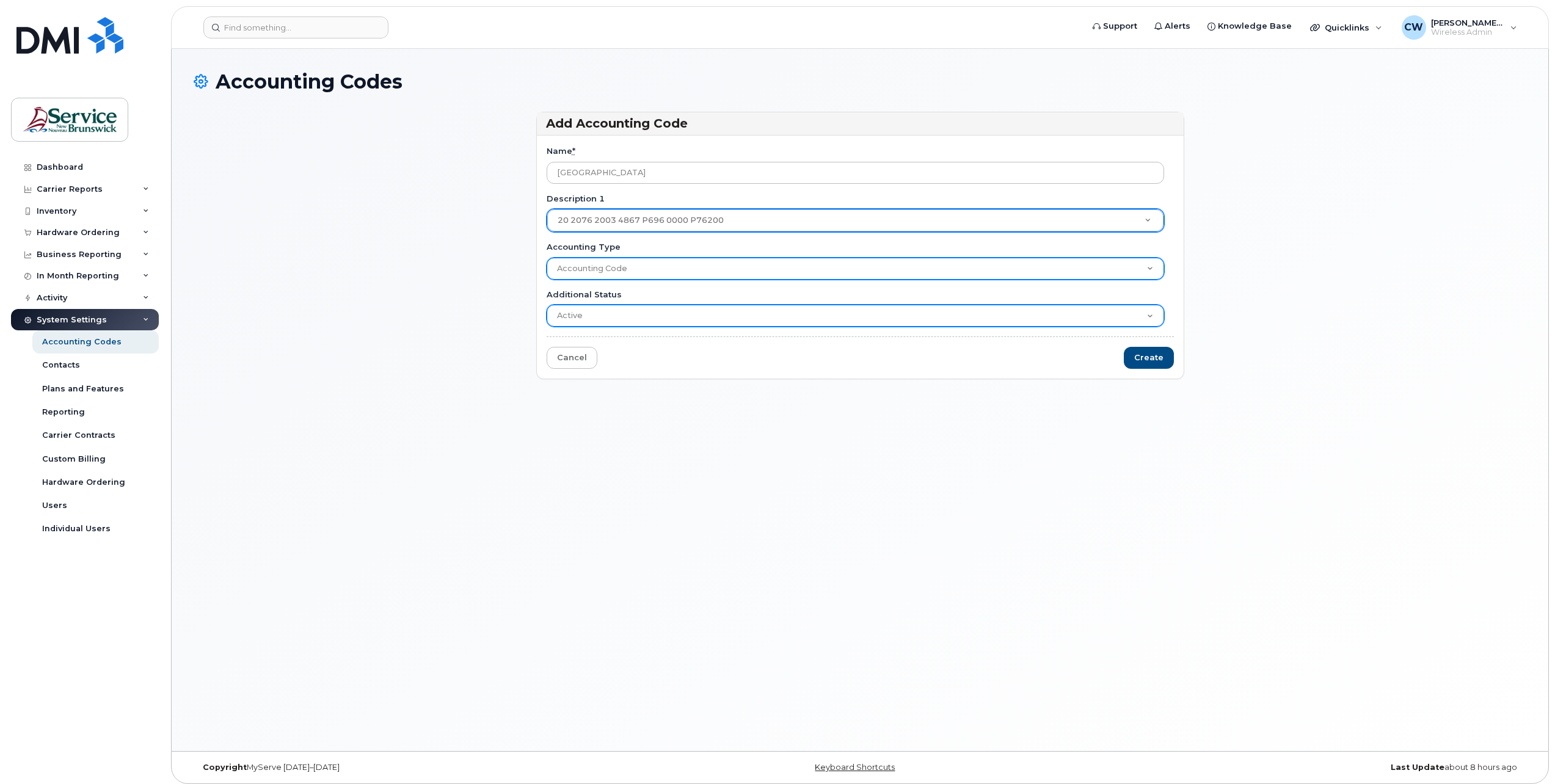
click at [546, 258] on select "Accounting Code" at bounding box center [855, 269] width 617 height 22
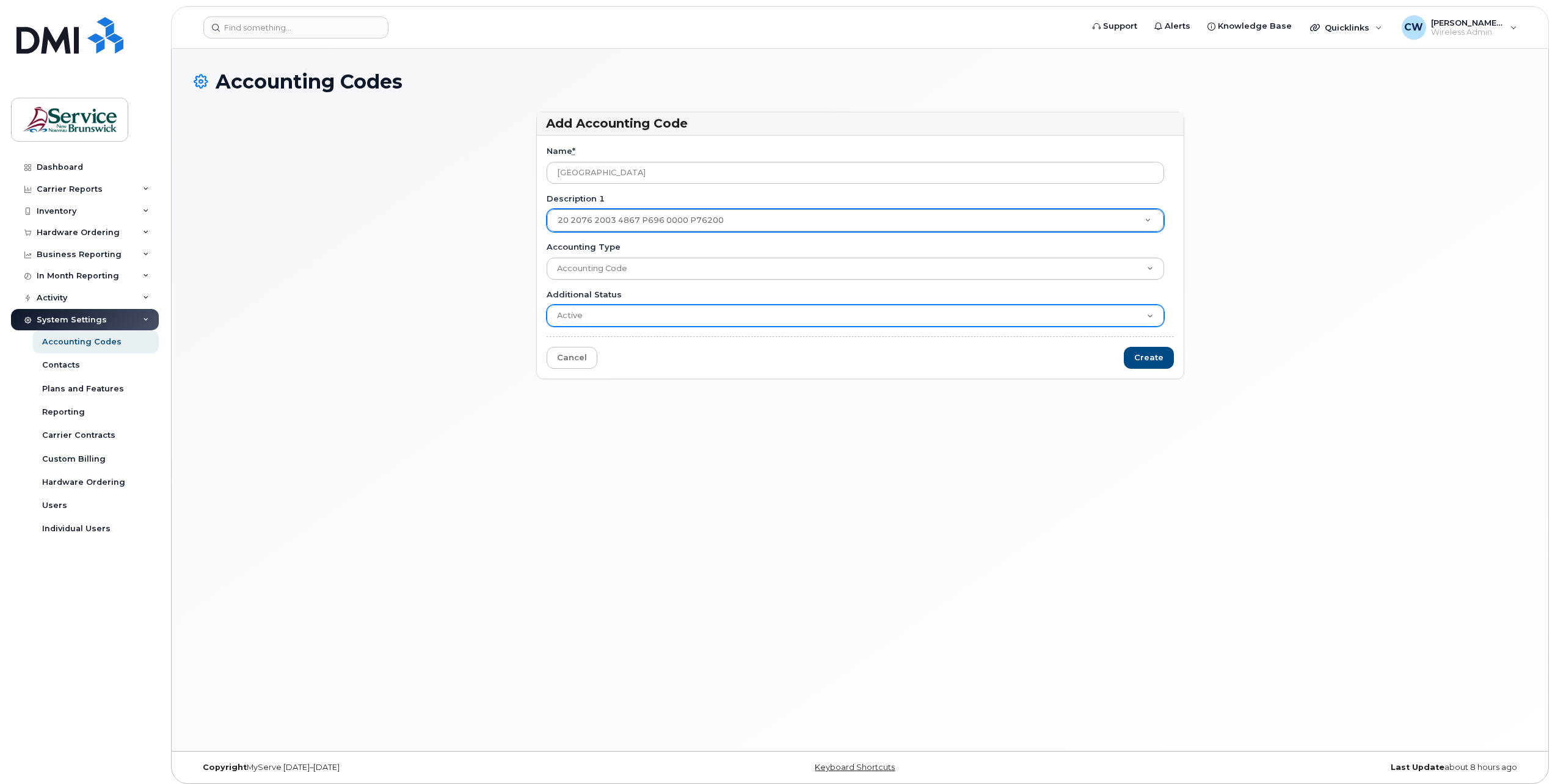
click at [1149, 312] on select "Active Suspended Cancelled Closed" at bounding box center [855, 316] width 617 height 22
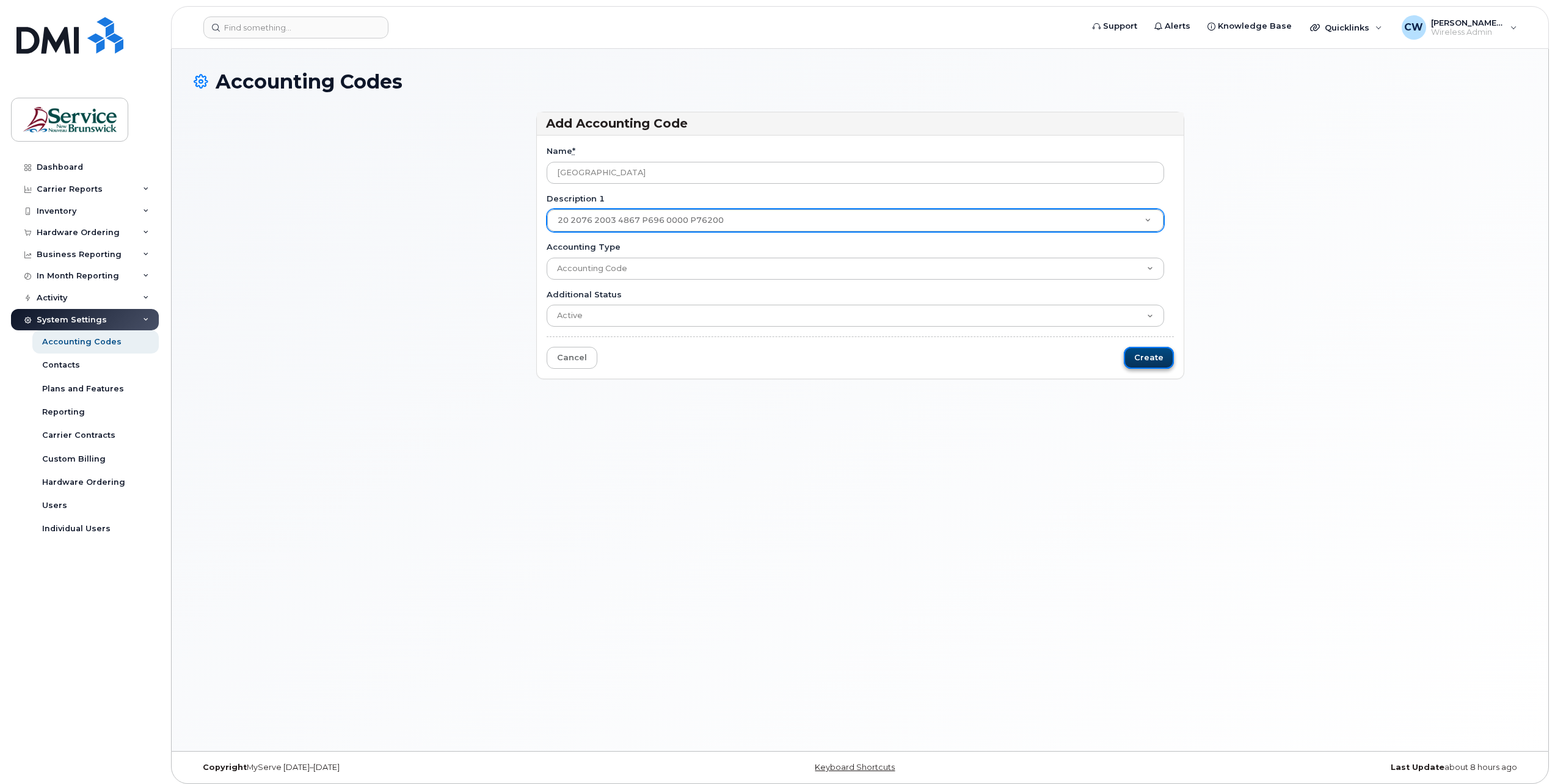
click at [1149, 353] on input "Create" at bounding box center [1149, 358] width 50 height 23
type input "Saving..."
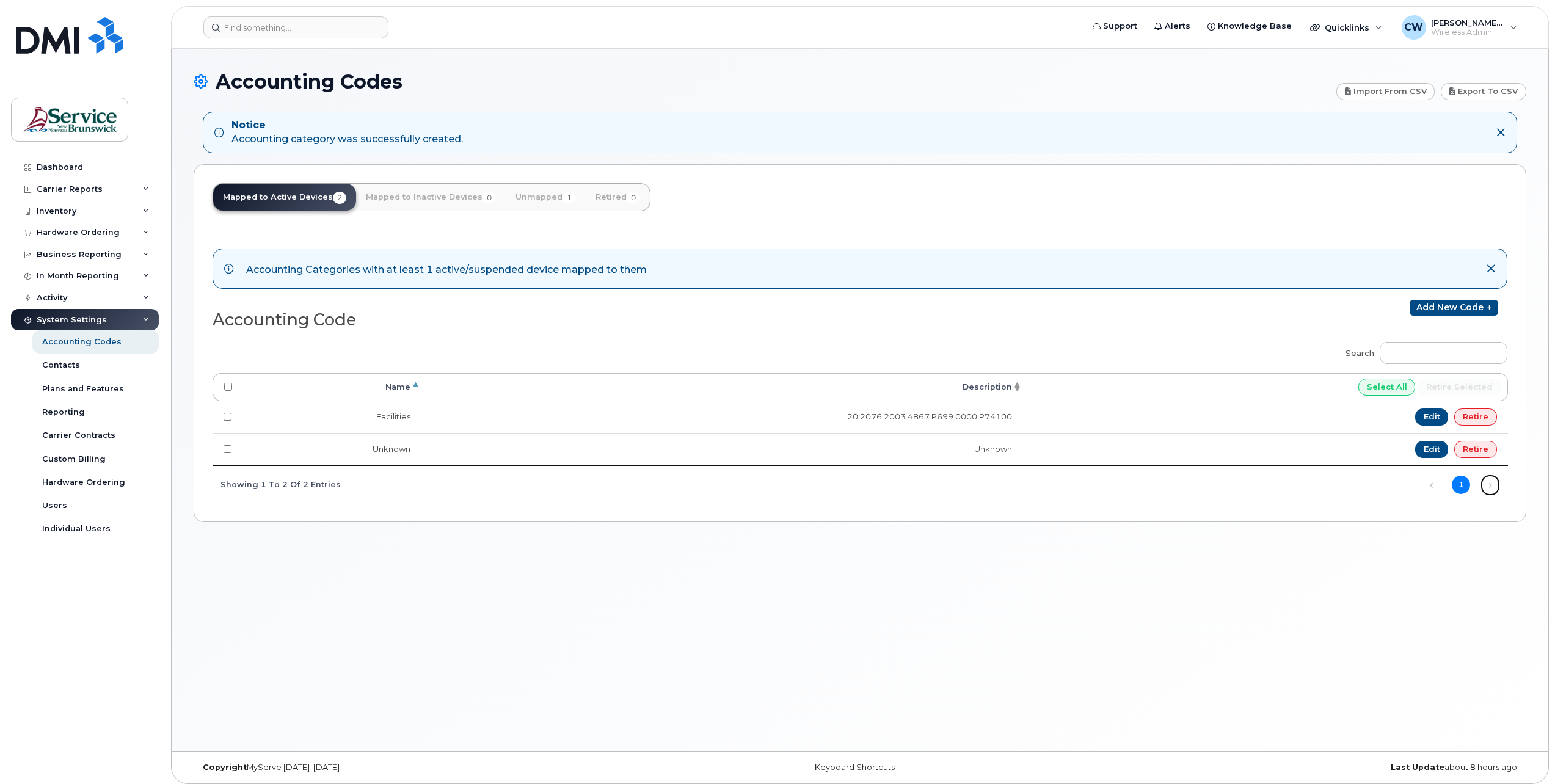
click at [1488, 485] on link "Next" at bounding box center [1490, 485] width 19 height 19
click at [413, 385] on th "Name" at bounding box center [332, 387] width 179 height 28
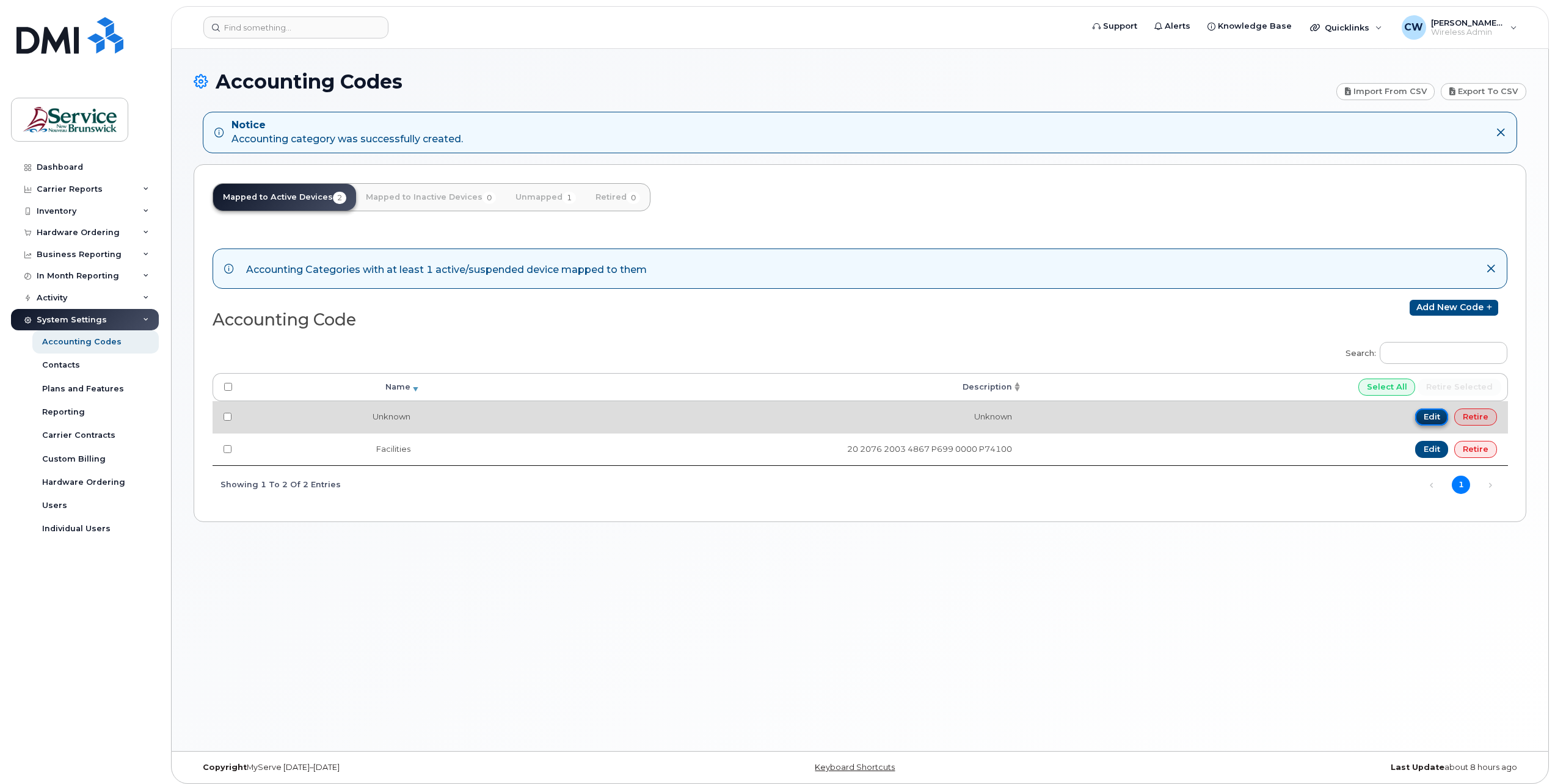
click at [1429, 416] on link "Edit" at bounding box center [1432, 416] width 34 height 17
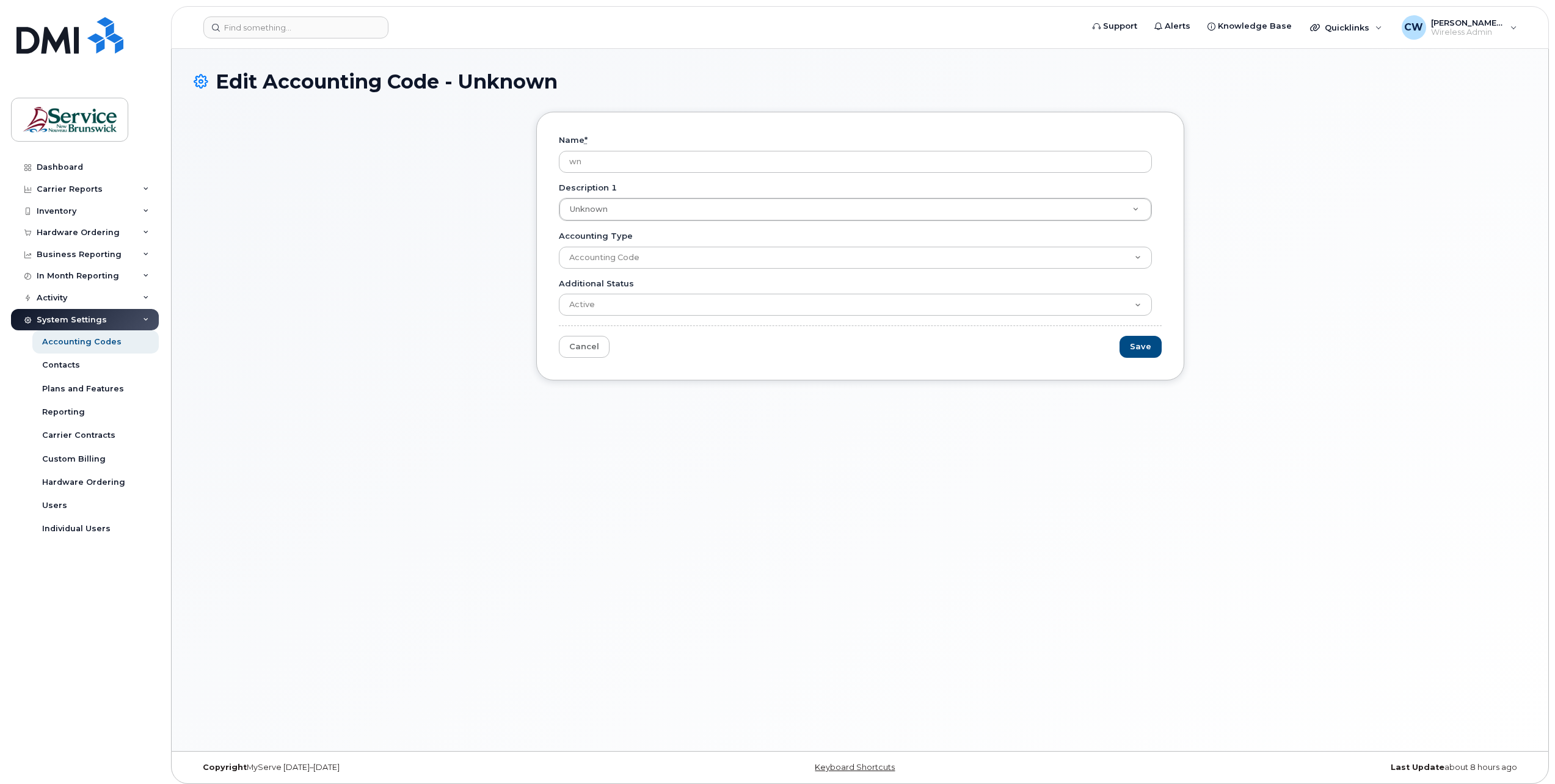
type input "n"
type input "o"
type input "[GEOGRAPHIC_DATA]"
type input "2"
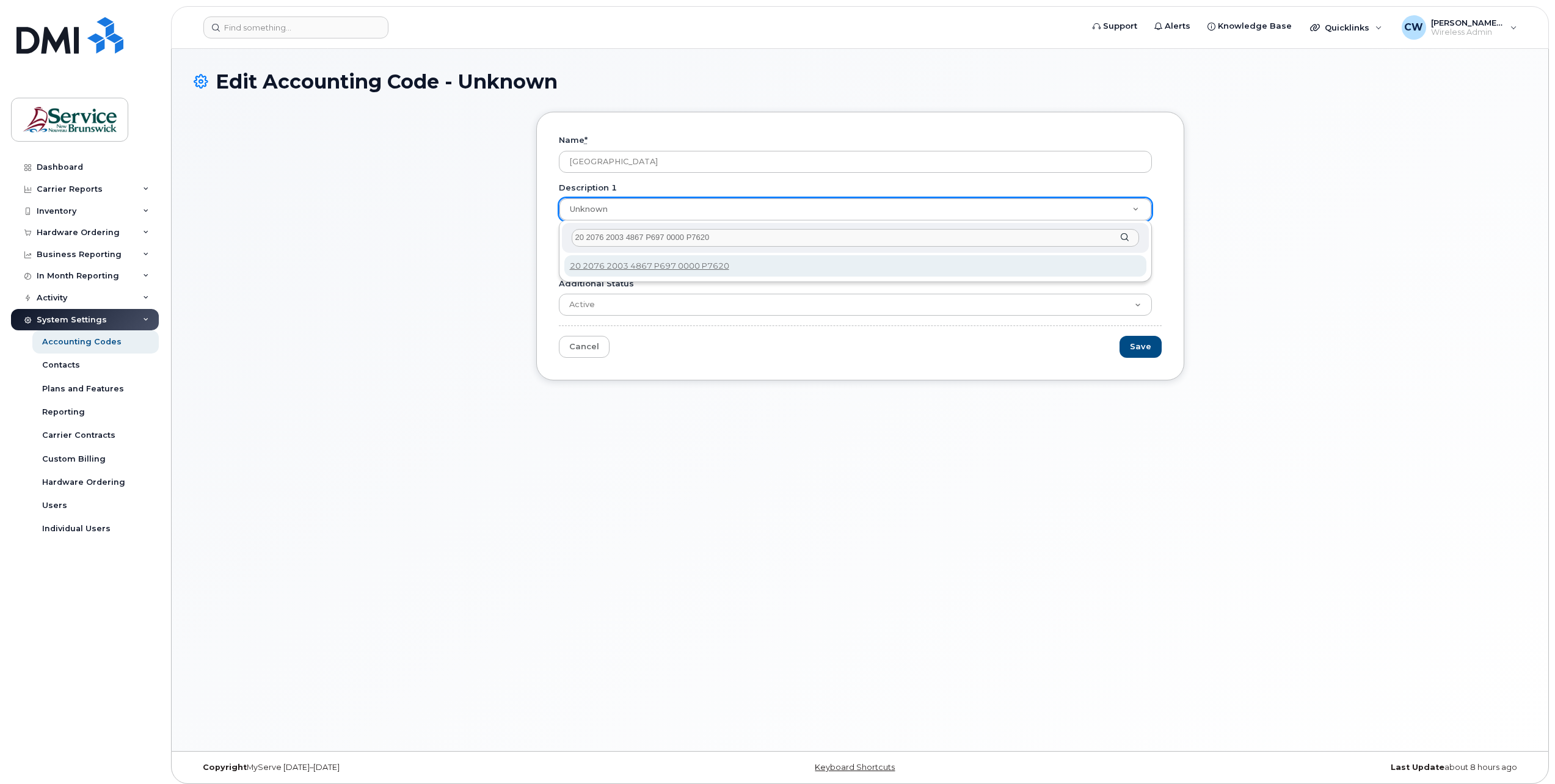
type input "20 2076 2003 4867 P697 0000 P76200"
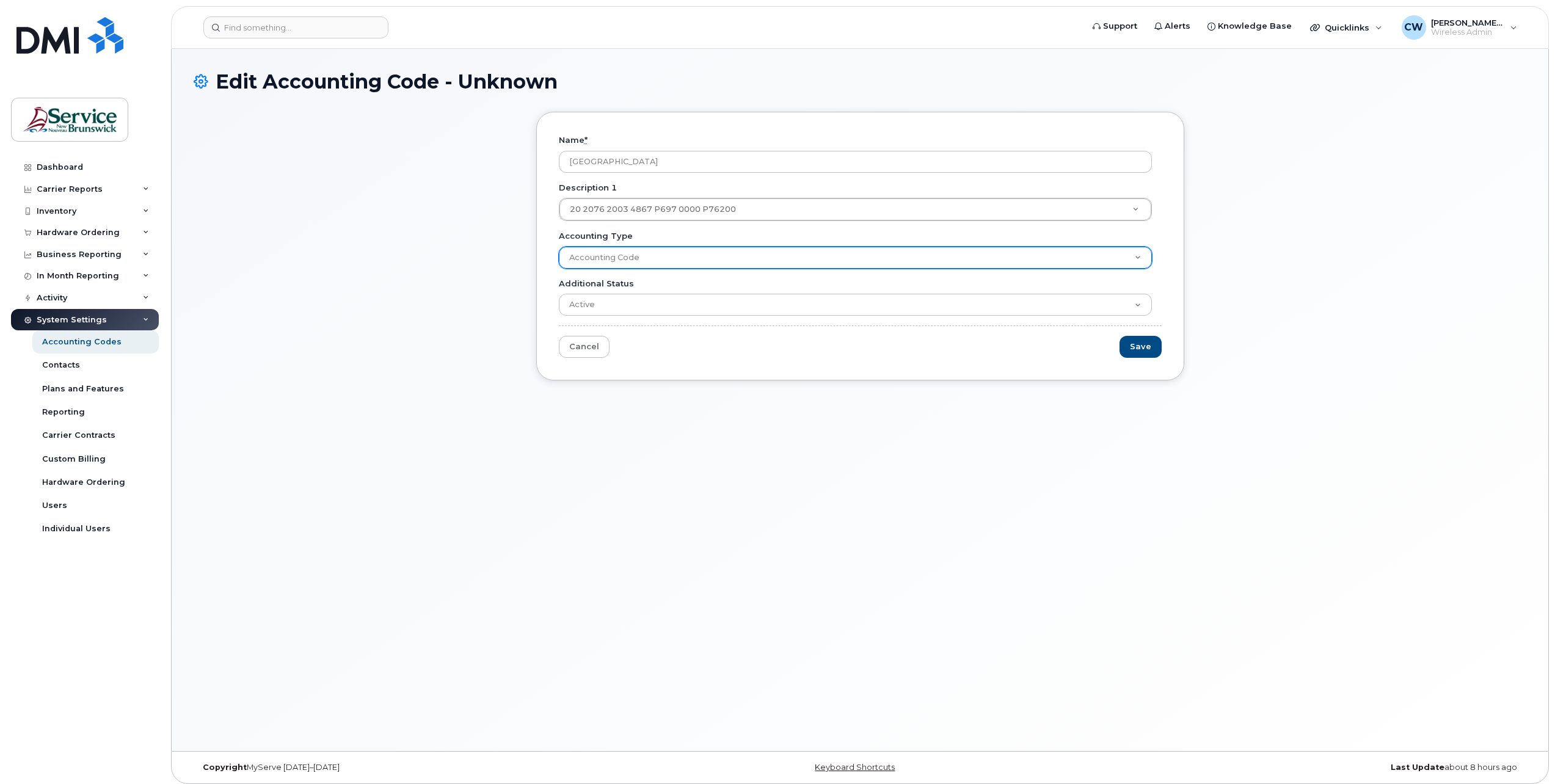
click at [1139, 256] on select "Accounting Code" at bounding box center [855, 258] width 593 height 22
click at [559, 247] on select "Accounting Code" at bounding box center [855, 258] width 593 height 22
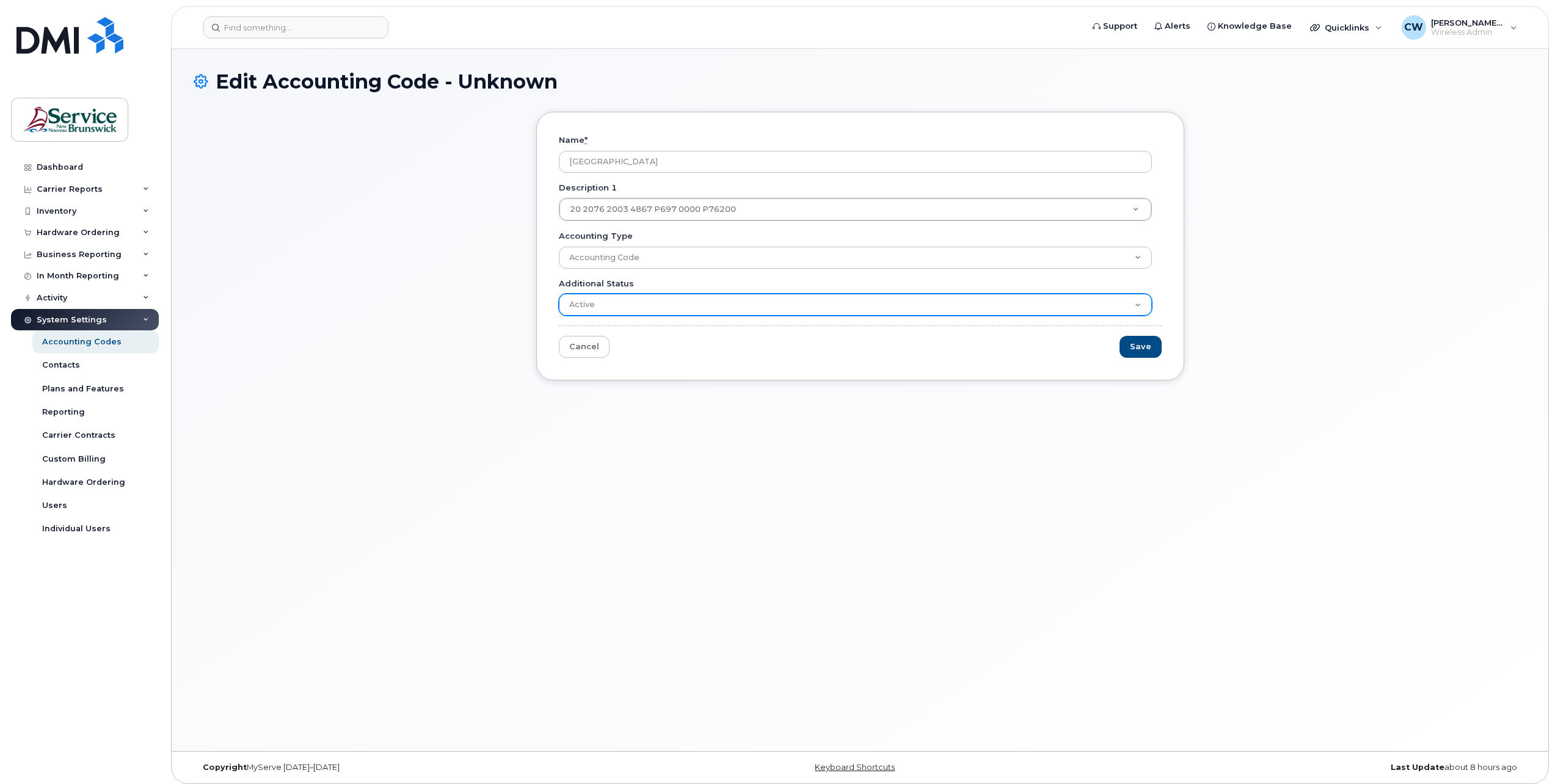
click at [589, 304] on select "Active Suspended Cancelled Closed" at bounding box center [855, 305] width 593 height 22
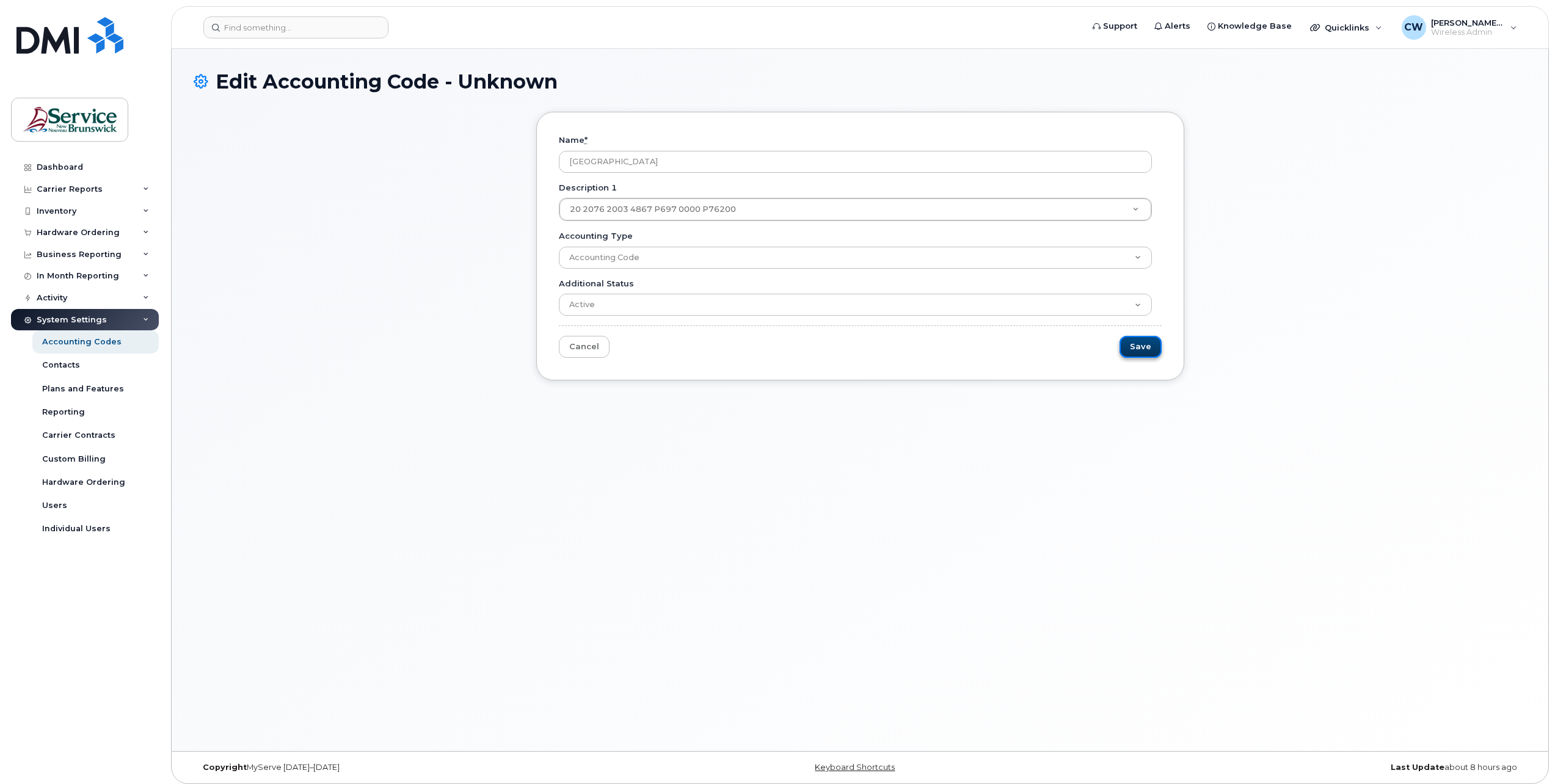
drag, startPoint x: 1145, startPoint y: 343, endPoint x: 1133, endPoint y: 339, distance: 12.6
click at [1145, 343] on input "Save" at bounding box center [1140, 347] width 42 height 23
type input "Saving..."
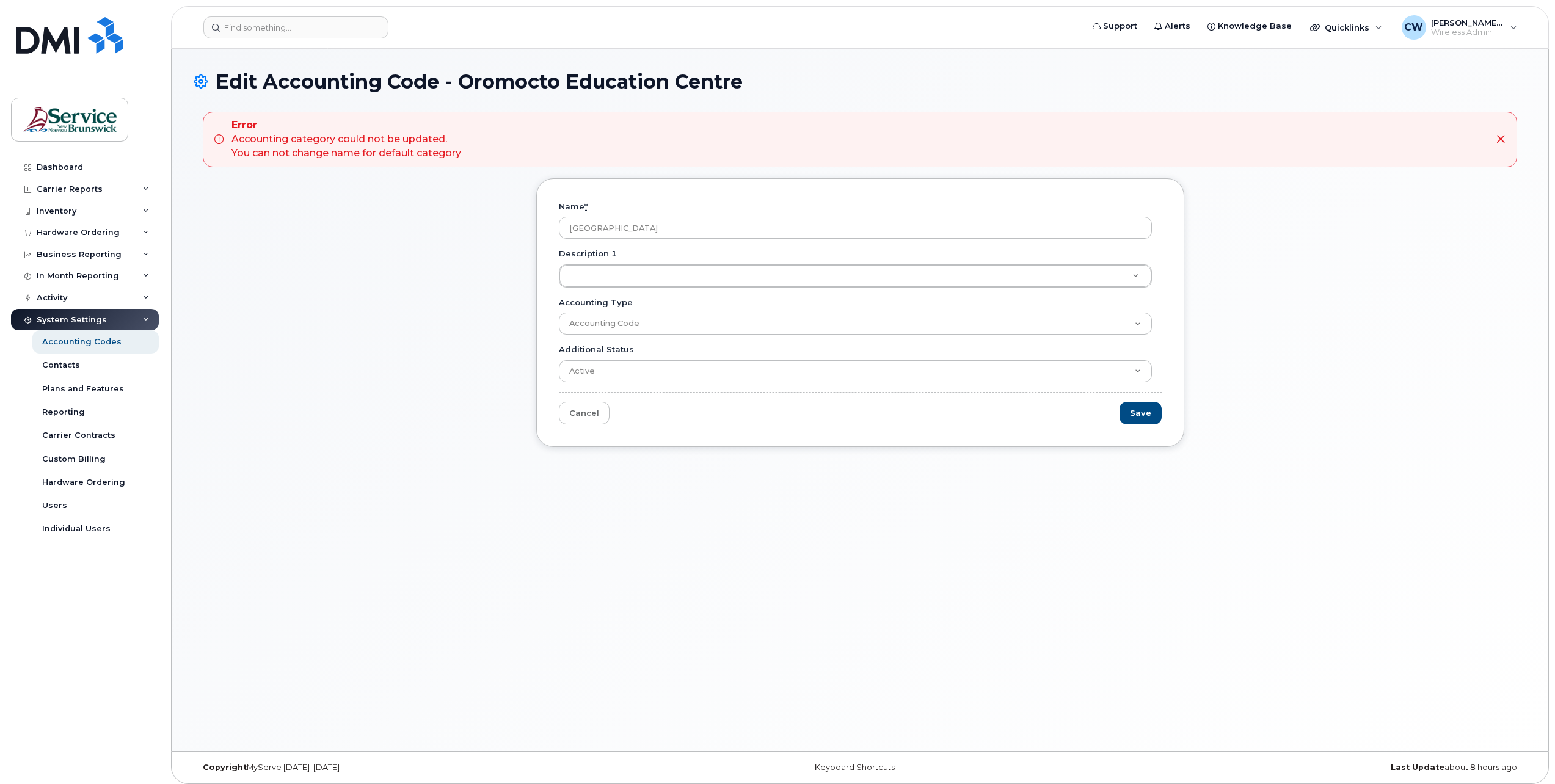
click at [1503, 137] on icon at bounding box center [1500, 139] width 10 height 10
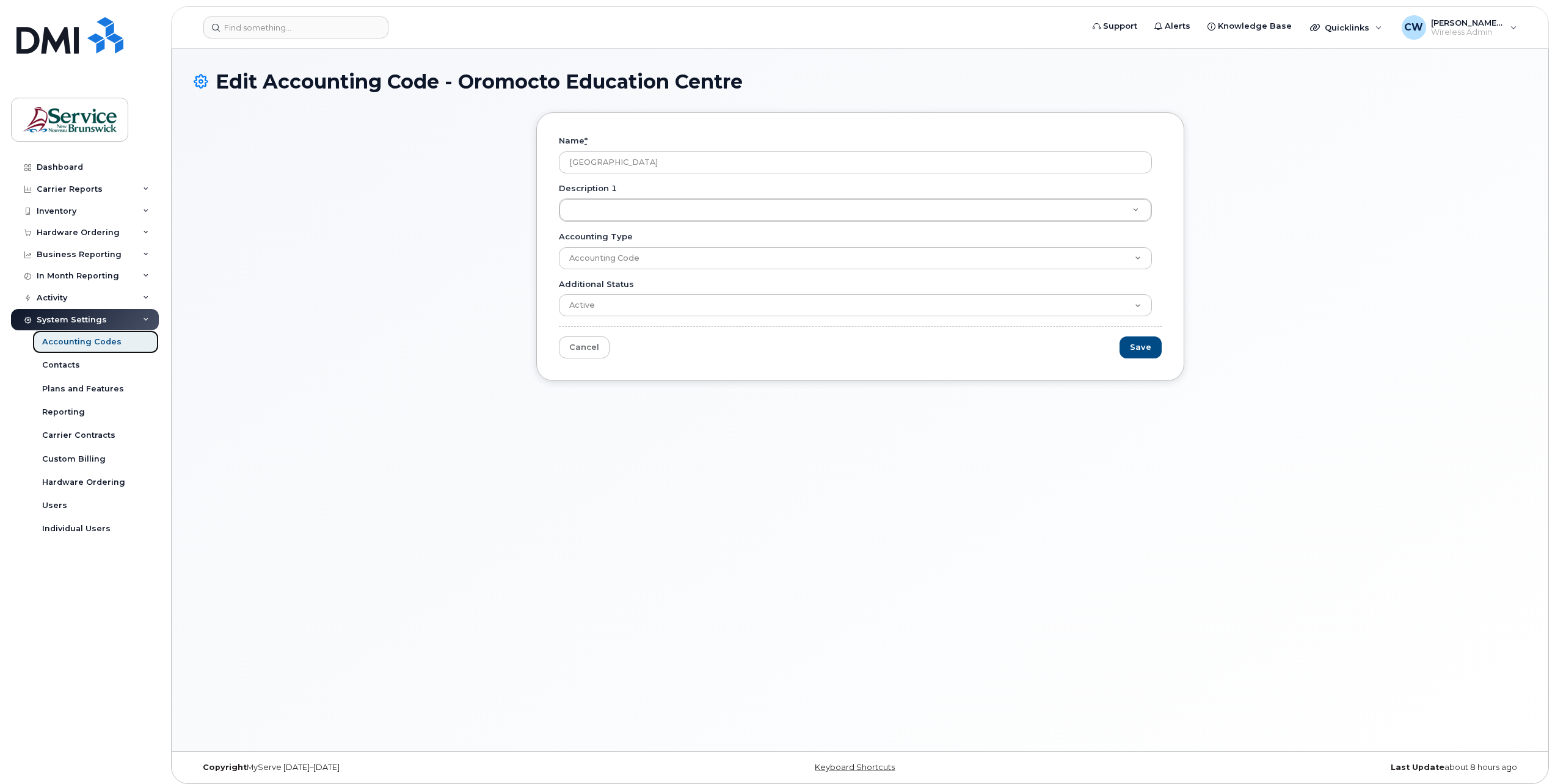
click at [76, 338] on div "Accounting Codes" at bounding box center [81, 342] width 79 height 11
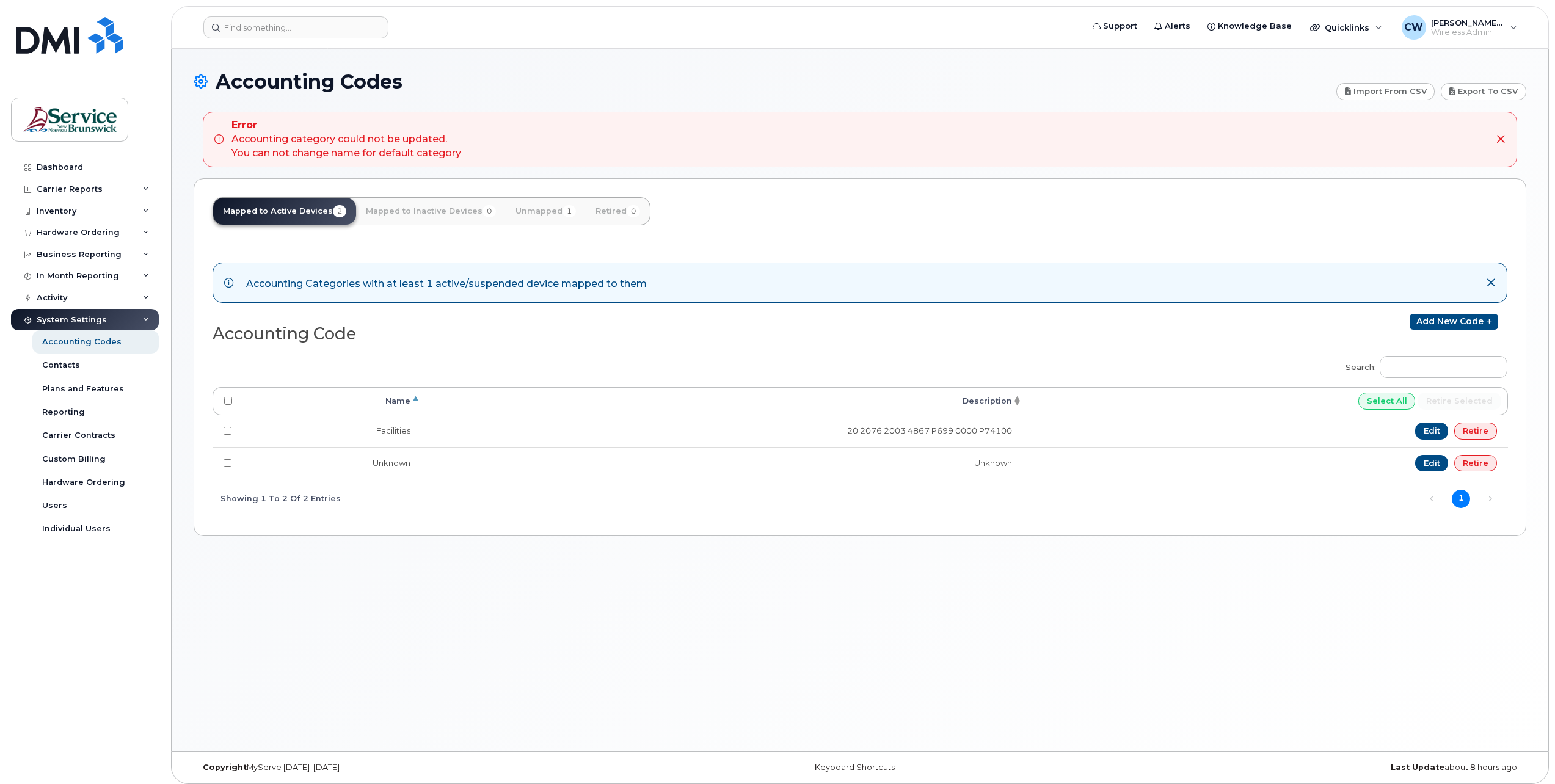
click at [1016, 397] on th "Description" at bounding box center [722, 401] width 602 height 28
click at [544, 206] on link "Unmapped 1" at bounding box center [546, 211] width 80 height 27
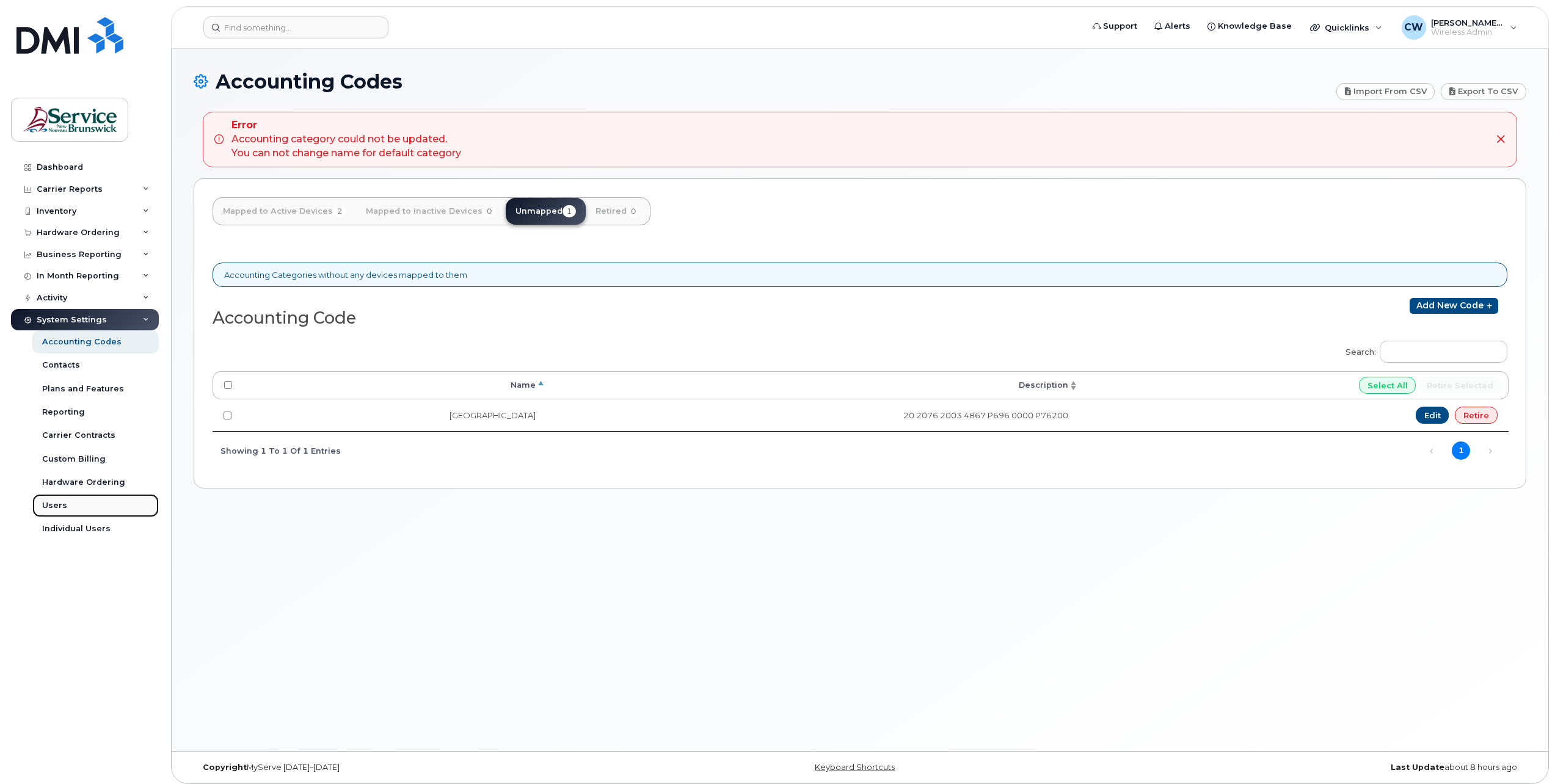
click at [52, 503] on div "Users" at bounding box center [55, 505] width 25 height 11
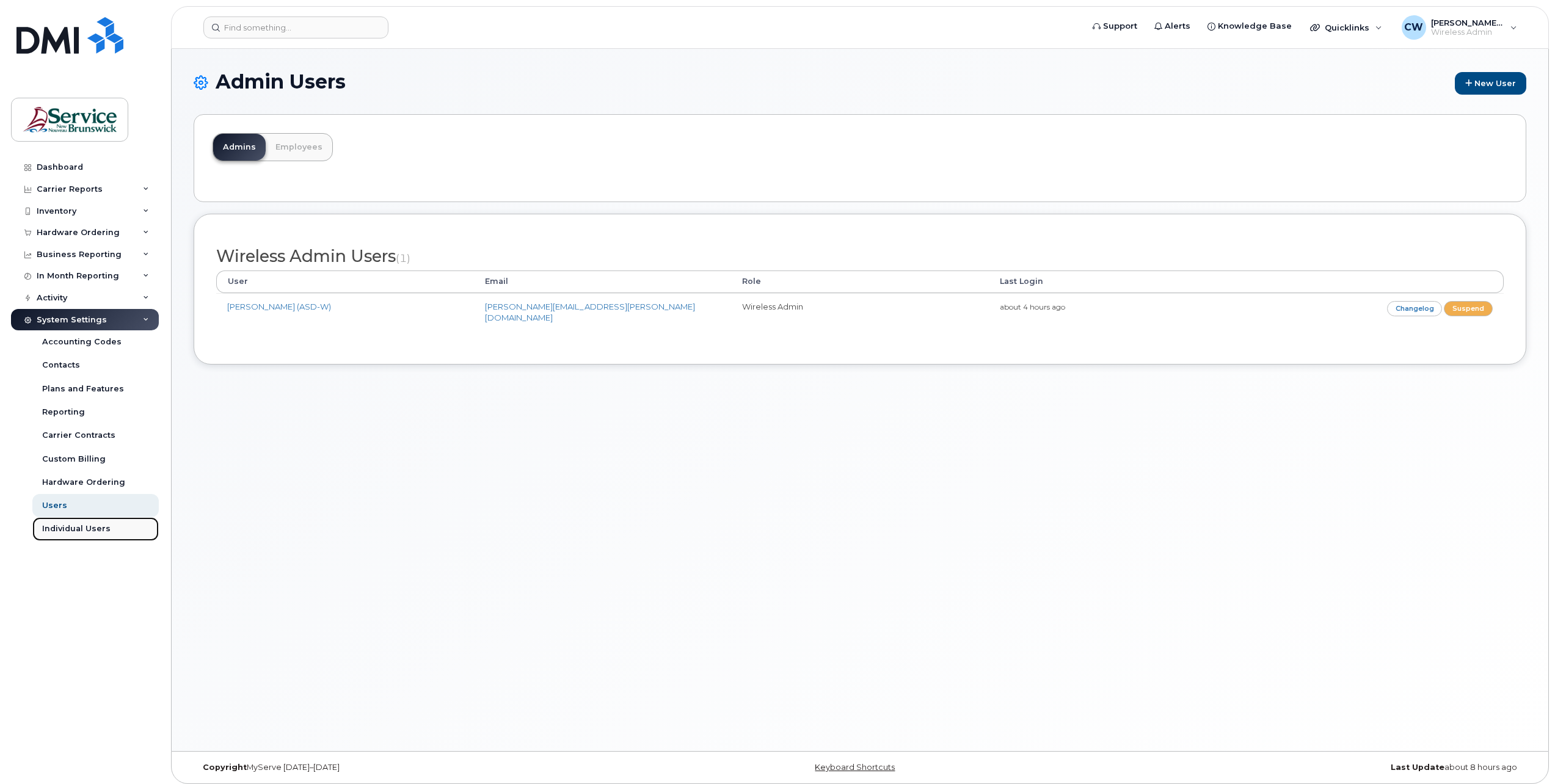
click at [84, 527] on div "Individual Users" at bounding box center [76, 529] width 68 height 11
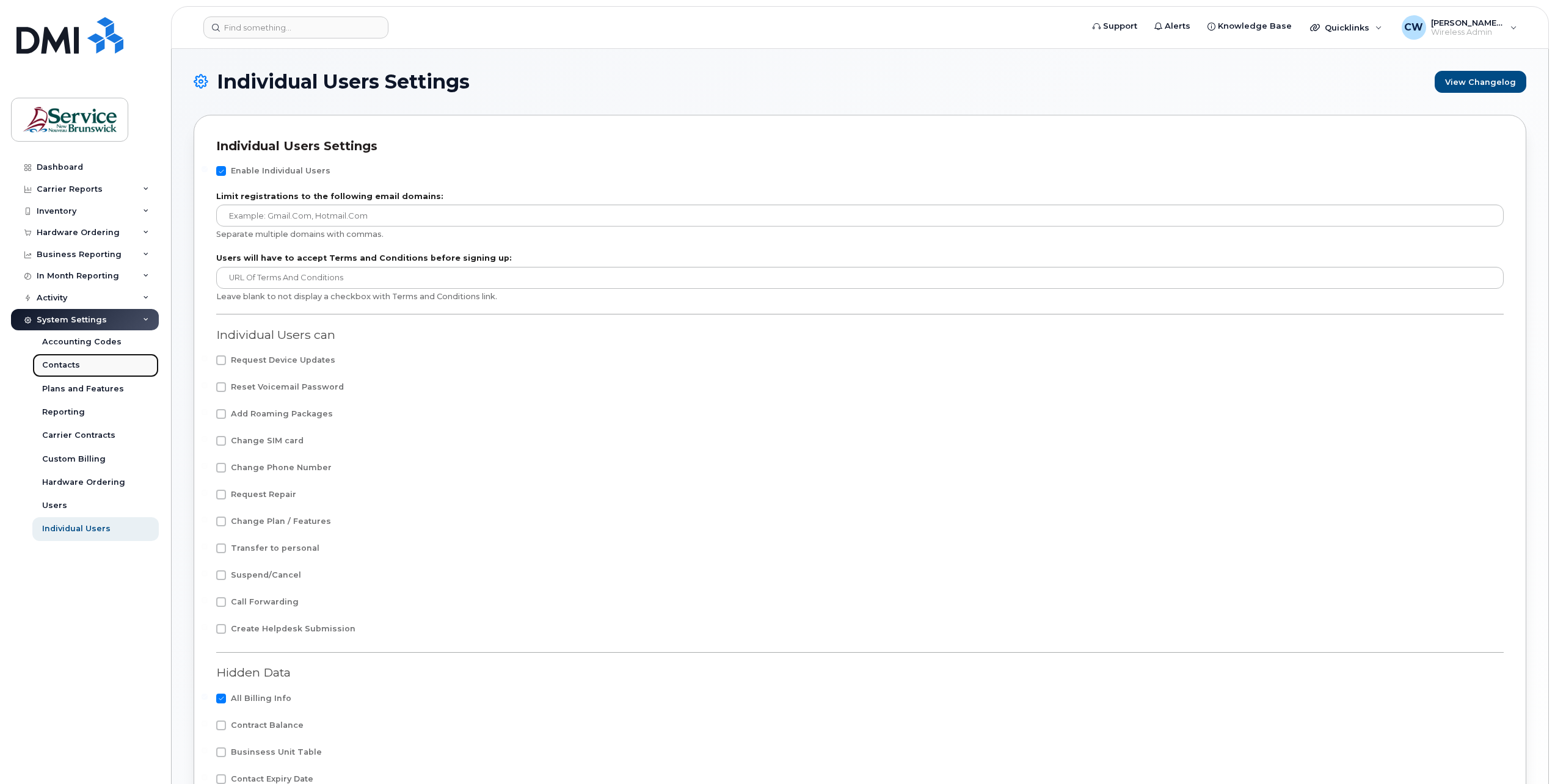
click at [59, 361] on div "Contacts" at bounding box center [61, 365] width 38 height 11
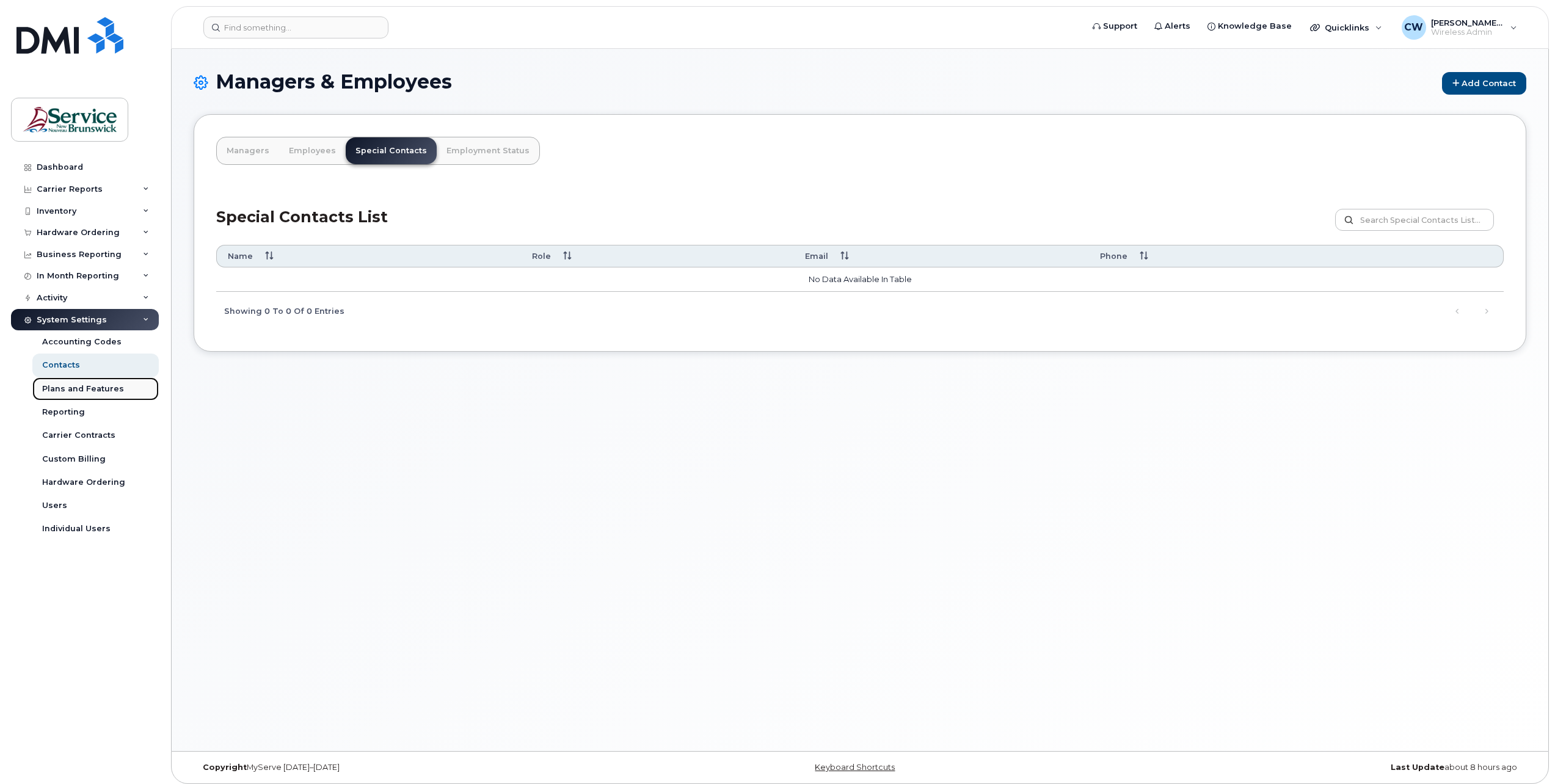
click at [55, 386] on div "Plans and Features" at bounding box center [83, 389] width 82 height 11
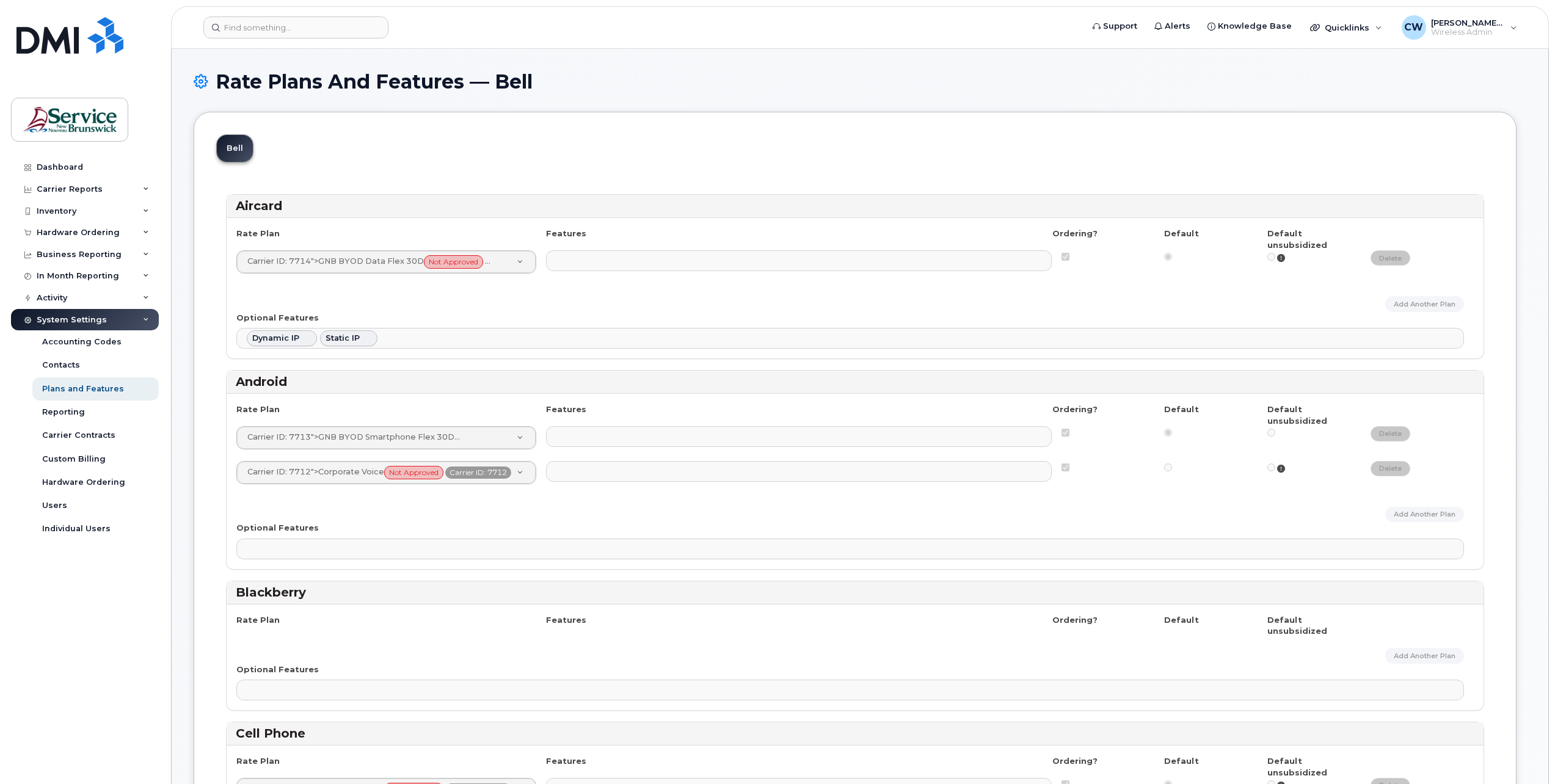
select select
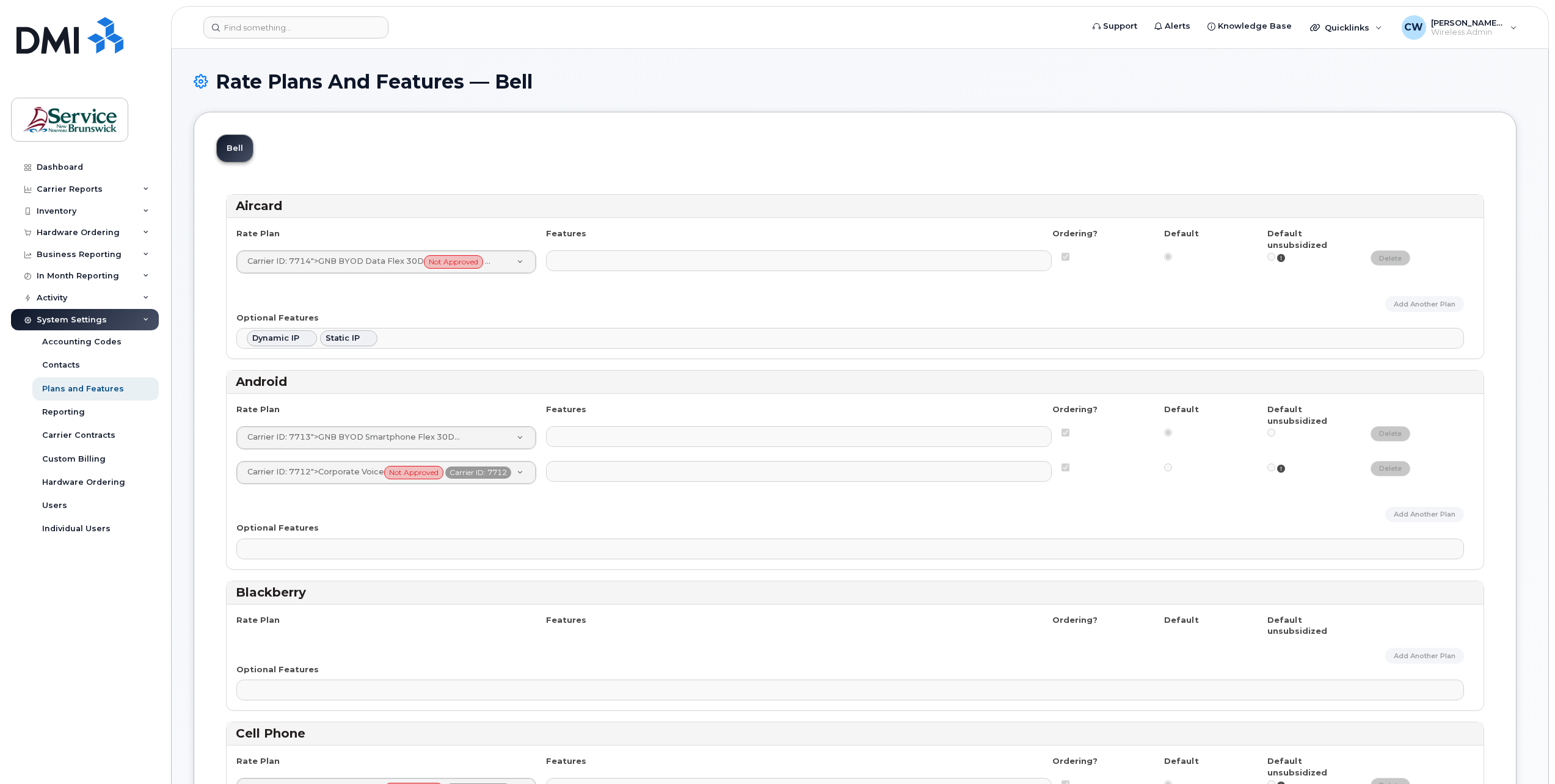
select select
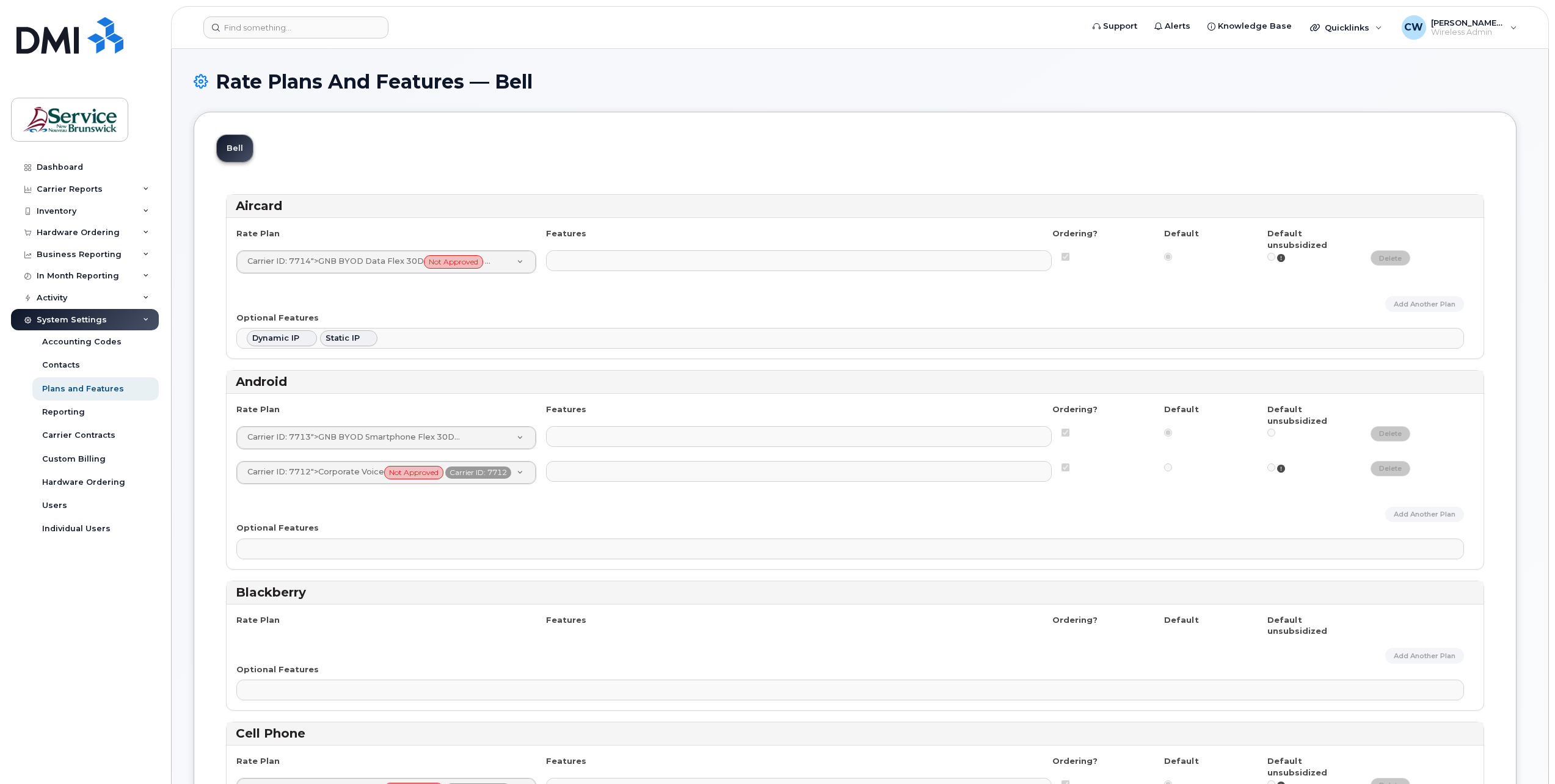
select select
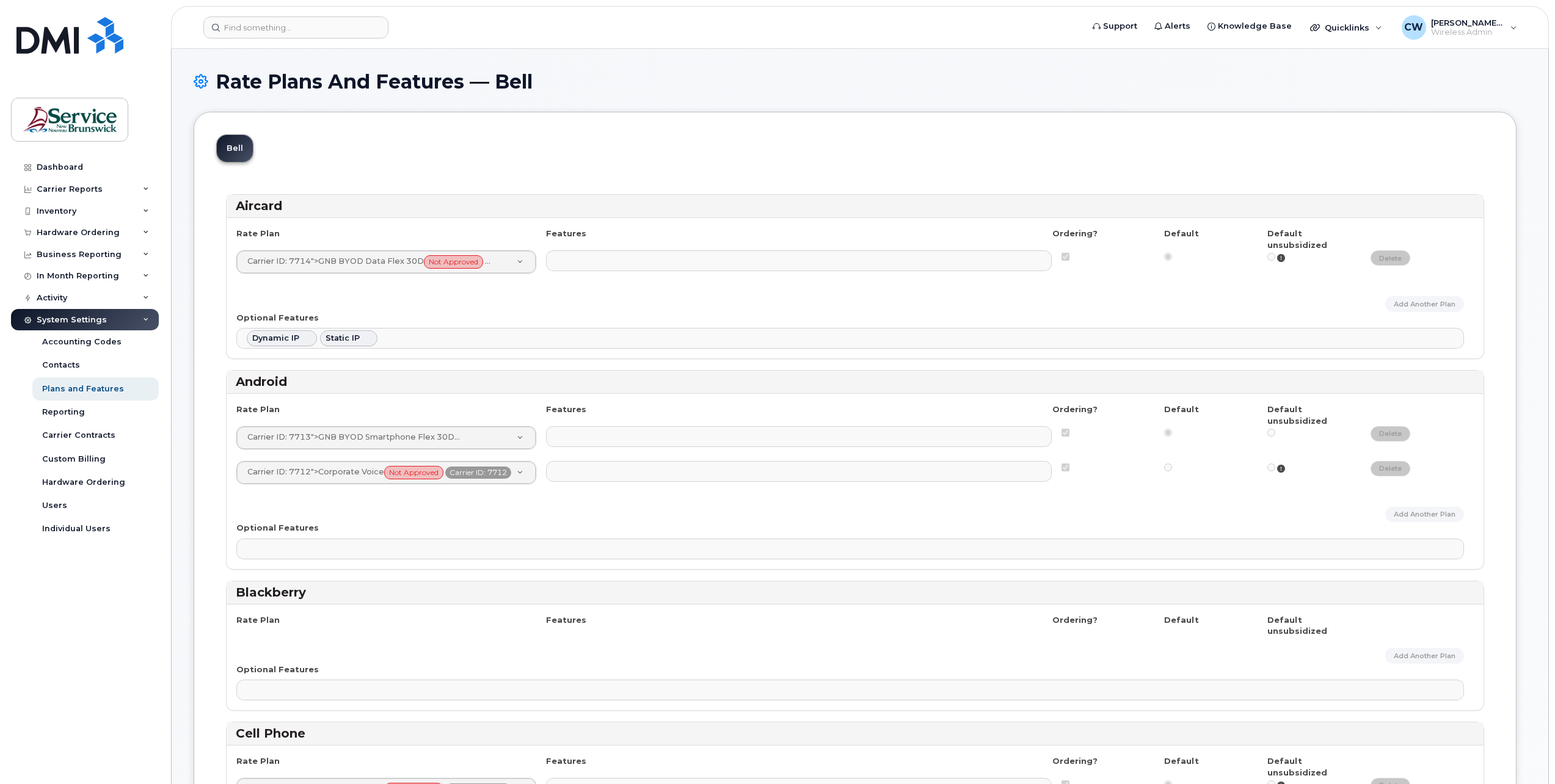
select select
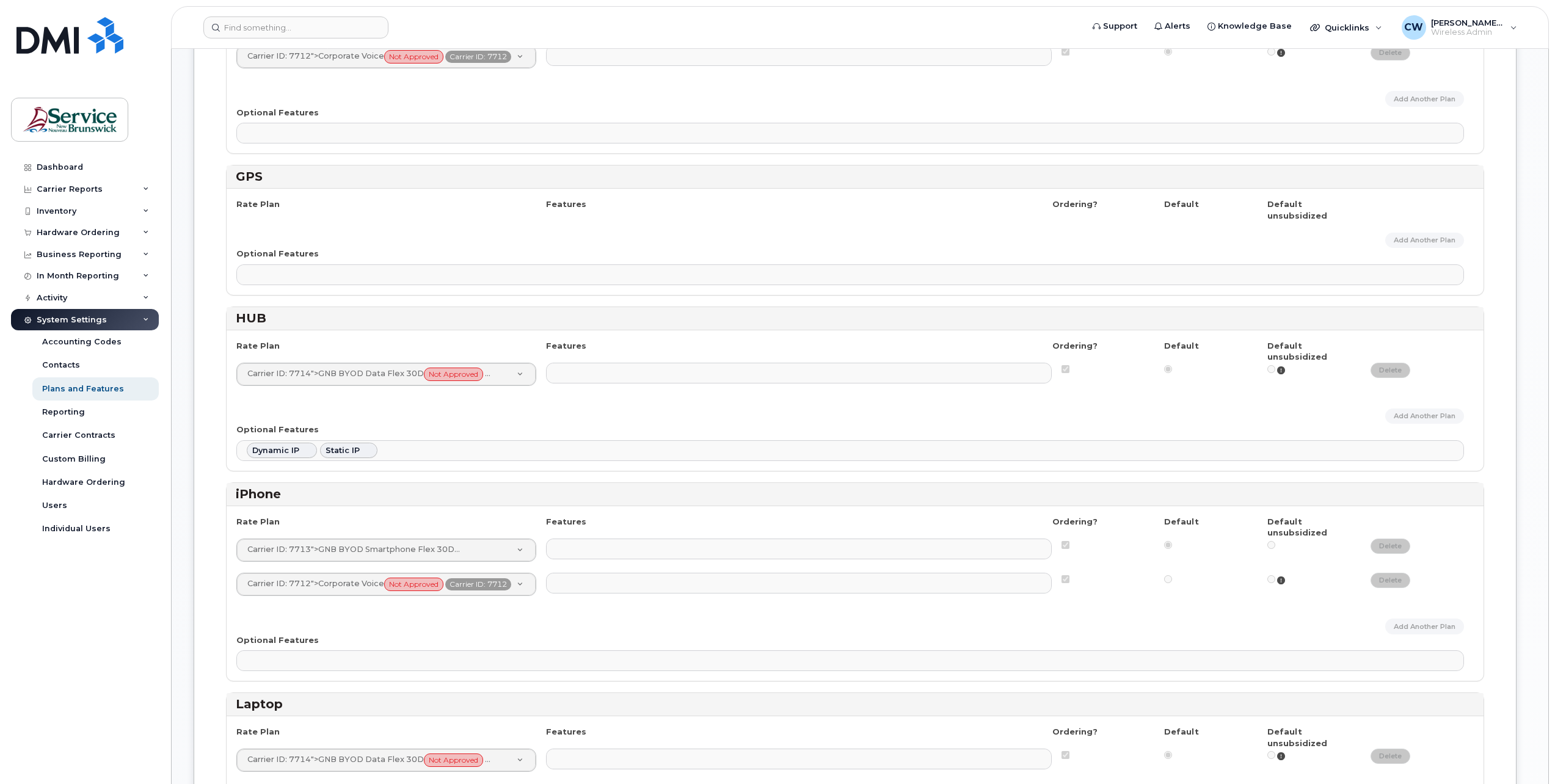
scroll to position [672, 0]
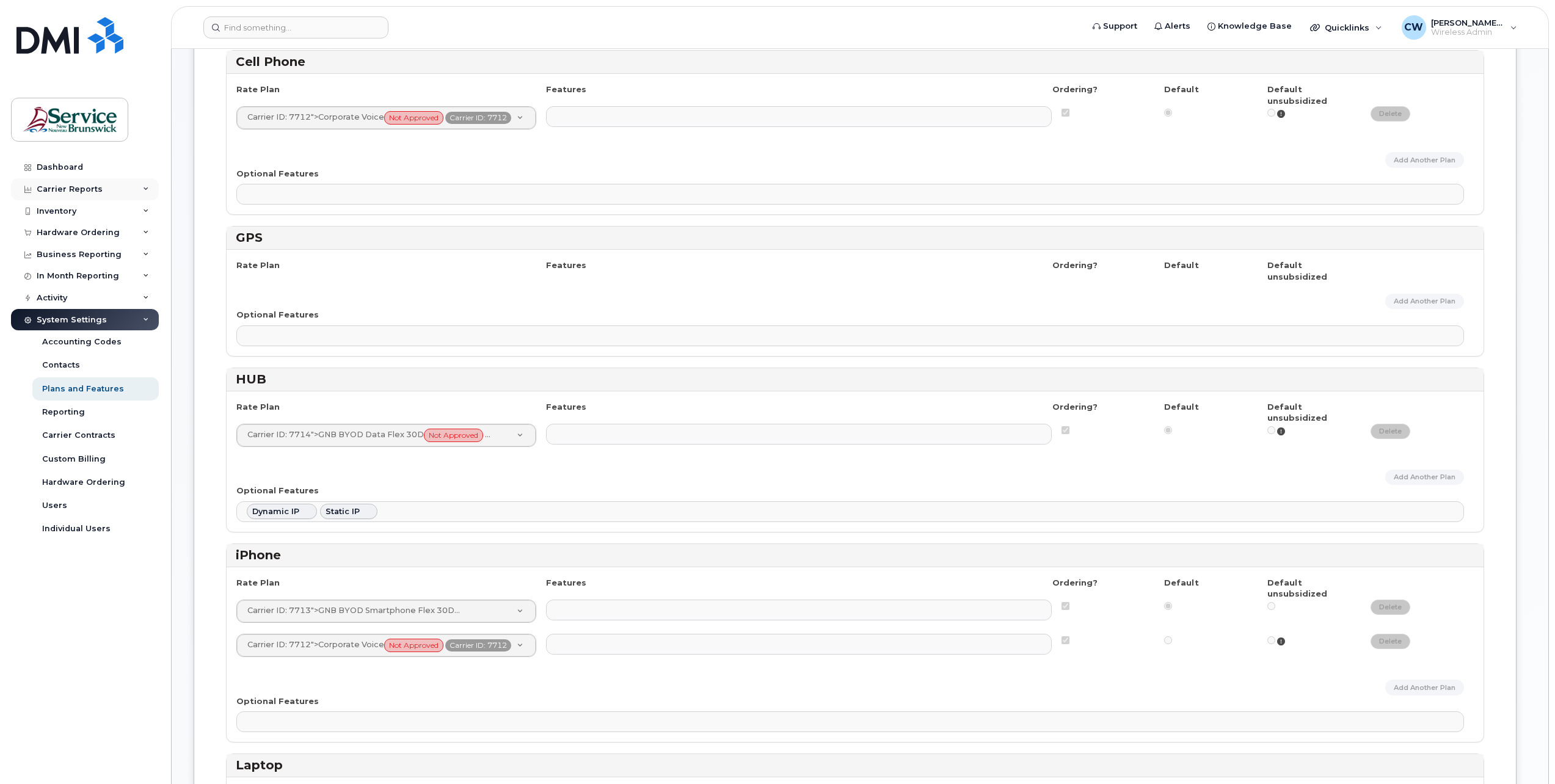
click at [88, 188] on div "Carrier Reports" at bounding box center [70, 189] width 66 height 10
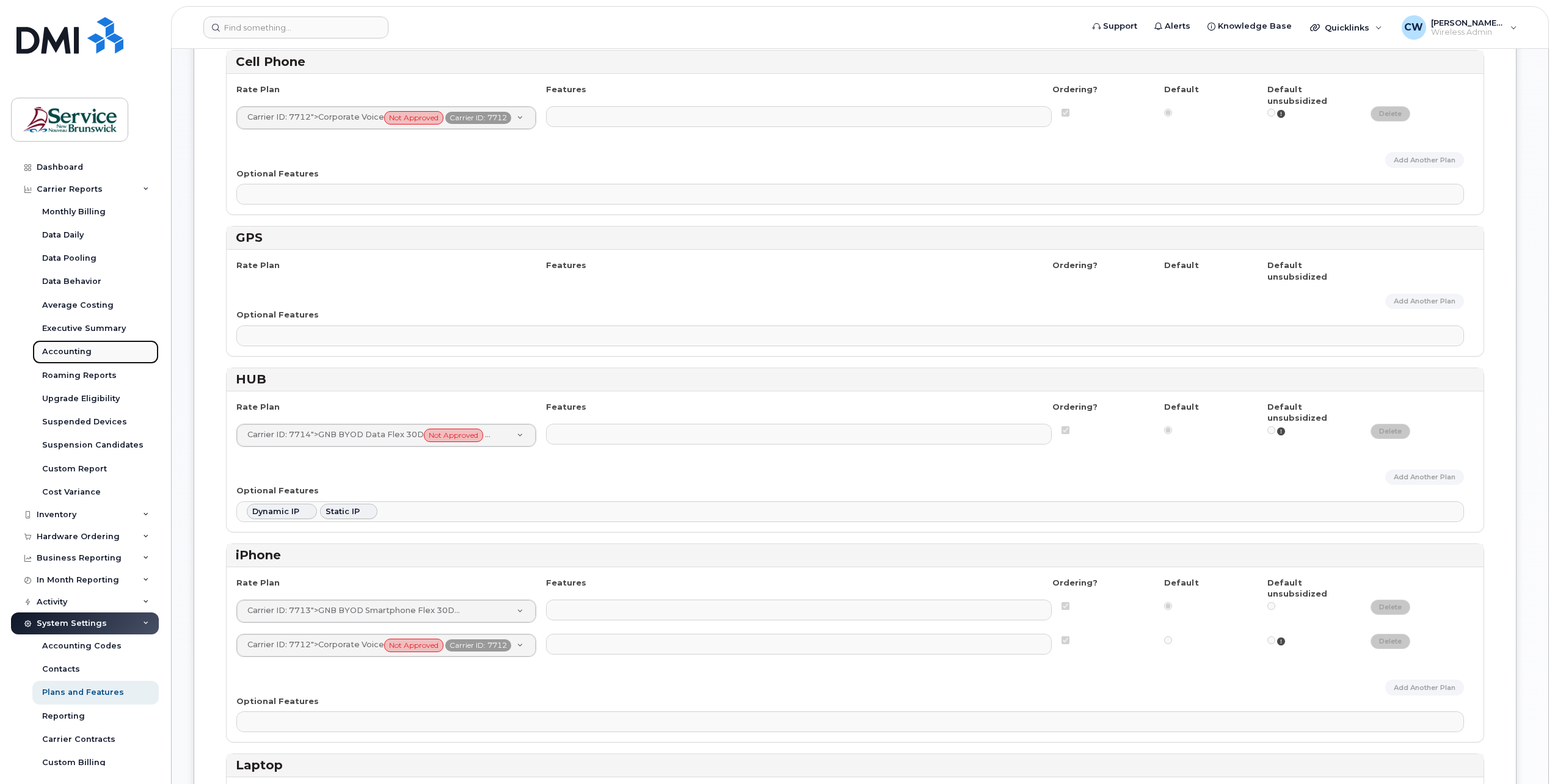
click at [76, 343] on link "Accounting" at bounding box center [95, 352] width 126 height 23
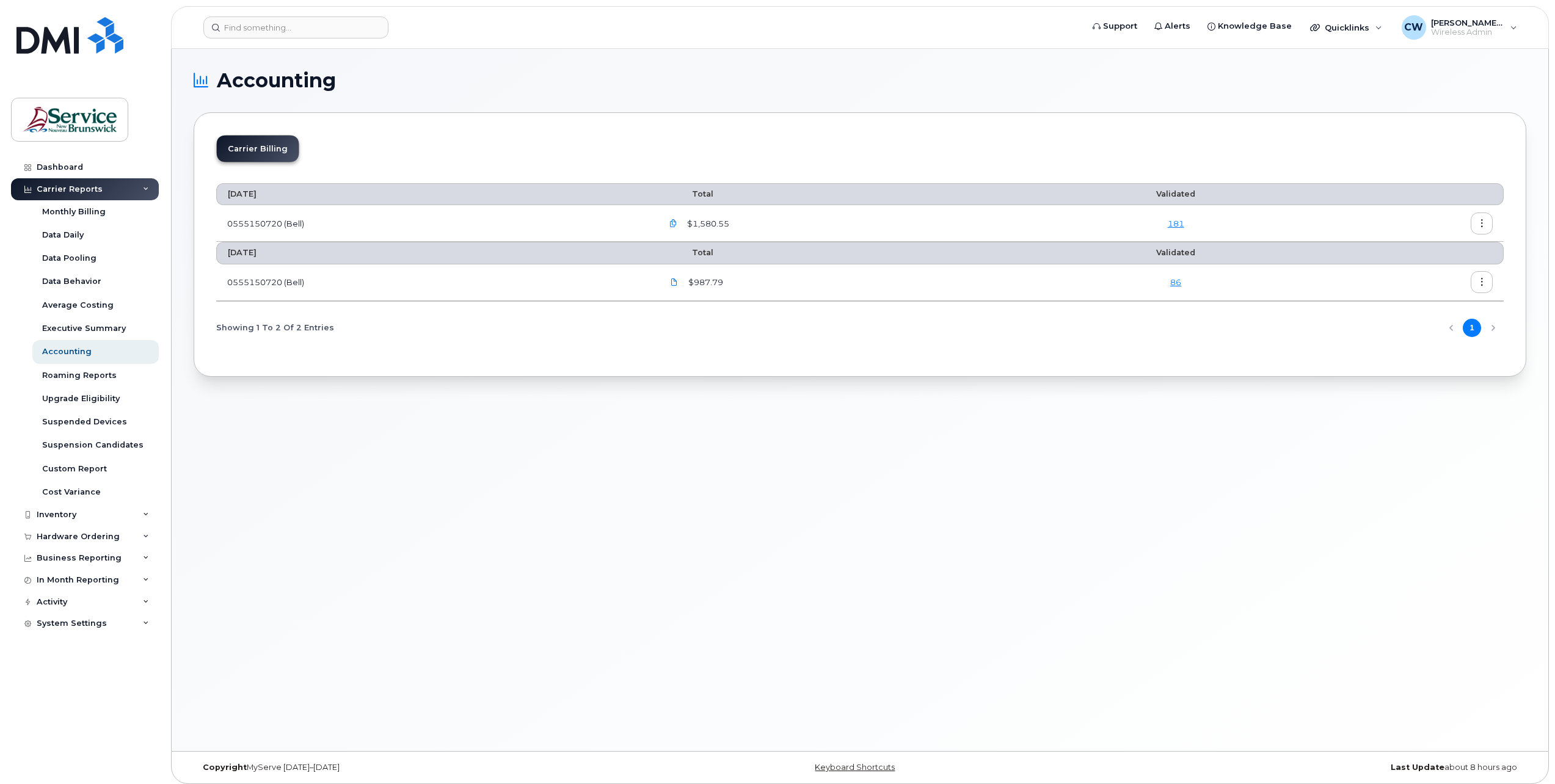
click at [1478, 220] on icon "button" at bounding box center [1482, 224] width 8 height 8
click at [1421, 248] on span "Details" at bounding box center [1419, 250] width 34 height 11
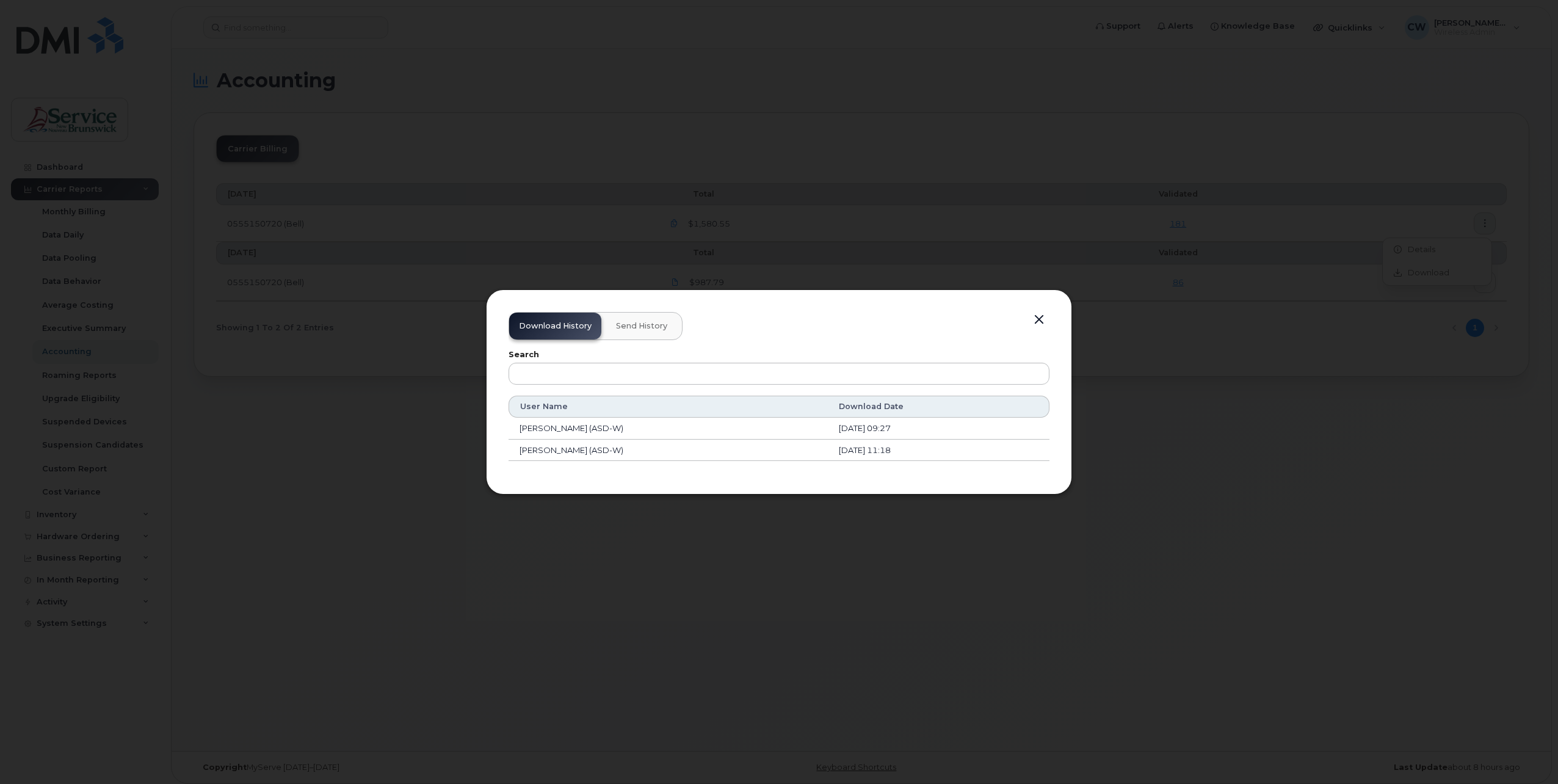
click at [1038, 315] on button "button" at bounding box center [1039, 319] width 19 height 17
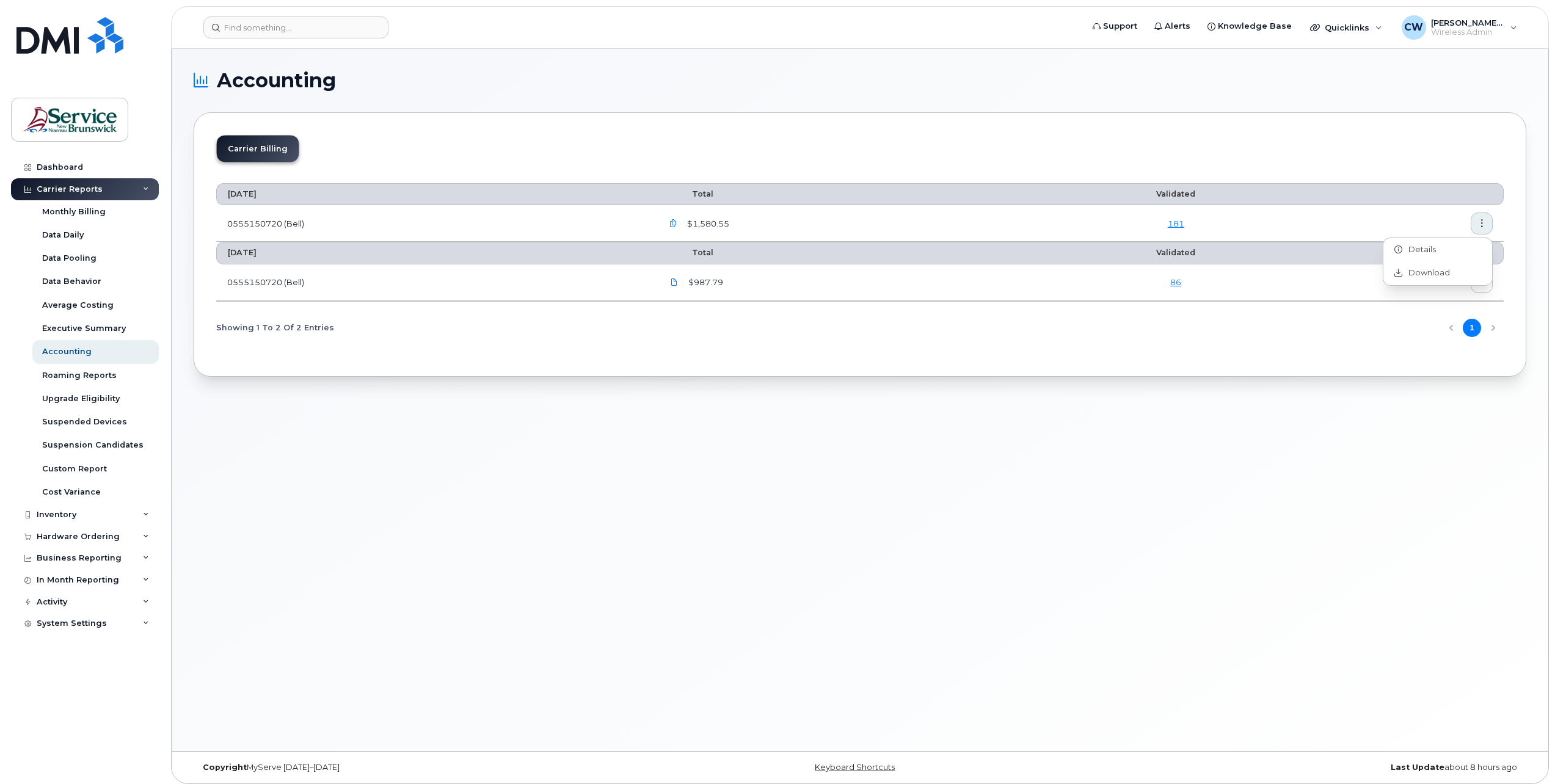
click at [1177, 281] on link "86" at bounding box center [1176, 282] width 11 height 10
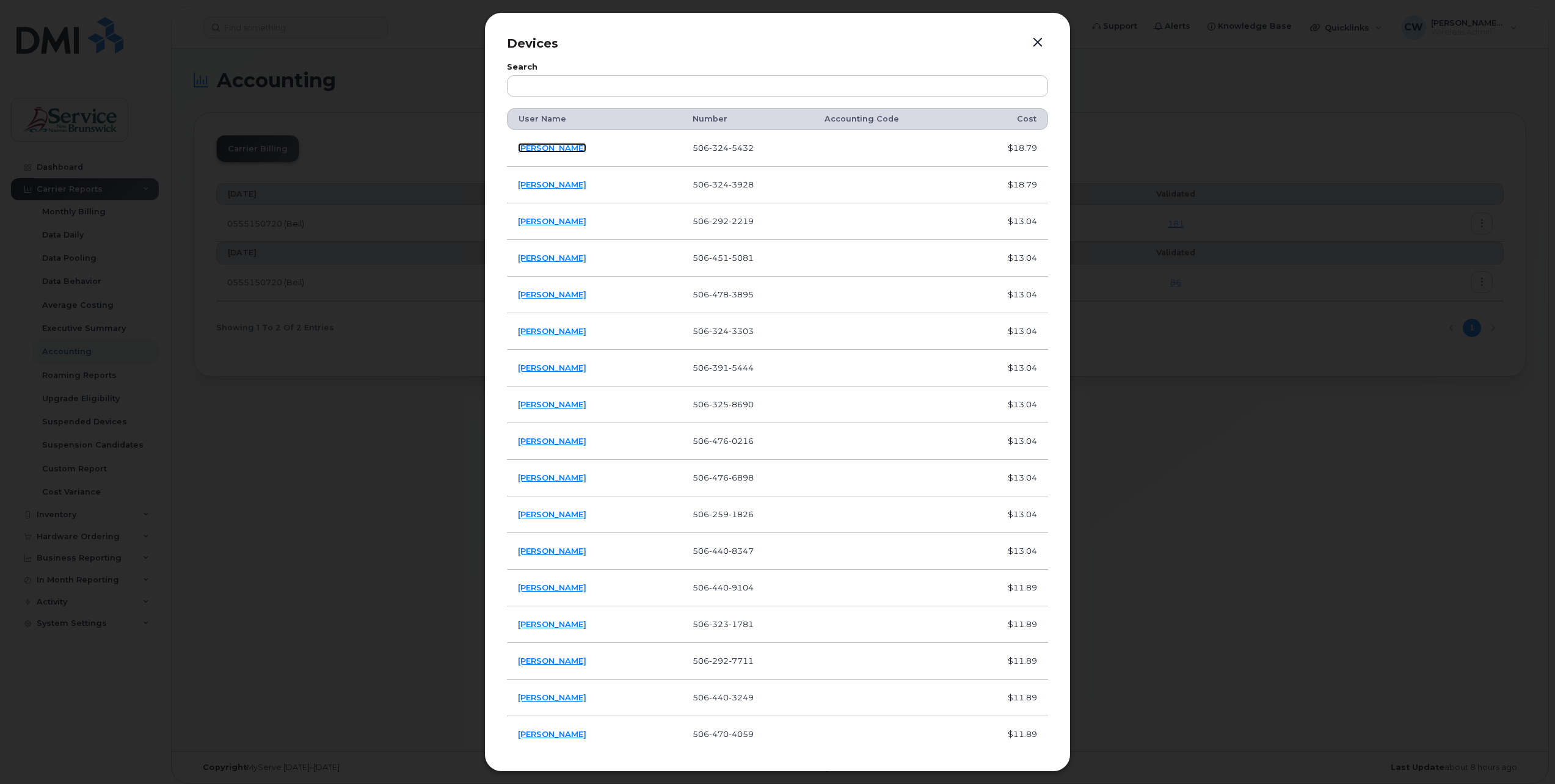
click at [546, 146] on link "Jordan Mean" at bounding box center [552, 148] width 68 height 10
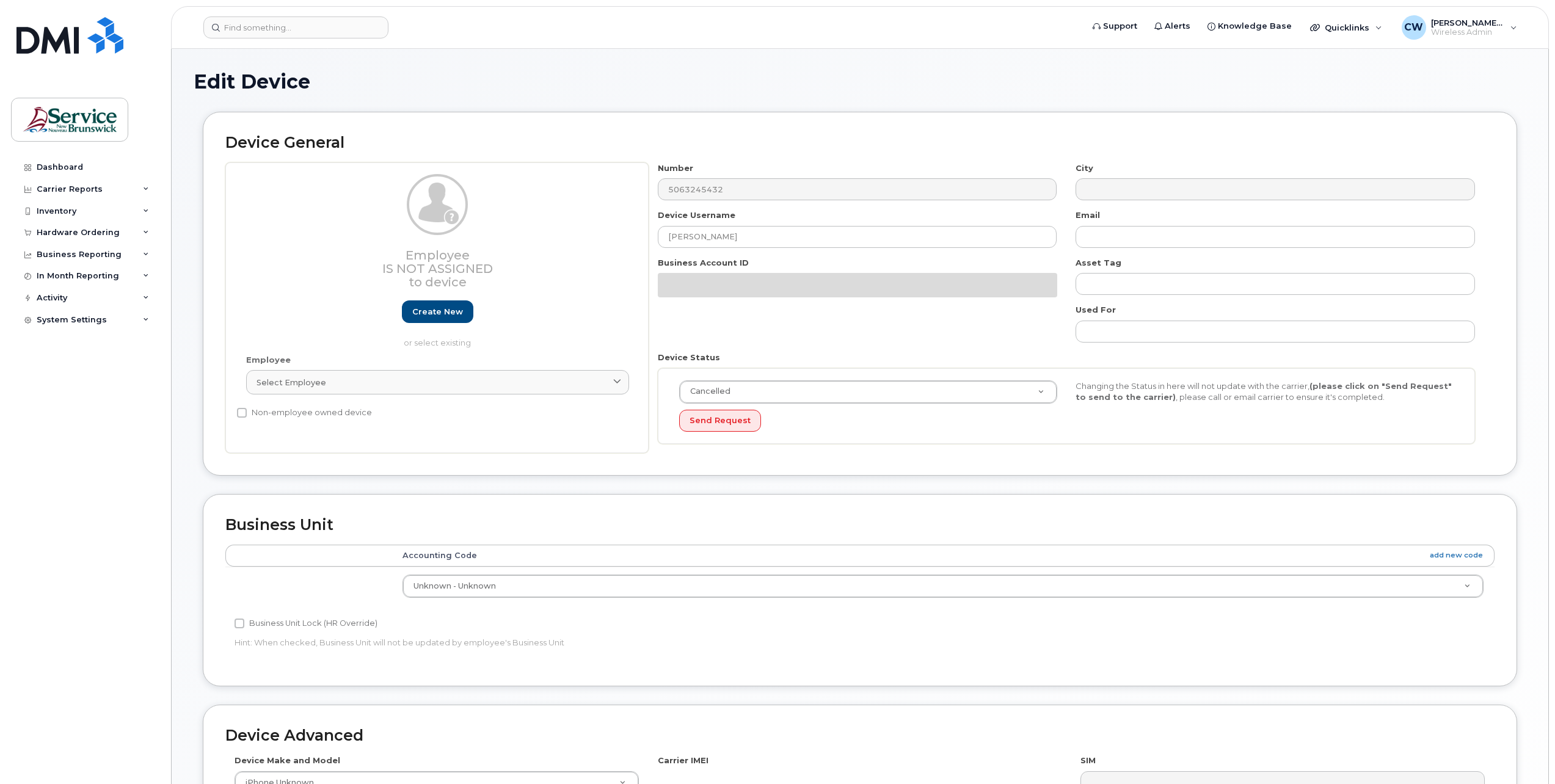
select select "34535616"
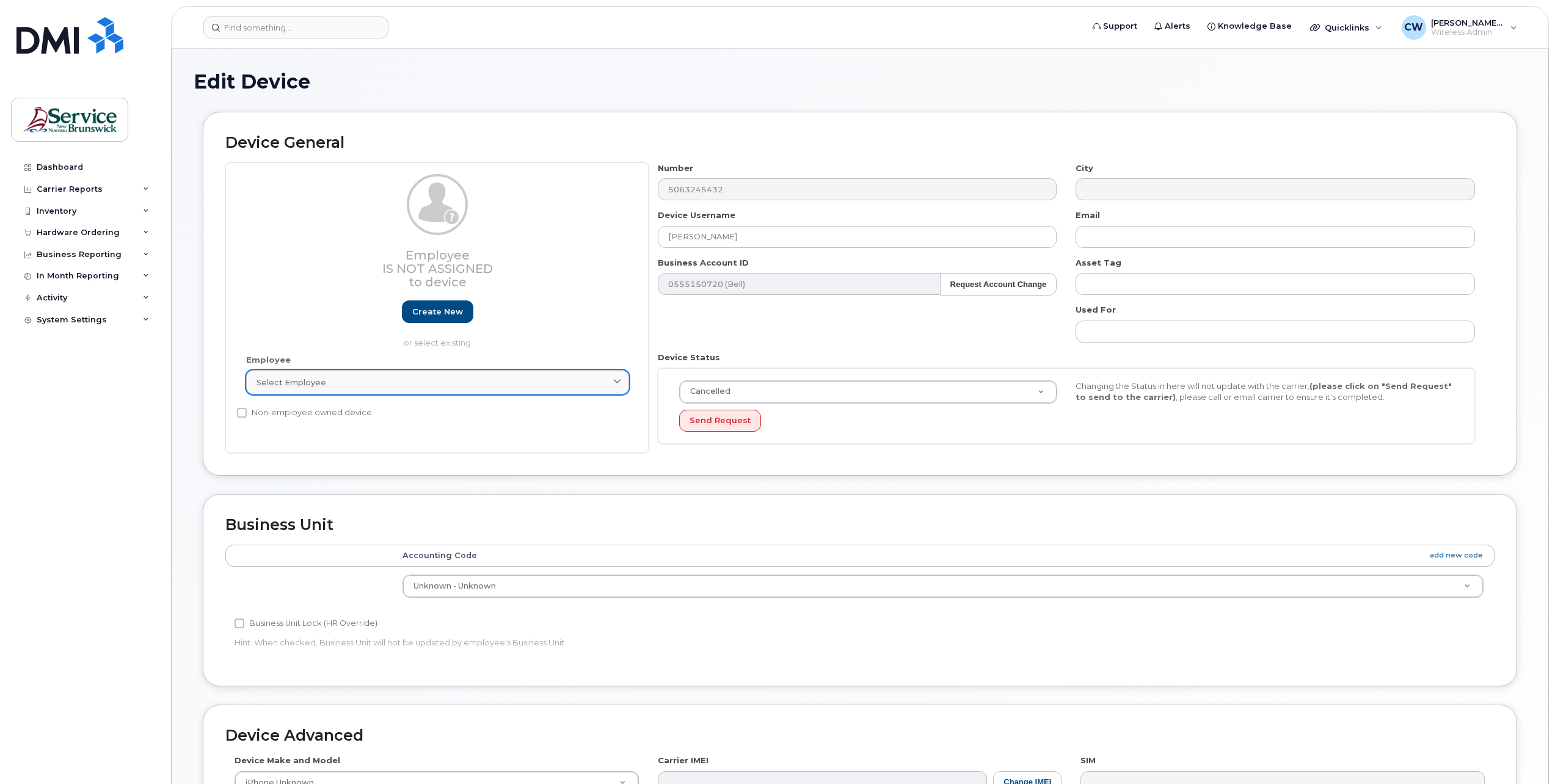
click at [617, 381] on icon at bounding box center [617, 383] width 8 height 8
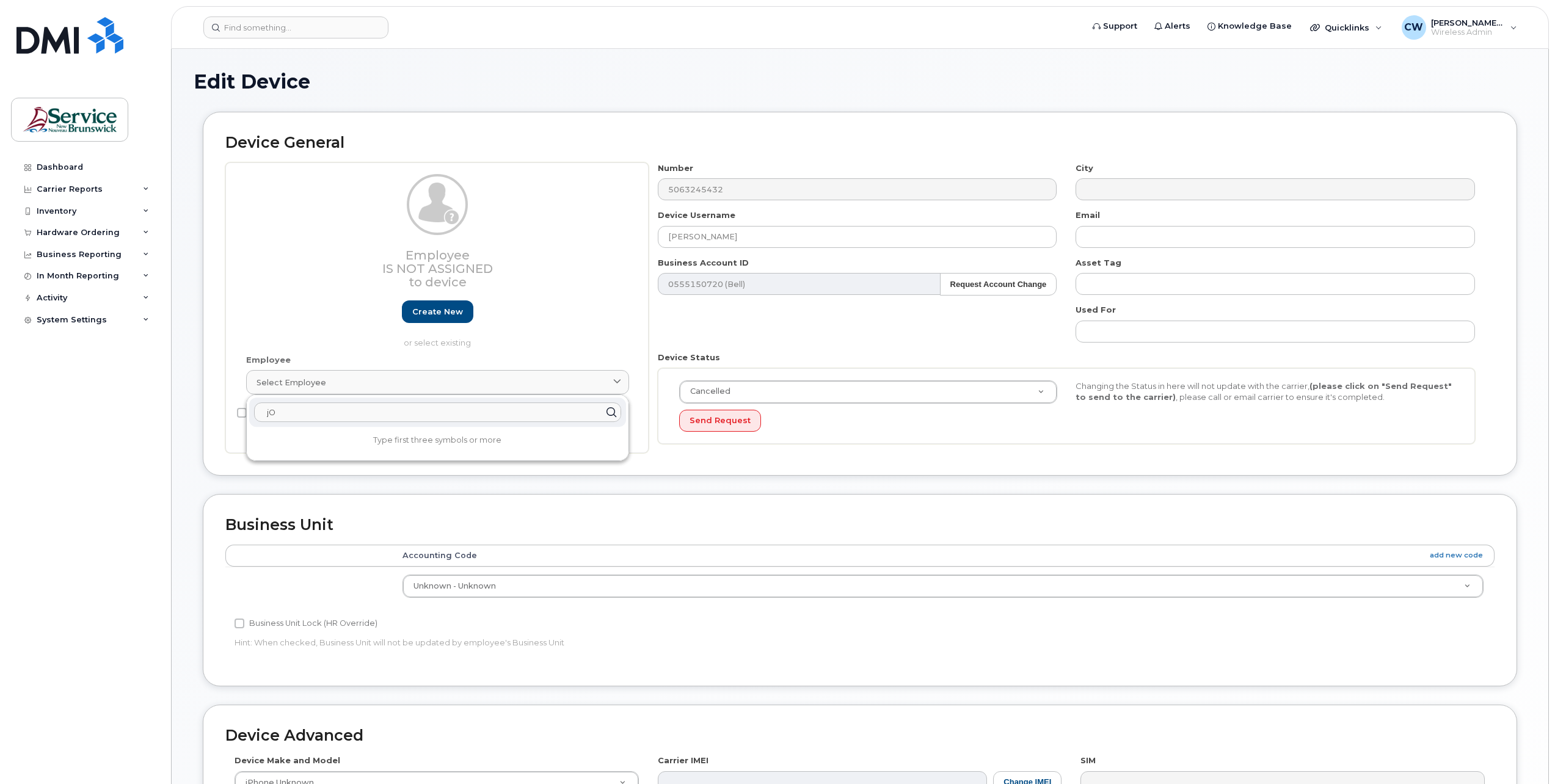
type input "j"
type input "Jordan Mean"
click at [419, 92] on h1 "Edit Device" at bounding box center [860, 81] width 1333 height 21
